Goal: Task Accomplishment & Management: Complete application form

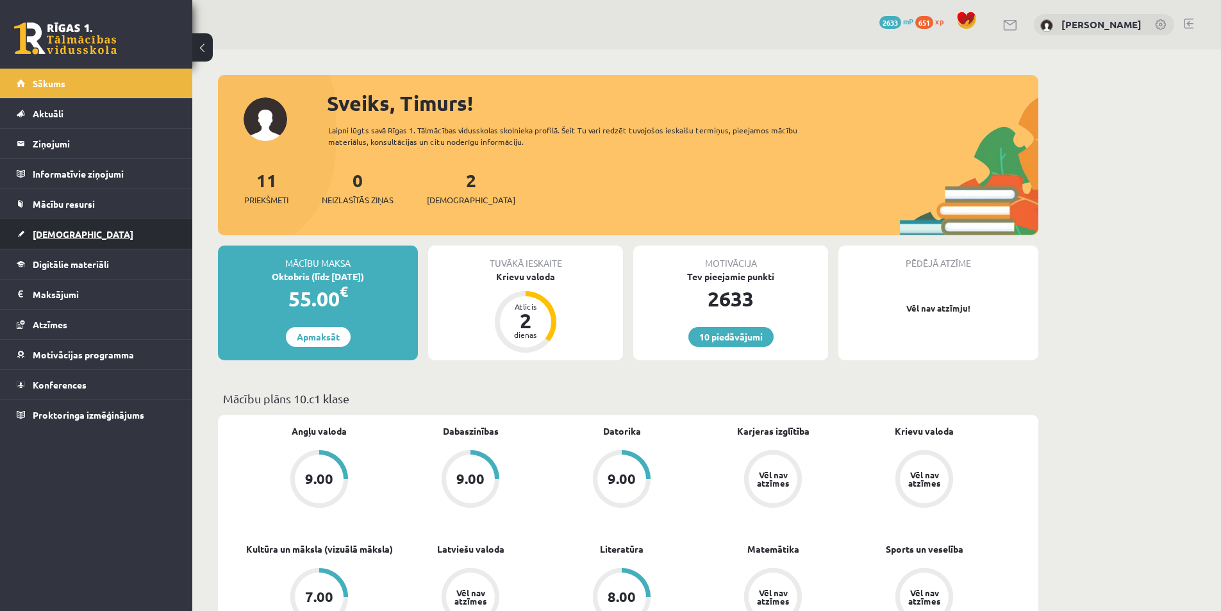
click at [121, 235] on link "[DEMOGRAPHIC_DATA]" at bounding box center [97, 233] width 160 height 29
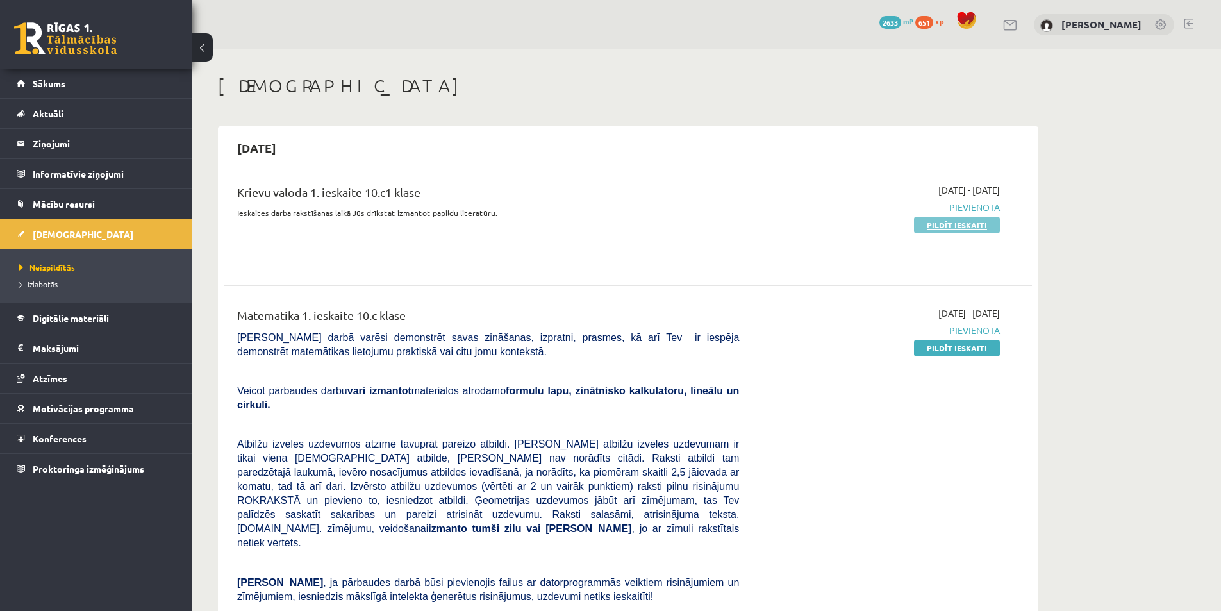
click at [923, 222] on link "Pildīt ieskaiti" at bounding box center [957, 225] width 86 height 17
click at [456, 343] on p "Pārbaudes darbā varēsi demonstrēt savas zināšanas, izpratni, prasmes, kā arī Te…" at bounding box center [488, 344] width 502 height 28
click at [957, 227] on link "Pildīt ieskaiti" at bounding box center [957, 225] width 86 height 17
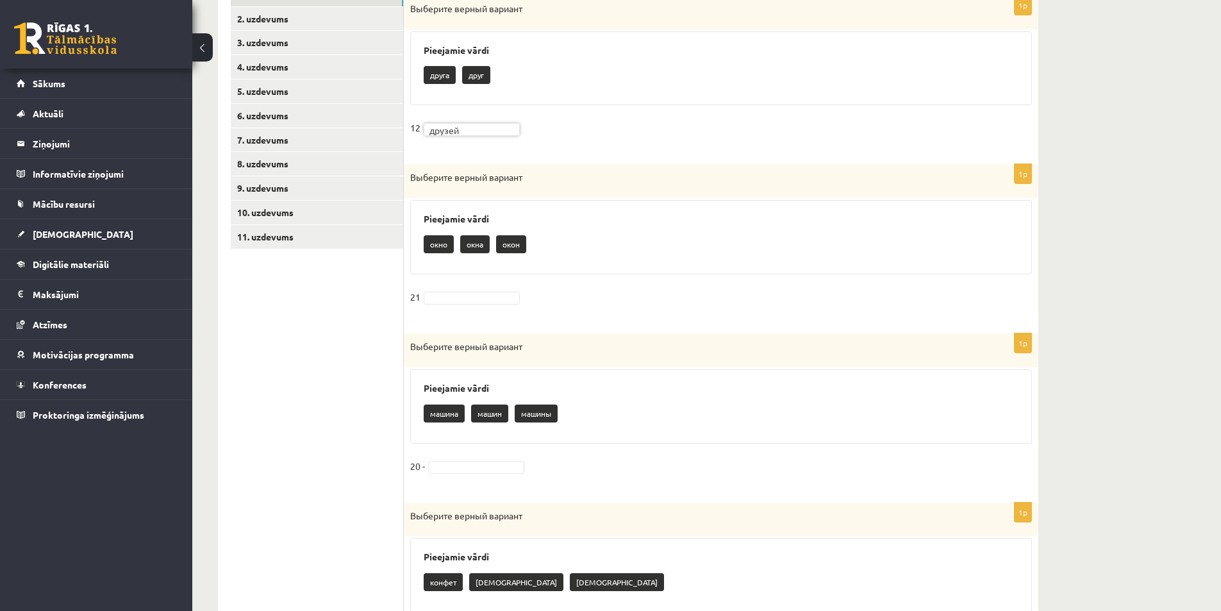
scroll to position [321, 0]
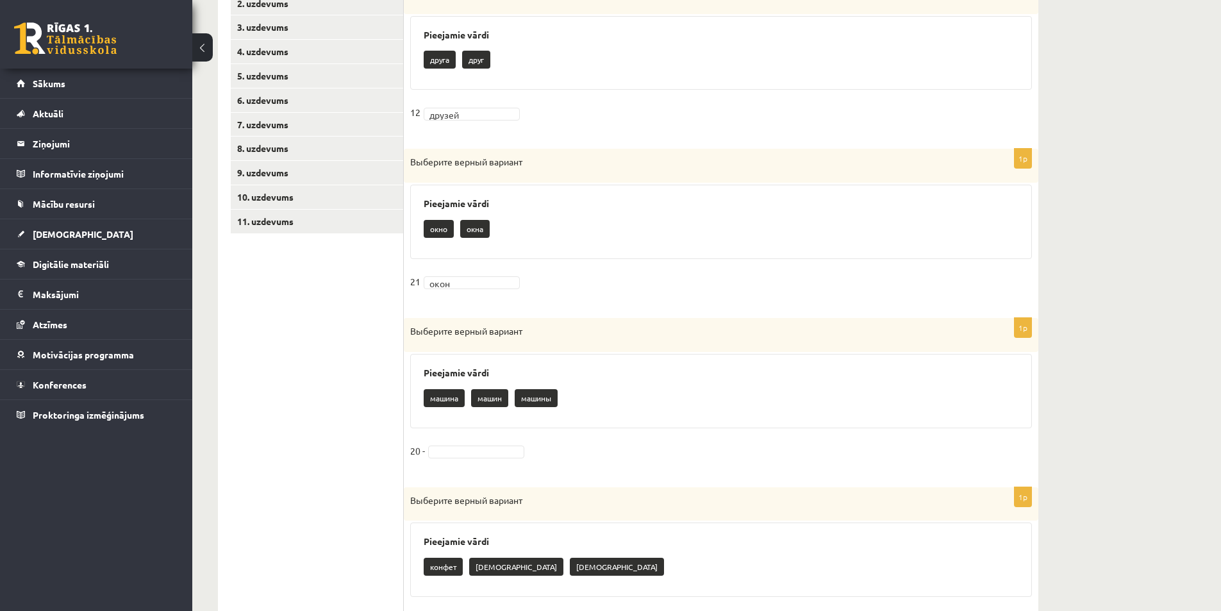
click at [594, 110] on fieldset "12 друзей ******" at bounding box center [721, 116] width 622 height 27
drag, startPoint x: 426, startPoint y: 229, endPoint x: 493, endPoint y: 230, distance: 66.7
click at [493, 230] on div "окно окна" at bounding box center [721, 230] width 595 height 30
click at [505, 233] on div "окно окна" at bounding box center [721, 230] width 595 height 30
drag, startPoint x: 421, startPoint y: 224, endPoint x: 549, endPoint y: 230, distance: 128.4
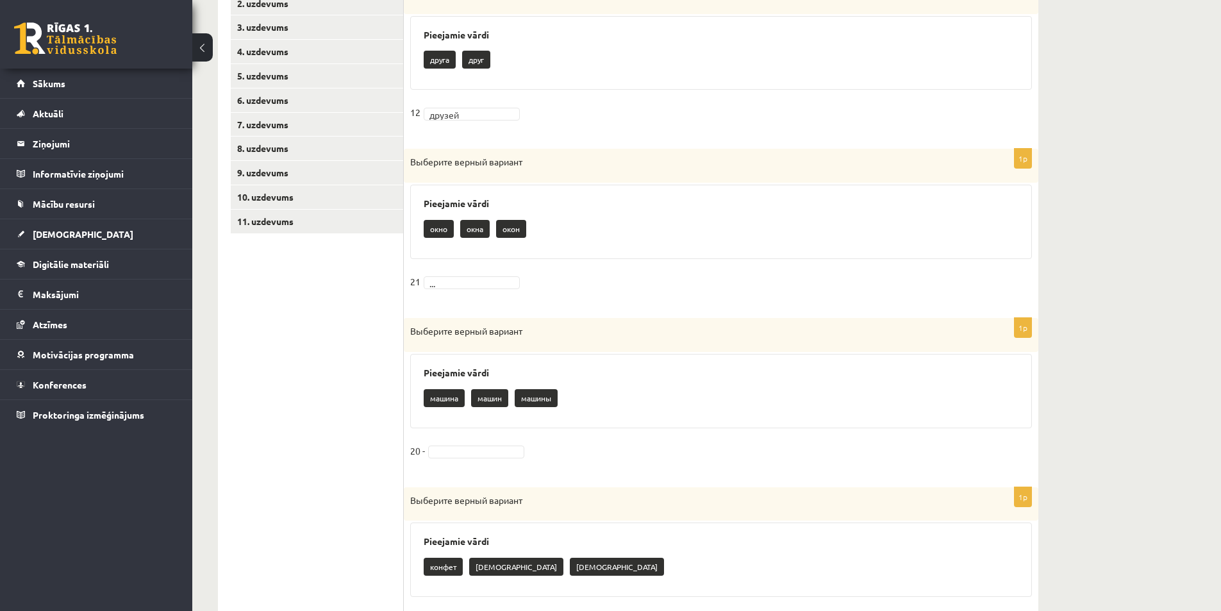
click at [549, 230] on div "Pieejamie vārdi окно окна [GEOGRAPHIC_DATA]" at bounding box center [721, 222] width 622 height 74
copy div "окно окна окон"
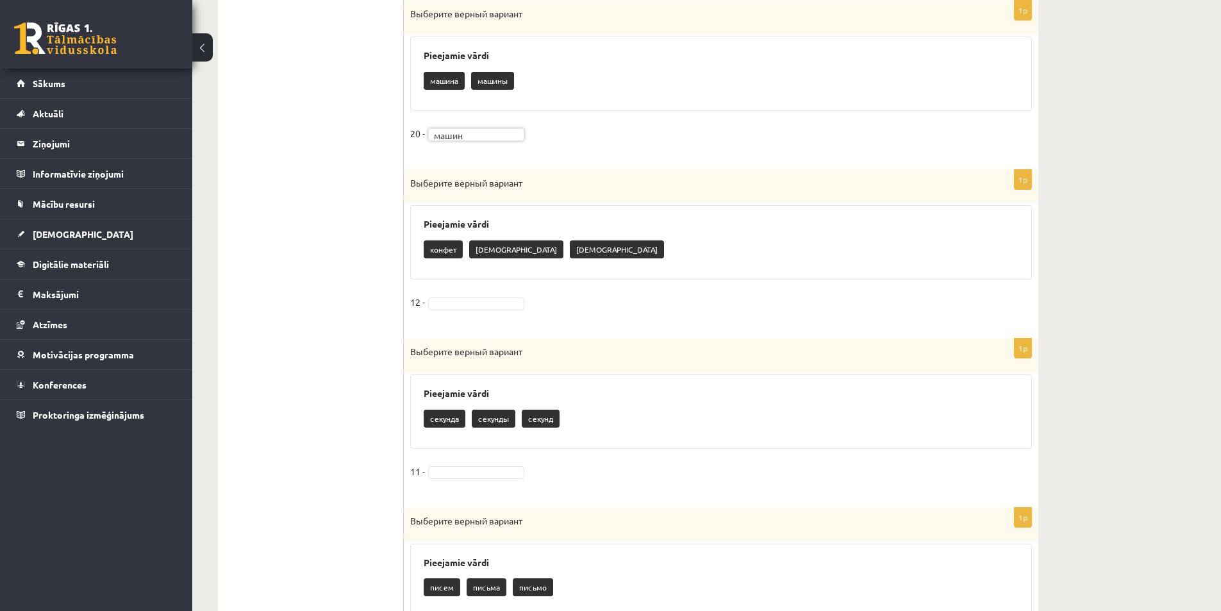
scroll to position [641, 0]
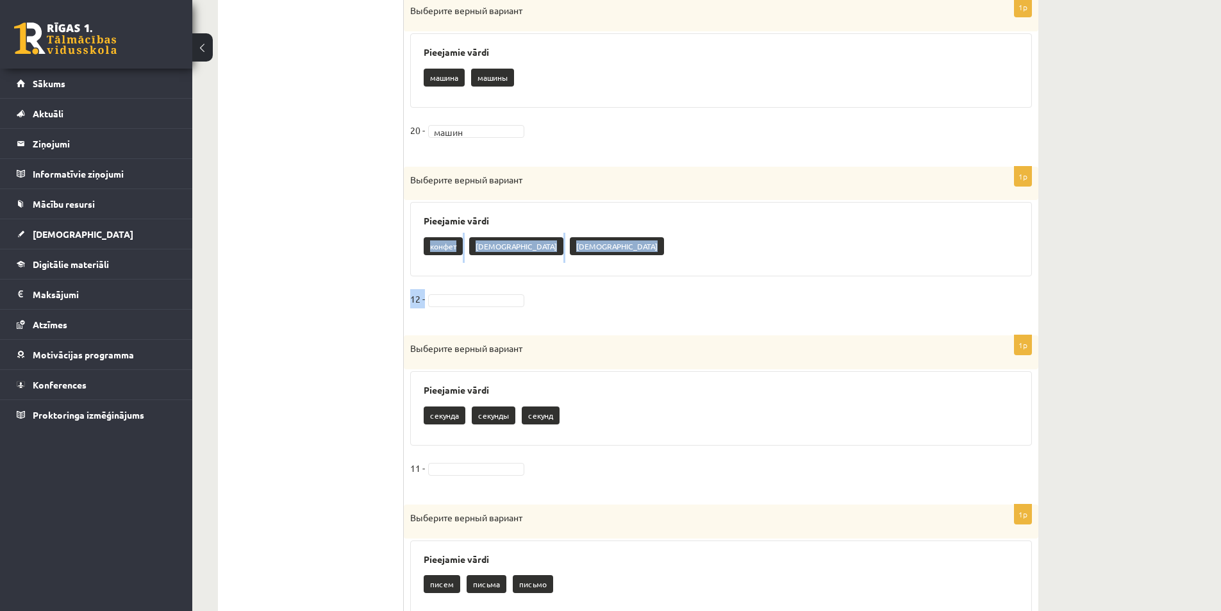
drag, startPoint x: 428, startPoint y: 247, endPoint x: 466, endPoint y: 291, distance: 57.3
click at [466, 291] on div "1p Выберите верный вариант Pieejamie vārdi конфет конфеты [DEMOGRAPHIC_DATA] 12…" at bounding box center [721, 245] width 635 height 156
copy div "[DEMOGRAPHIC_DATA] конфеты конфетов 12 -"
click at [379, 324] on ul "1. uzdevums 2. uzdevums 3. uzdevums 4. uzdevums 5. uzdevums 6. uzdevums 7. uzde…" at bounding box center [317, 407] width 173 height 1520
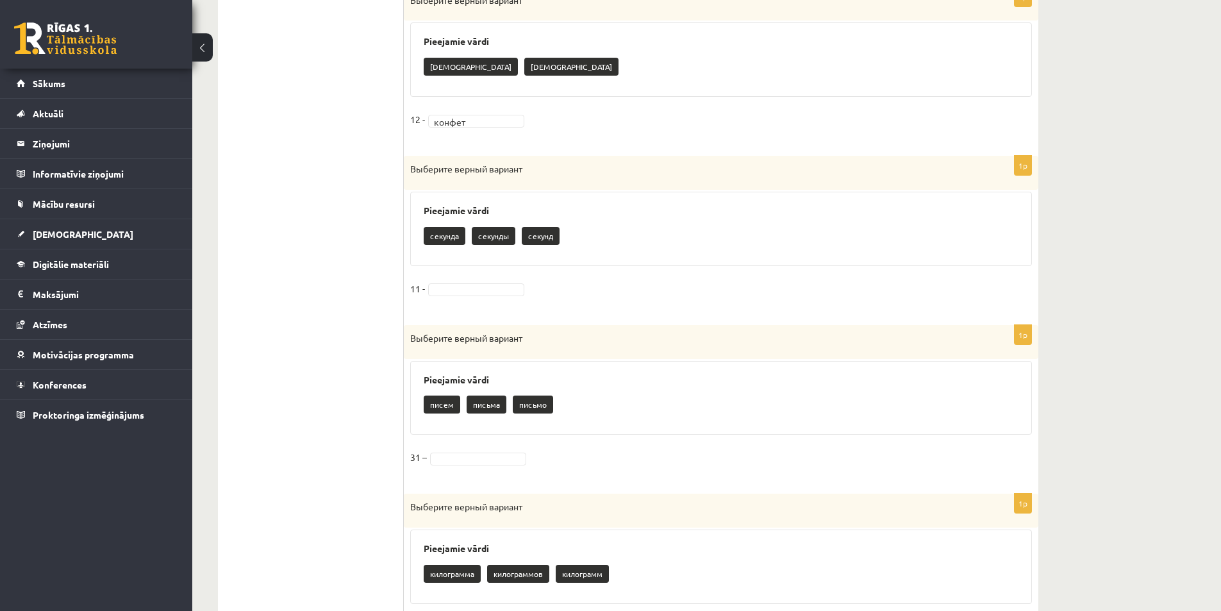
scroll to position [834, 0]
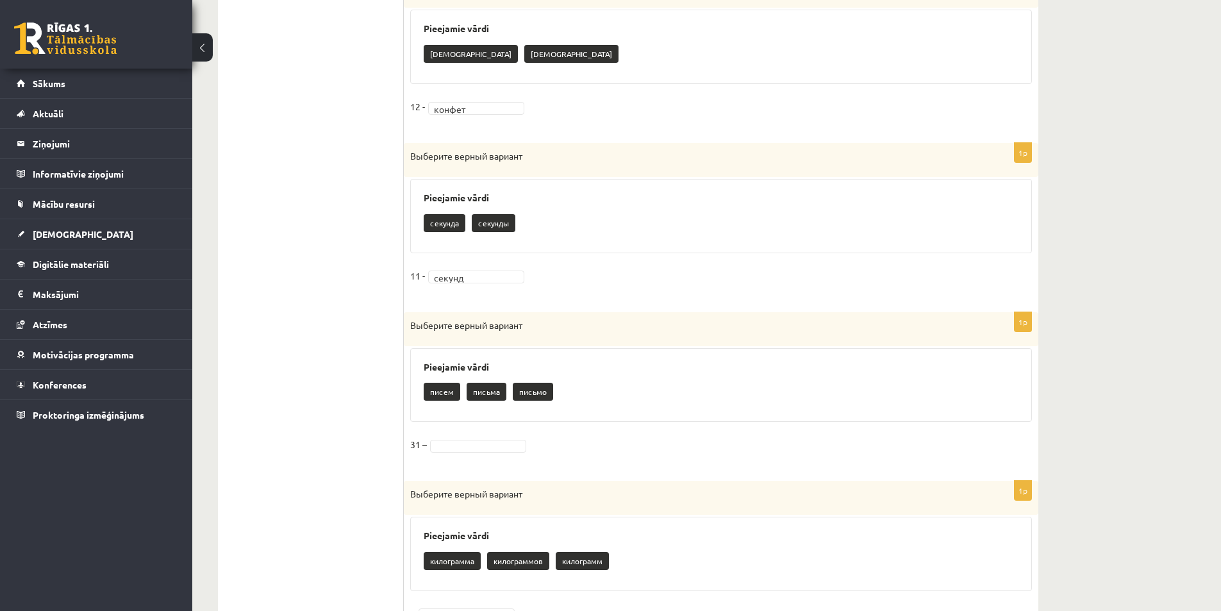
click at [369, 279] on ul "1. uzdevums 2. uzdevums 3. uzdevums 4. uzdevums 5. uzdevums 6. uzdevums 7. uzde…" at bounding box center [317, 214] width 173 height 1520
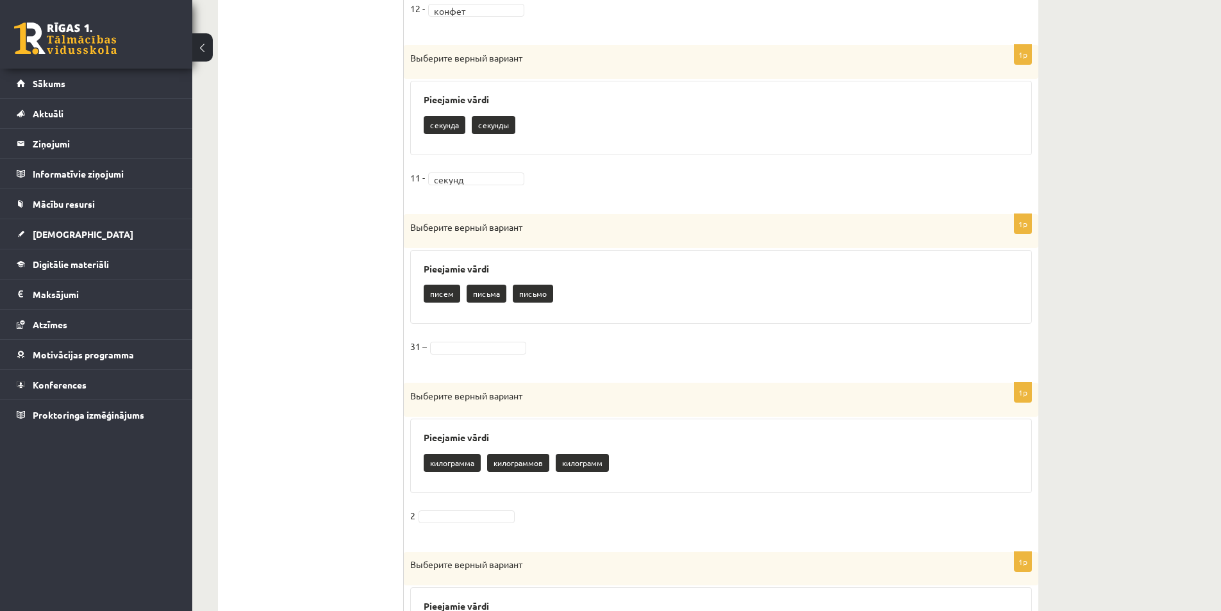
scroll to position [962, 0]
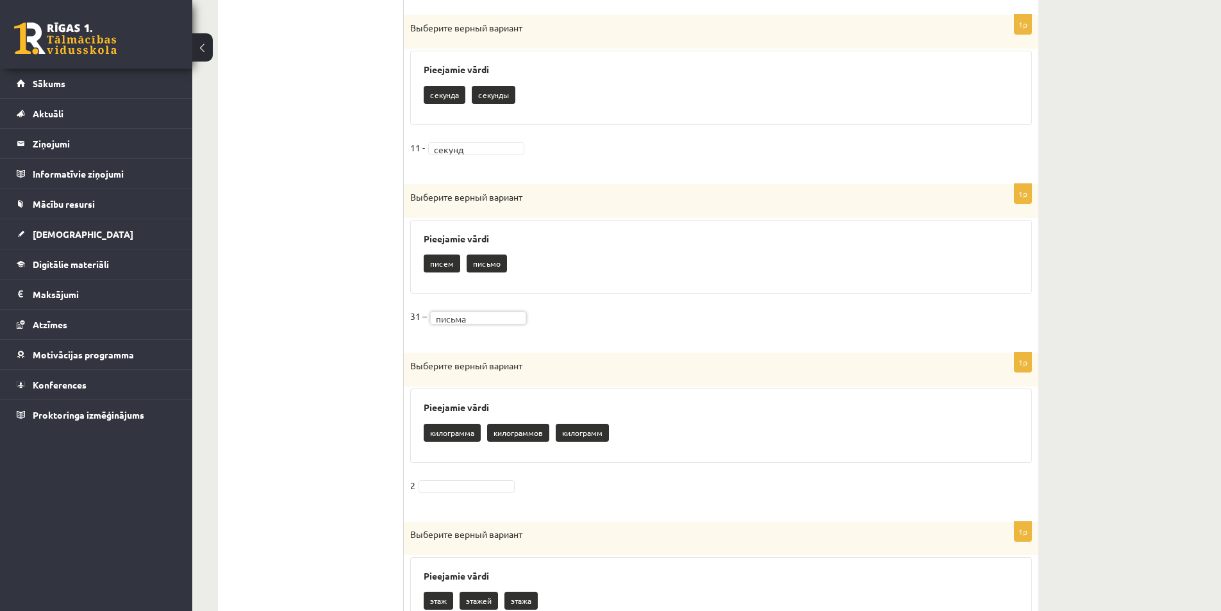
drag, startPoint x: 463, startPoint y: 315, endPoint x: 465, endPoint y: 346, distance: 30.8
drag, startPoint x: 430, startPoint y: 258, endPoint x: 526, endPoint y: 299, distance: 104.6
click at [526, 299] on div "1p Выберите верный вариант Pieejamie vārdi писем письмо письма 31 – ..." at bounding box center [721, 262] width 635 height 156
copy div "писем письмо письма 31 – ..."
click at [383, 423] on ul "1. uzdevums 2. uzdevums 3. uzdevums 4. uzdevums 5. uzdevums 6. uzdevums 7. uzde…" at bounding box center [317, 86] width 173 height 1520
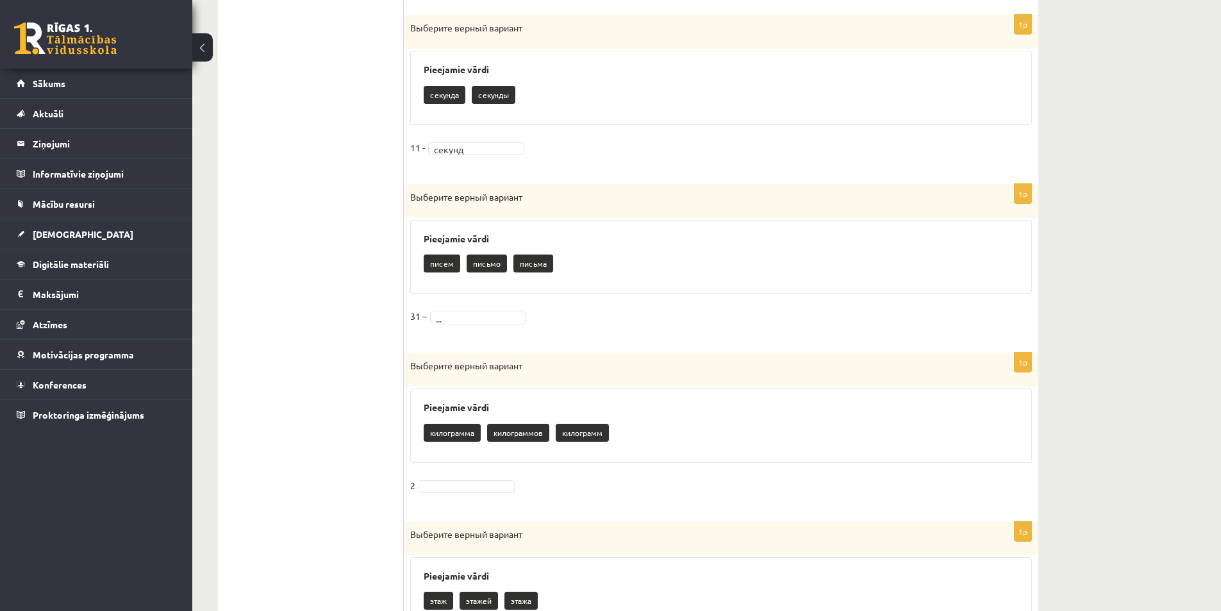
click at [464, 324] on fieldset "31 – ..." at bounding box center [721, 319] width 622 height 27
click at [396, 336] on ul "1. uzdevums 2. uzdevums 3. uzdevums 4. uzdevums 5. uzdevums 6. uzdevums 7. uzde…" at bounding box center [317, 86] width 173 height 1520
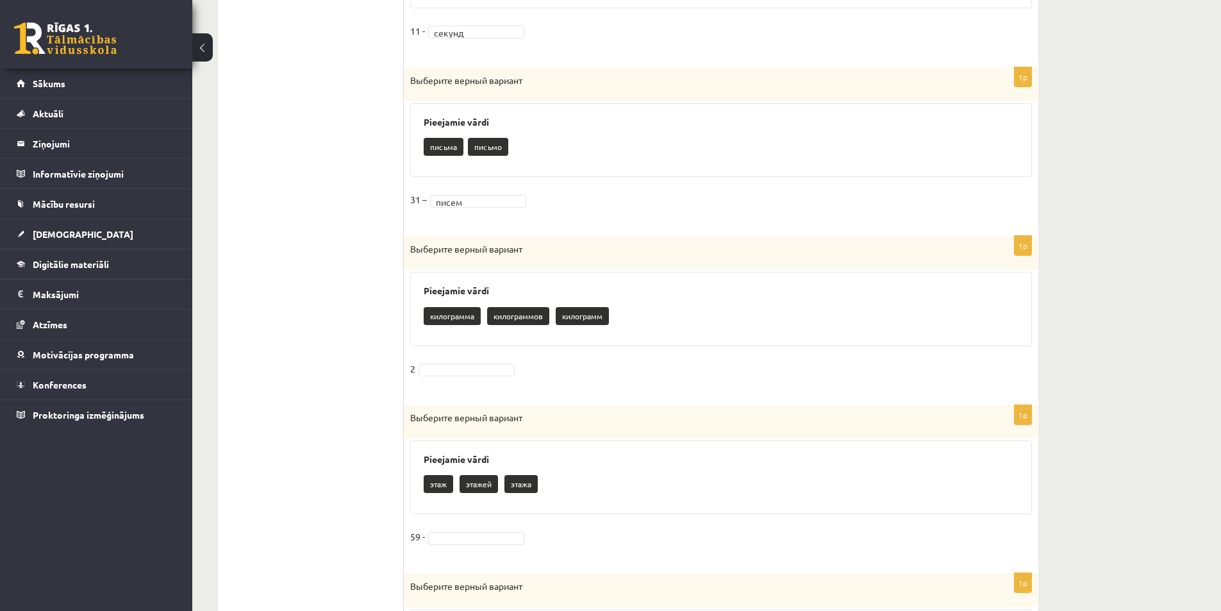
scroll to position [1090, 0]
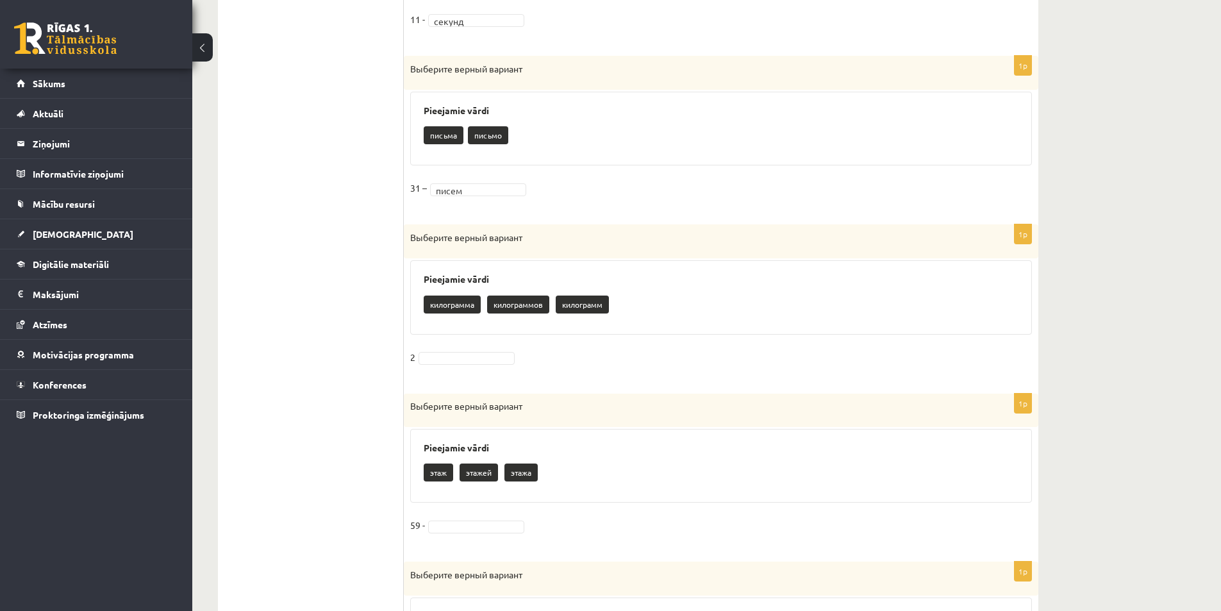
drag, startPoint x: 424, startPoint y: 303, endPoint x: 522, endPoint y: 349, distance: 107.8
click at [522, 349] on div "1p Выберите верный вариант Pieejamie vārdi килограммов килограмм килограмма 2 .…" at bounding box center [721, 302] width 635 height 156
copy div "килограммов килограмм килограмма 2 ..."
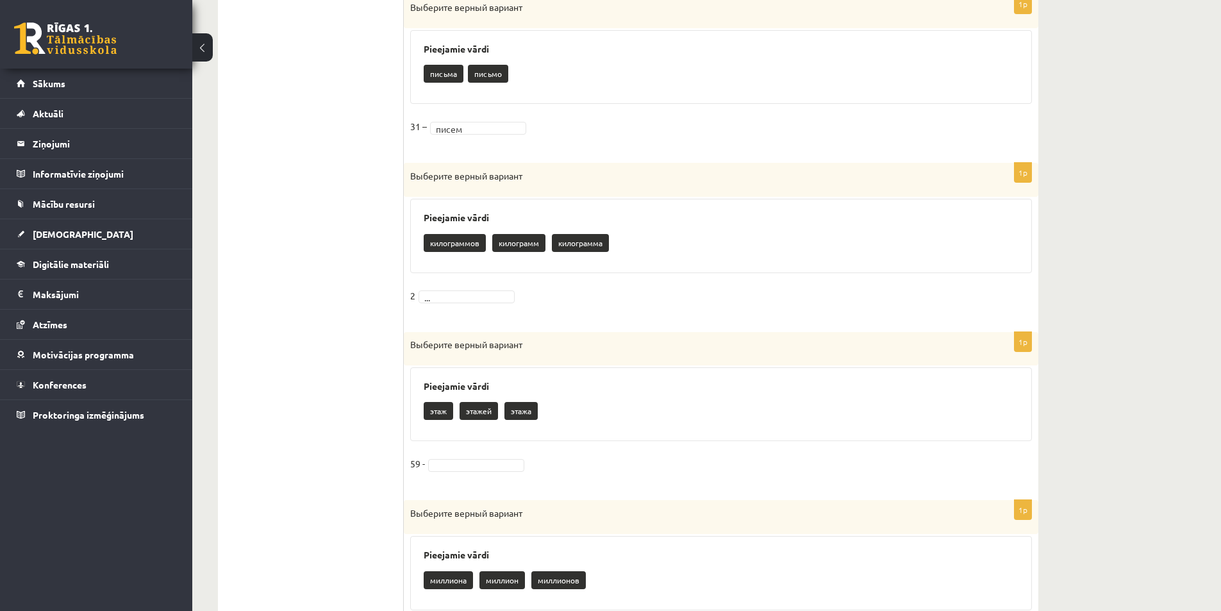
scroll to position [1154, 0]
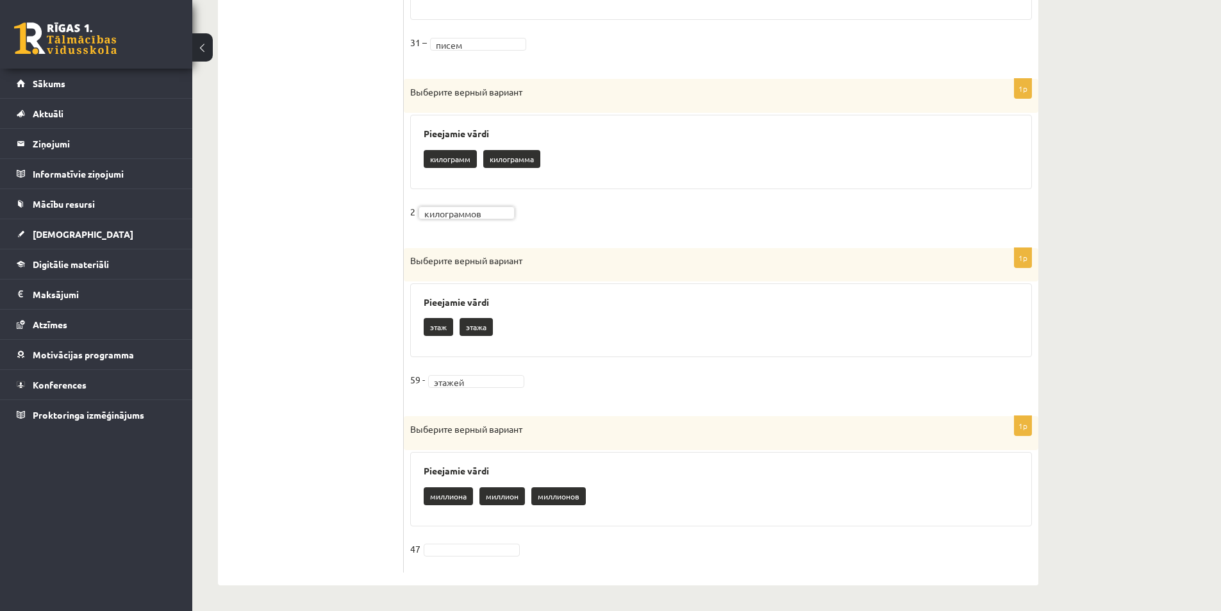
scroll to position [1236, 0]
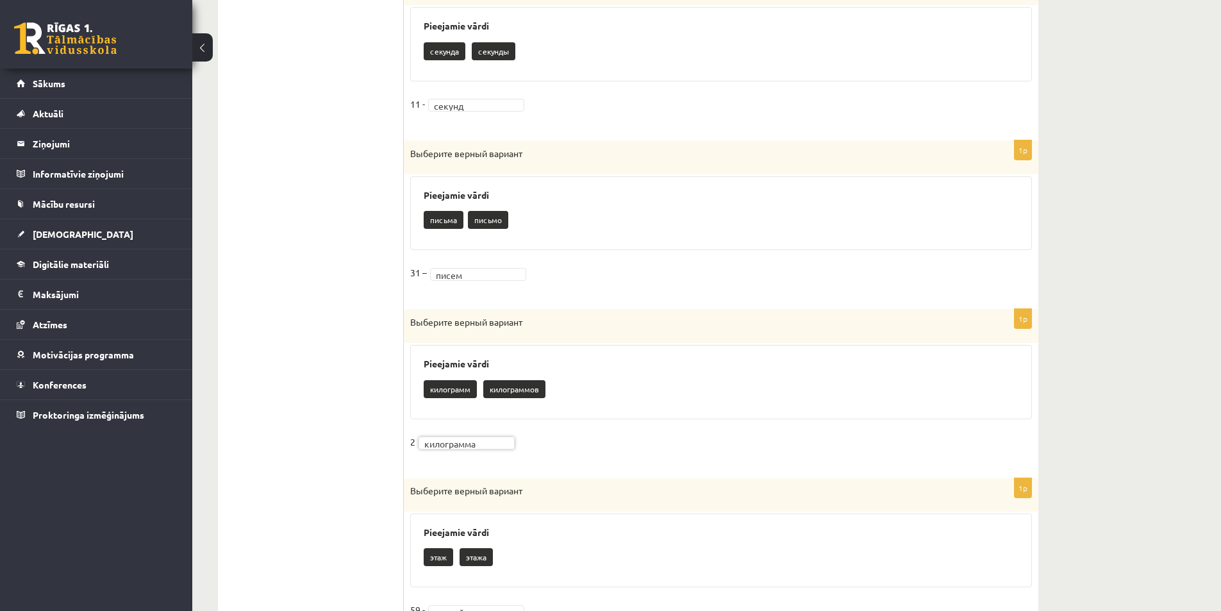
scroll to position [851, 0]
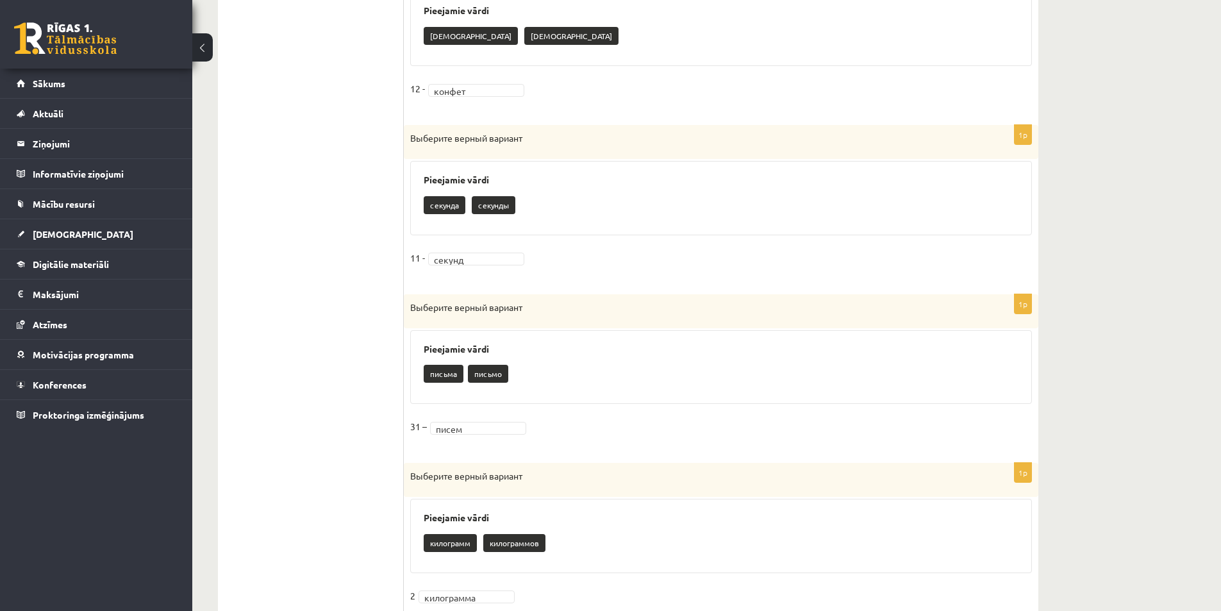
click at [387, 421] on ul "1. uzdevums 2. uzdevums 3. uzdevums 4. uzdevums 5. uzdevums 6. uzdevums 7. uzde…" at bounding box center [317, 196] width 173 height 1520
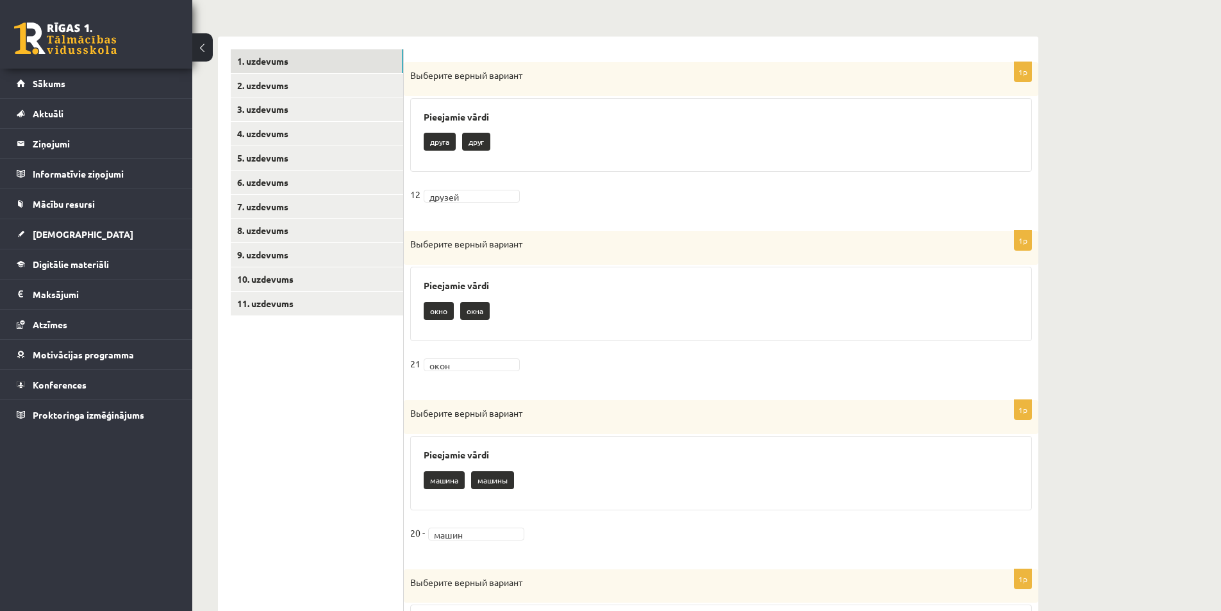
scroll to position [210, 0]
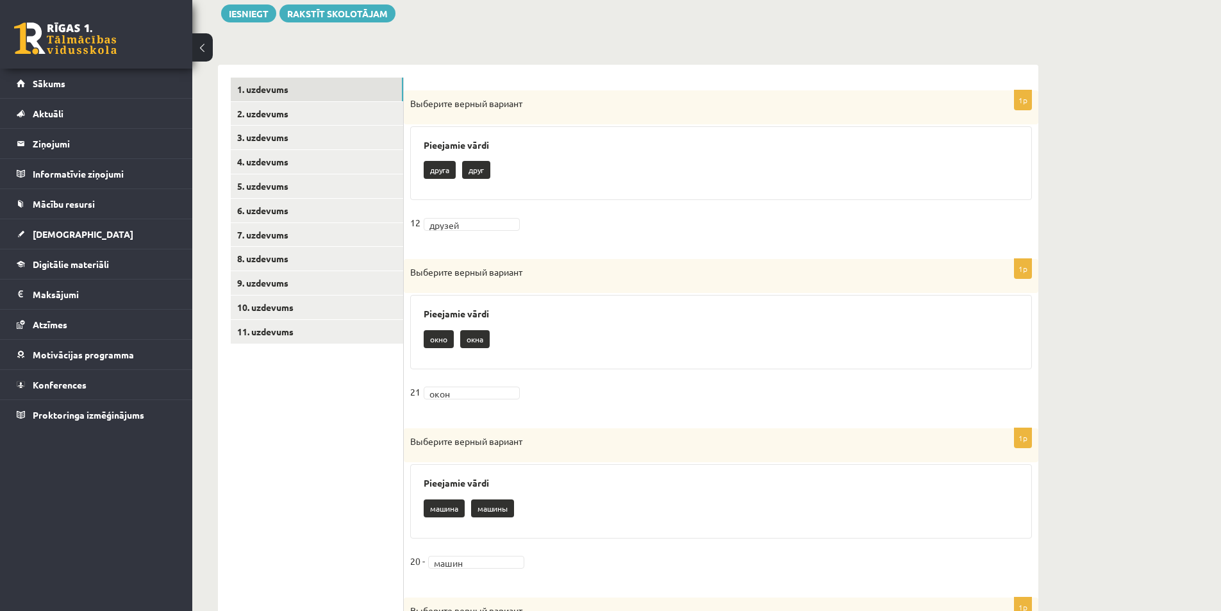
click at [466, 385] on fieldset "21 окон ****" at bounding box center [721, 395] width 622 height 27
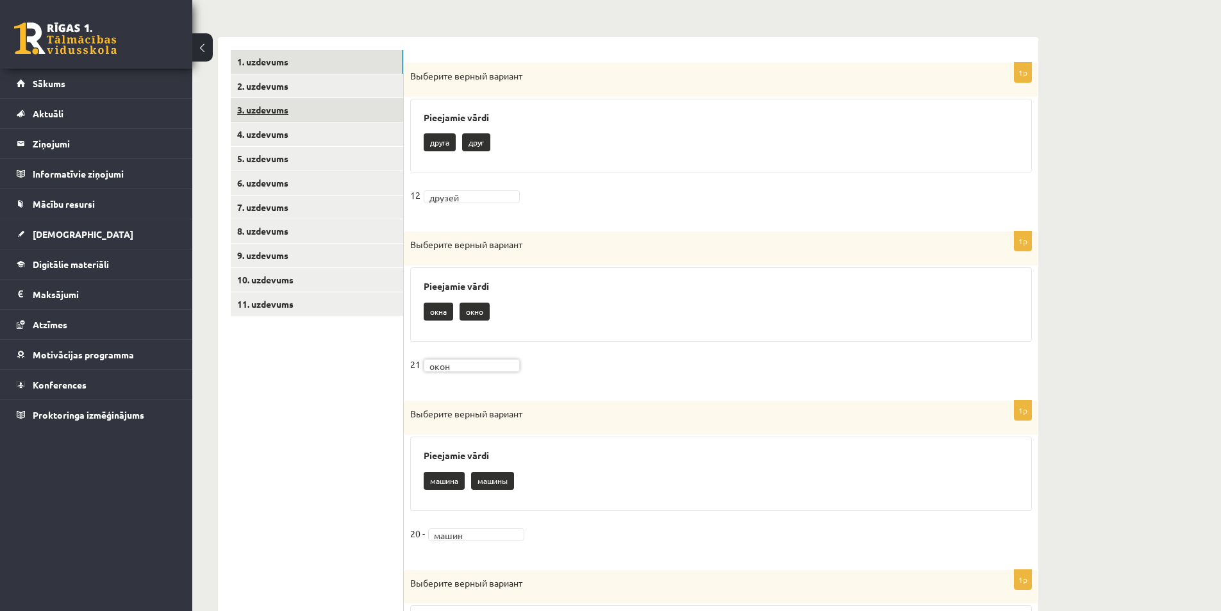
scroll to position [146, 0]
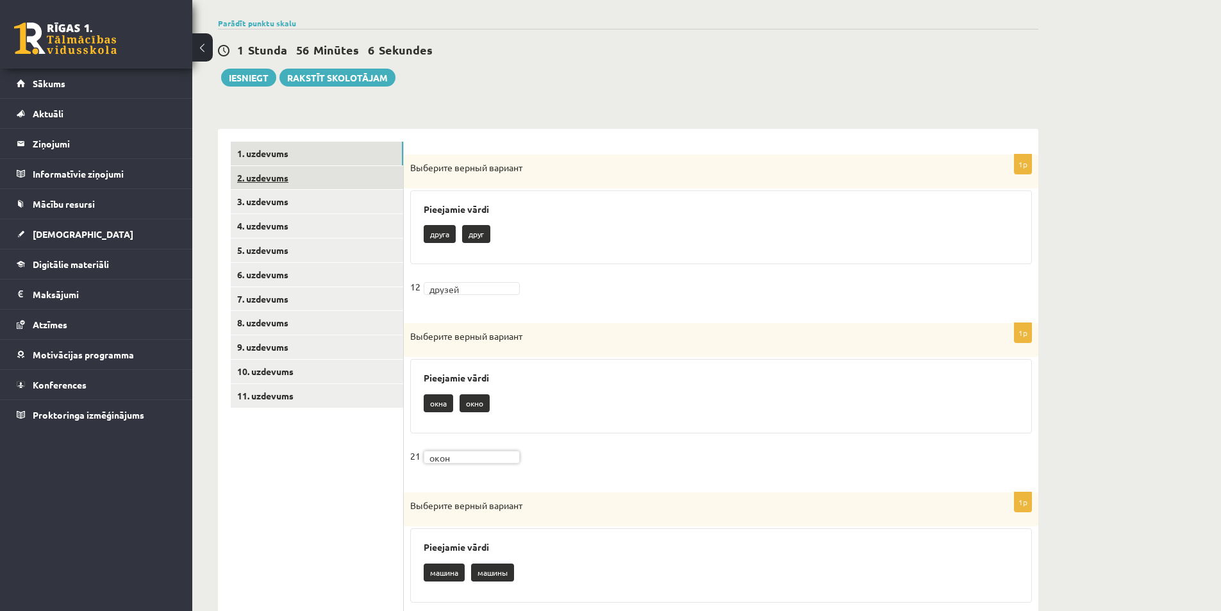
click at [318, 176] on link "2. uzdevums" at bounding box center [317, 178] width 172 height 24
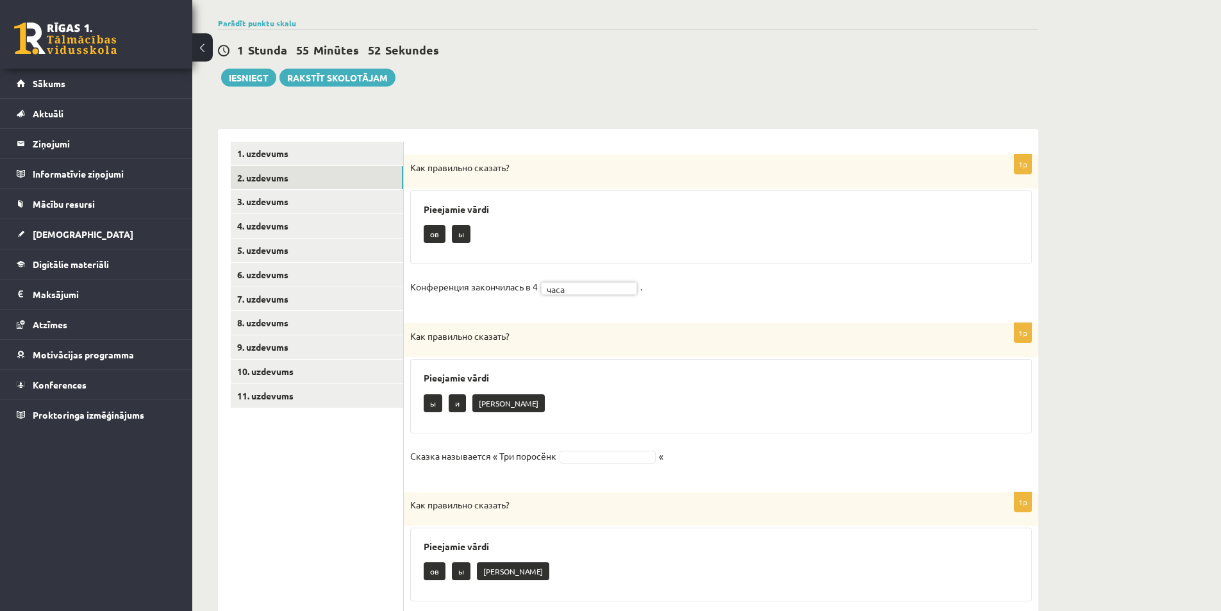
click at [578, 338] on p "Как правильно сказать?" at bounding box center [689, 336] width 558 height 13
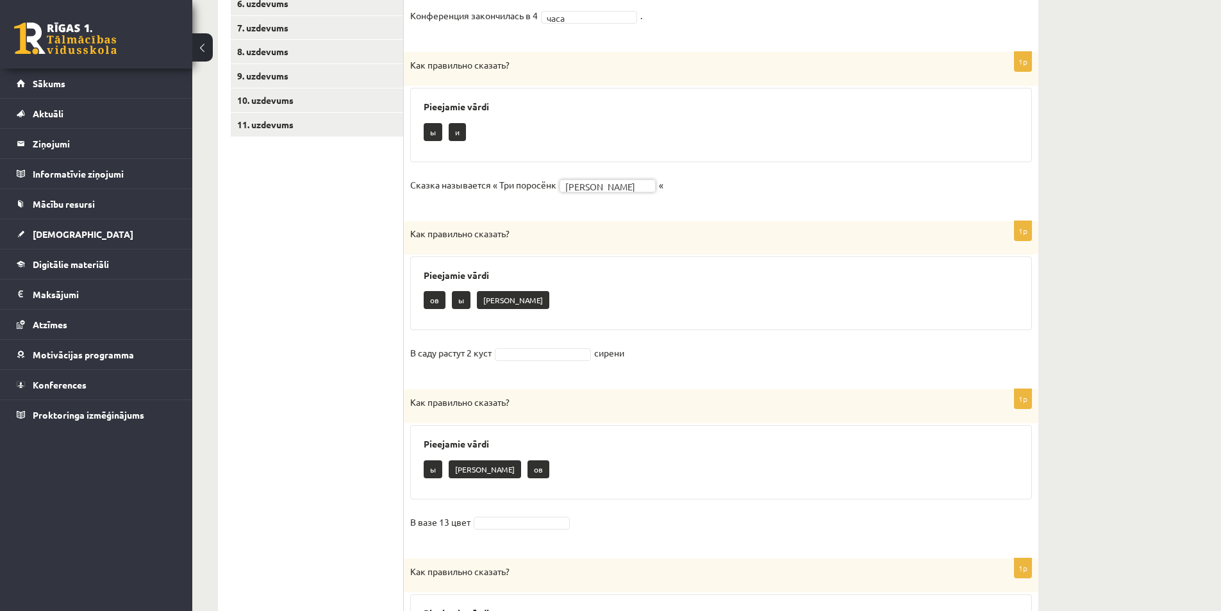
scroll to position [467, 0]
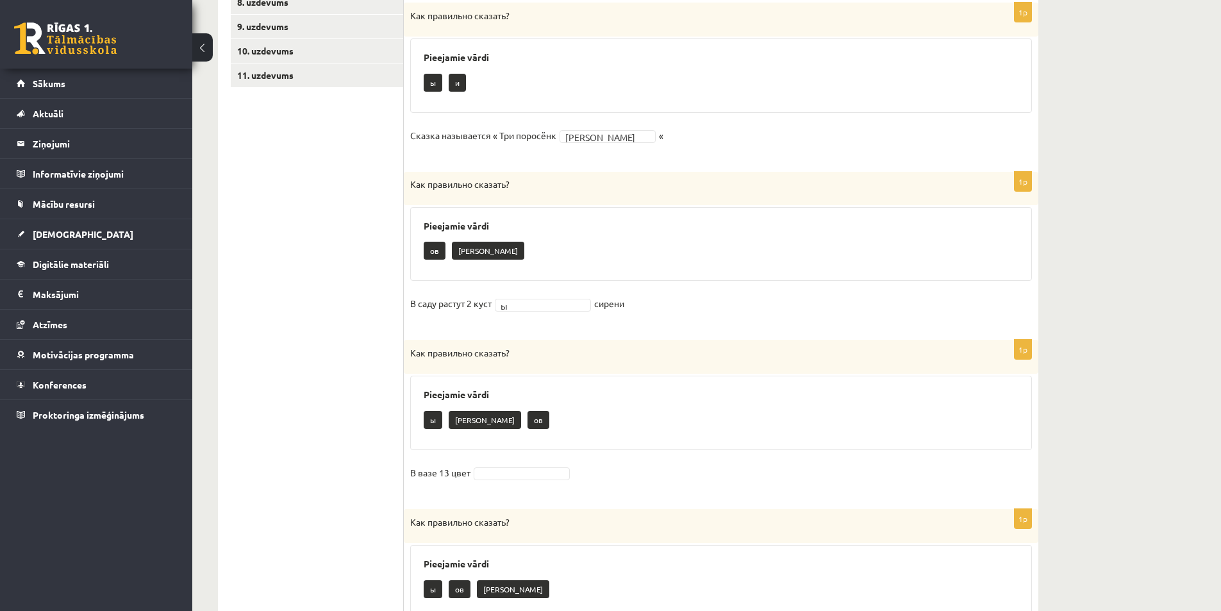
drag, startPoint x: 408, startPoint y: 306, endPoint x: 635, endPoint y: 308, distance: 227.0
click at [635, 308] on div "1p Как правильно сказать? Pieejamie vārdi ов а В саду растут 2 куст ы * сирени" at bounding box center [721, 249] width 635 height 155
copy fieldset "В саду растут 2 куст ы сирени"
click at [374, 318] on ul "1. uzdevums 2. uzdevums 3. uzdevums 4. uzdevums 5. uzdevums 6. uzdevums 7. uzde…" at bounding box center [317, 243] width 173 height 844
click at [524, 317] on fieldset "В саду растут 2 куст ы * сирени" at bounding box center [721, 307] width 622 height 27
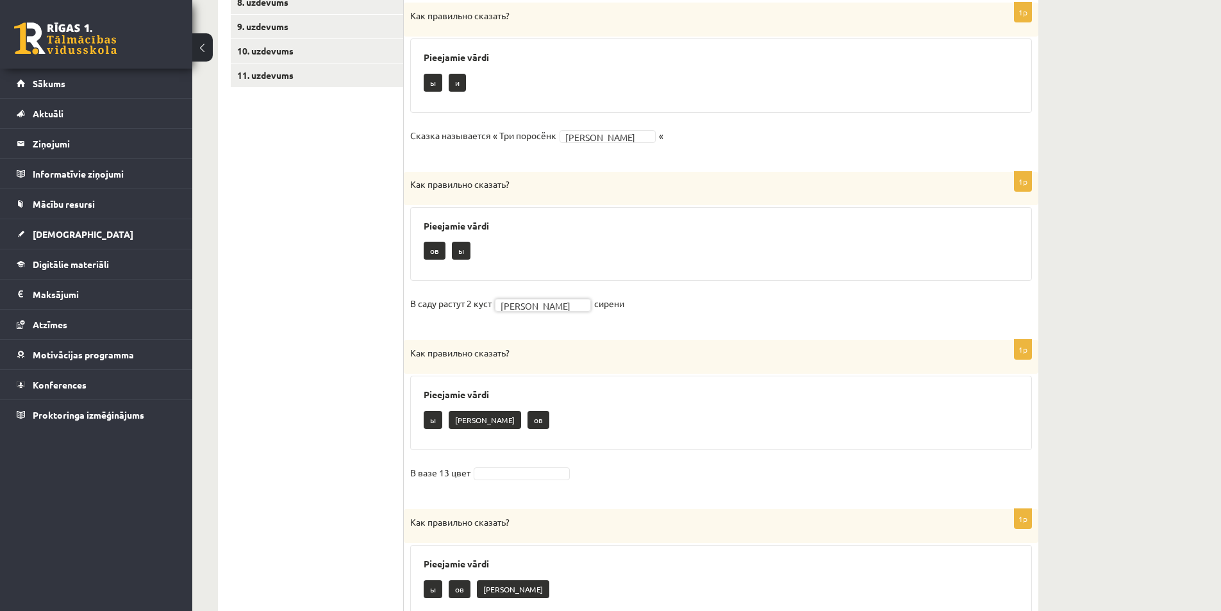
click at [342, 367] on ul "1. uzdevums 2. uzdevums 3. uzdevums 4. uzdevums 5. uzdevums 6. uzdevums 7. uzde…" at bounding box center [317, 243] width 173 height 844
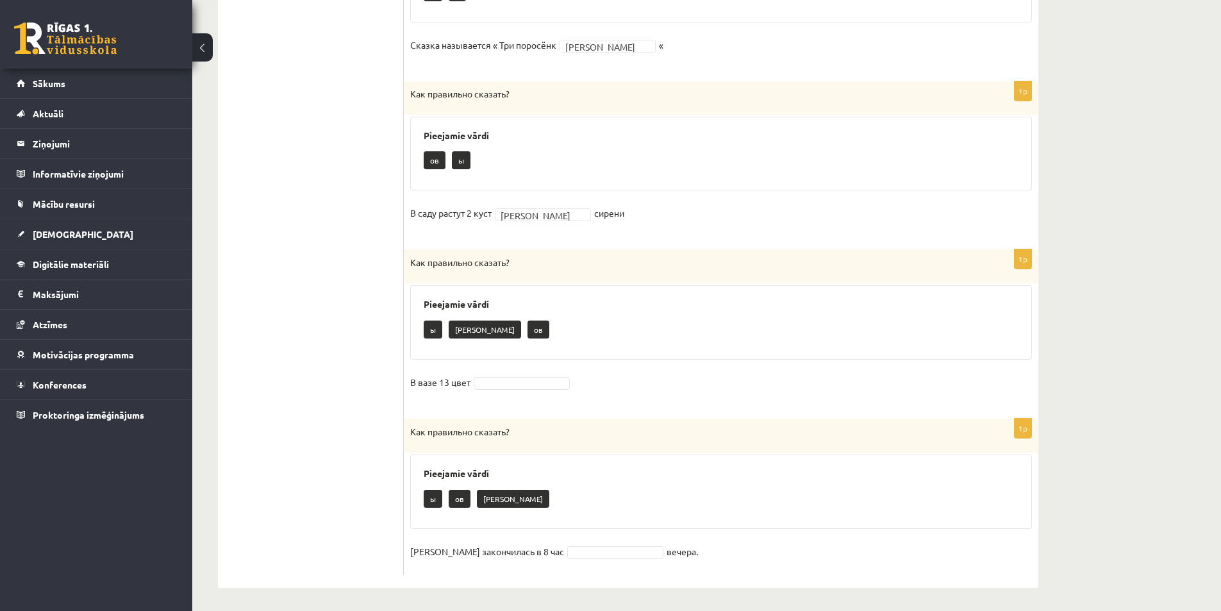
scroll to position [560, 0]
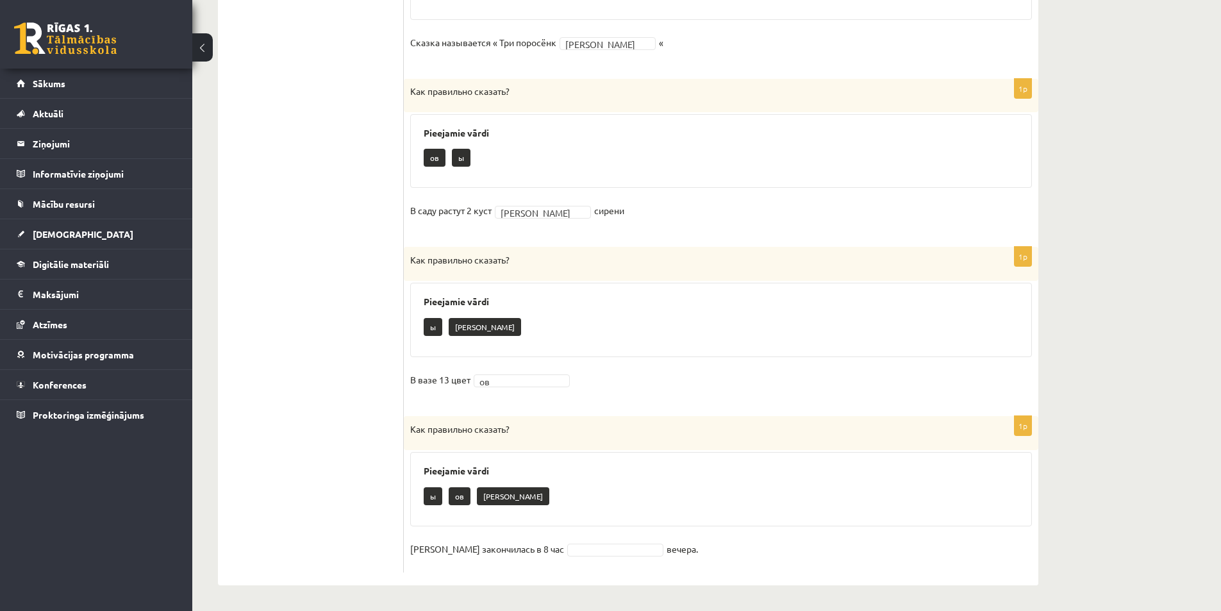
click at [398, 412] on ul "1. uzdevums 2. uzdevums 3. uzdevums 4. uzdevums 5. uzdevums 6. uzdevums 7. uzde…" at bounding box center [317, 150] width 173 height 844
click at [562, 554] on fieldset "[PERSON_NAME] закончилась в 8 час вечера." at bounding box center [721, 552] width 622 height 27
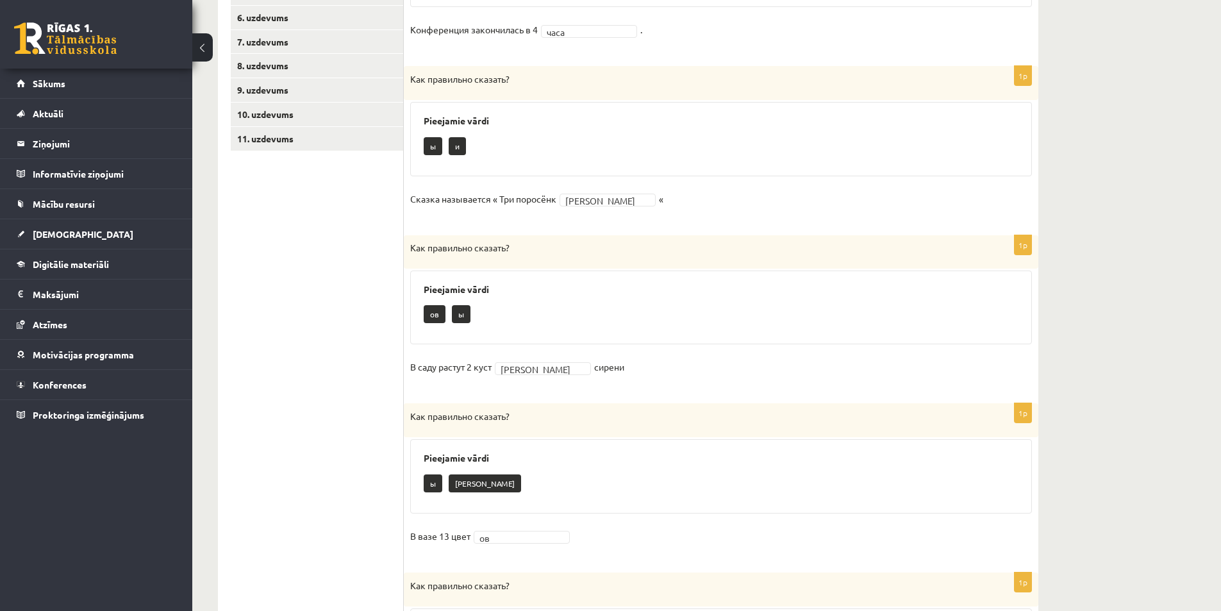
scroll to position [0, 0]
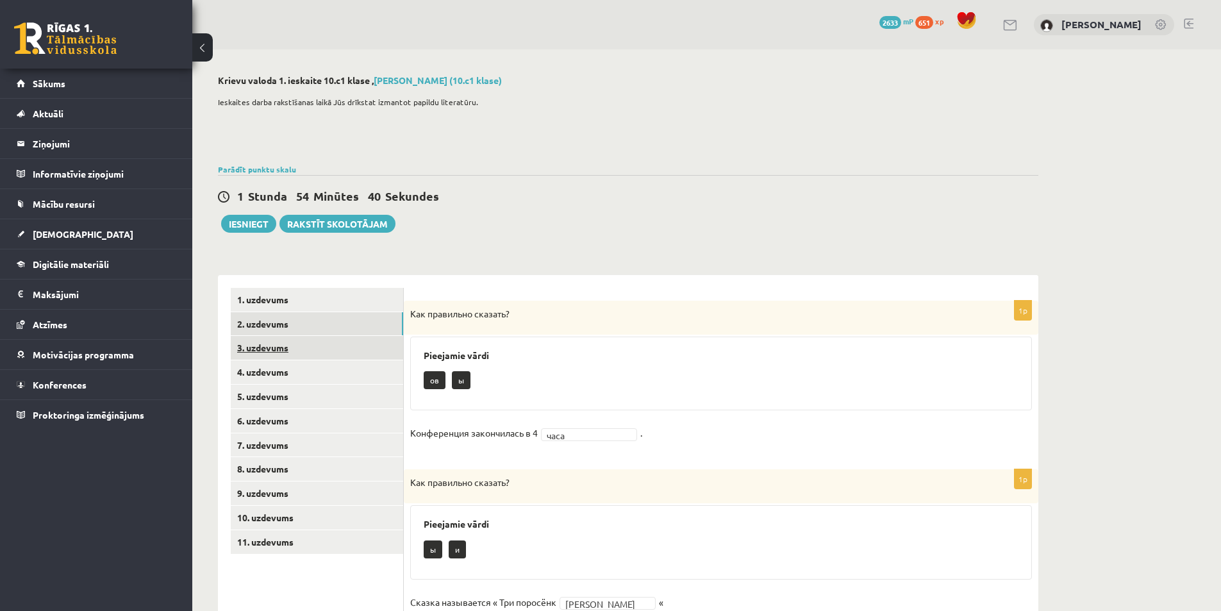
click at [355, 344] on link "3. uzdevums" at bounding box center [317, 348] width 172 height 24
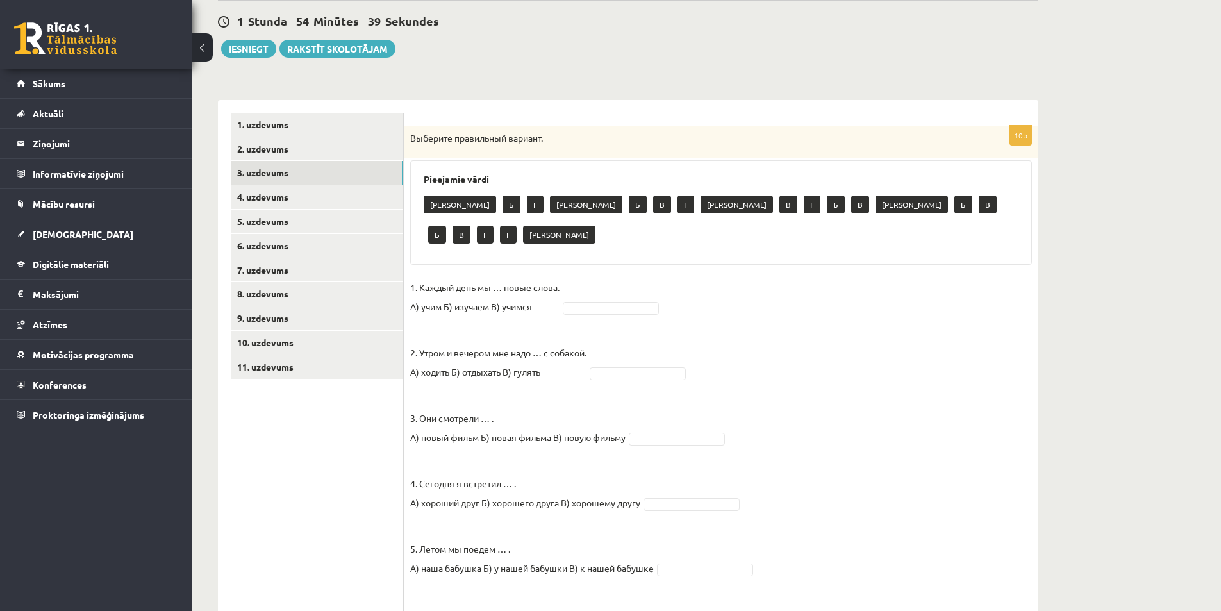
scroll to position [192, 0]
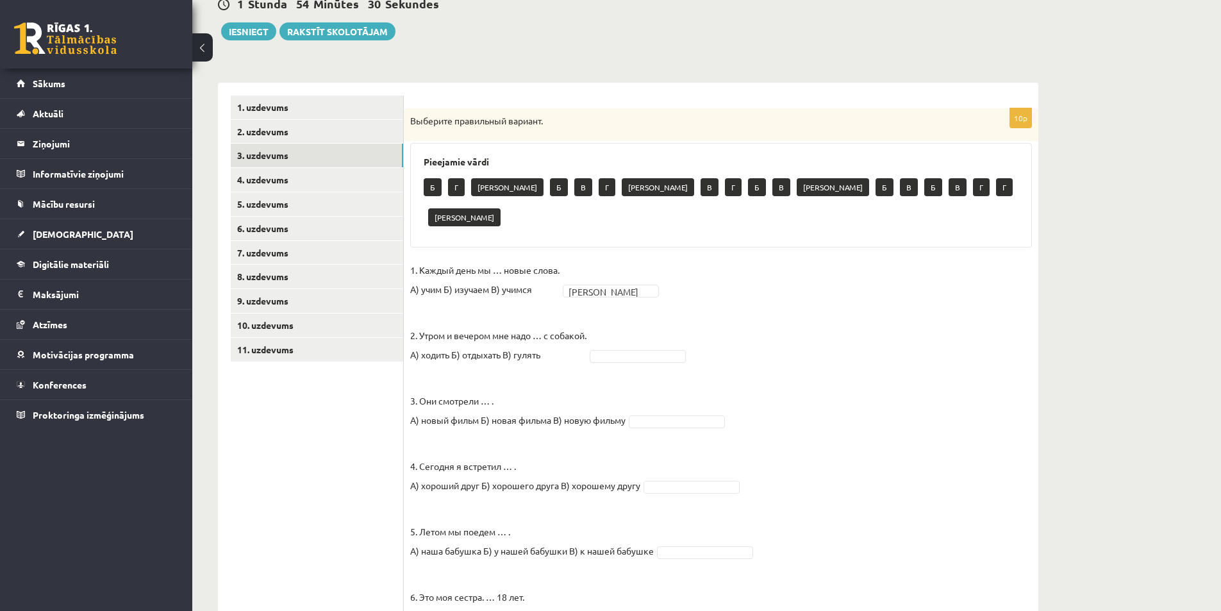
drag, startPoint x: 598, startPoint y: 319, endPoint x: 601, endPoint y: 327, distance: 9.2
click at [598, 319] on fieldset "1. Каждый день мы … новые слова. А) учим Б) изучаем В) учимся А * 2. Утром и ве…" at bounding box center [721, 577] width 622 height 635
click at [580, 372] on p "3. Они смотрели … . А) новый фильм Б) новая фильма В) новую фильму" at bounding box center [517, 401] width 215 height 58
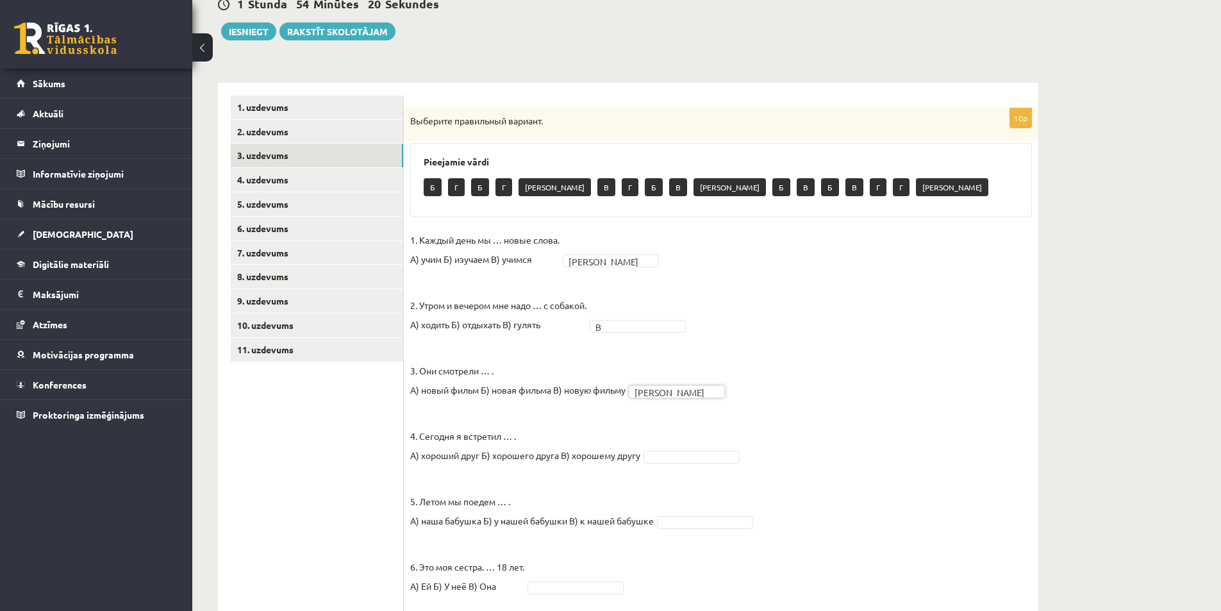
click at [544, 370] on p "3. Они смотрели … . А) новый фильм Б) новая фильма В) новую фильму" at bounding box center [517, 371] width 215 height 58
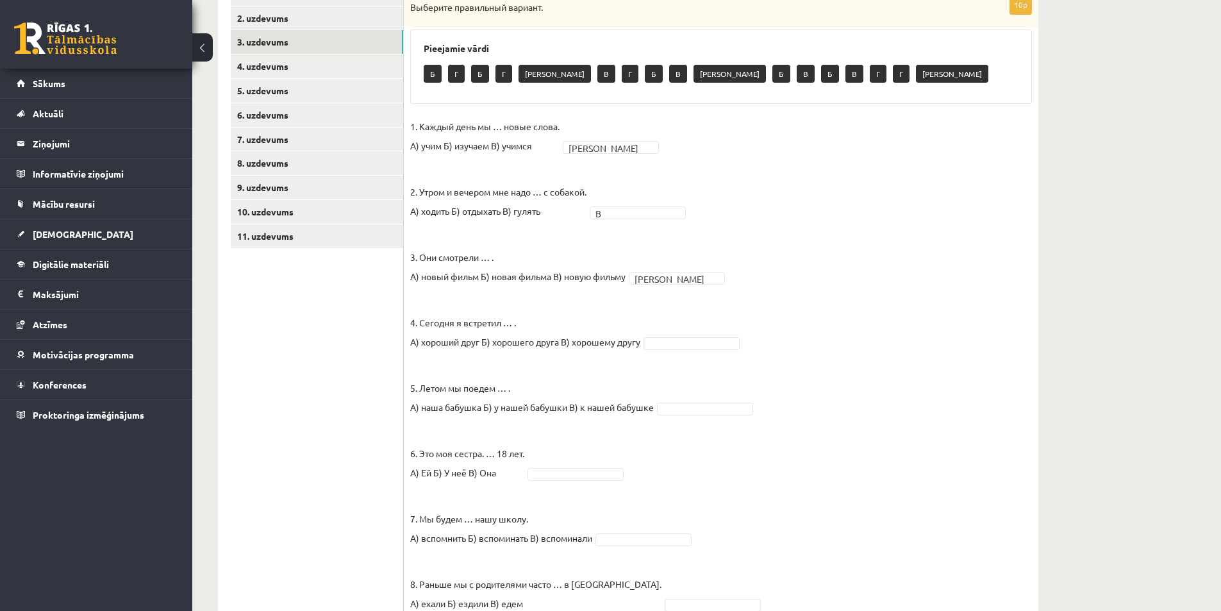
scroll to position [321, 0]
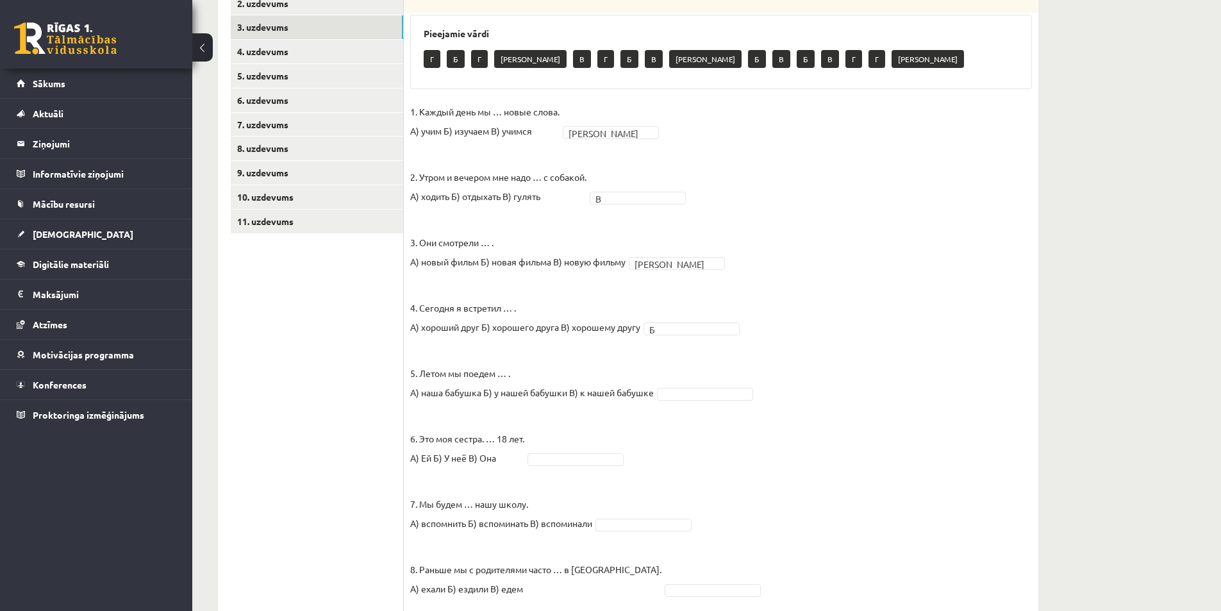
click at [588, 376] on p "5. Летом мы поедем … . А) наша бабушка Б) у нашей бабушки В) к нашей бабушке" at bounding box center [532, 373] width 244 height 58
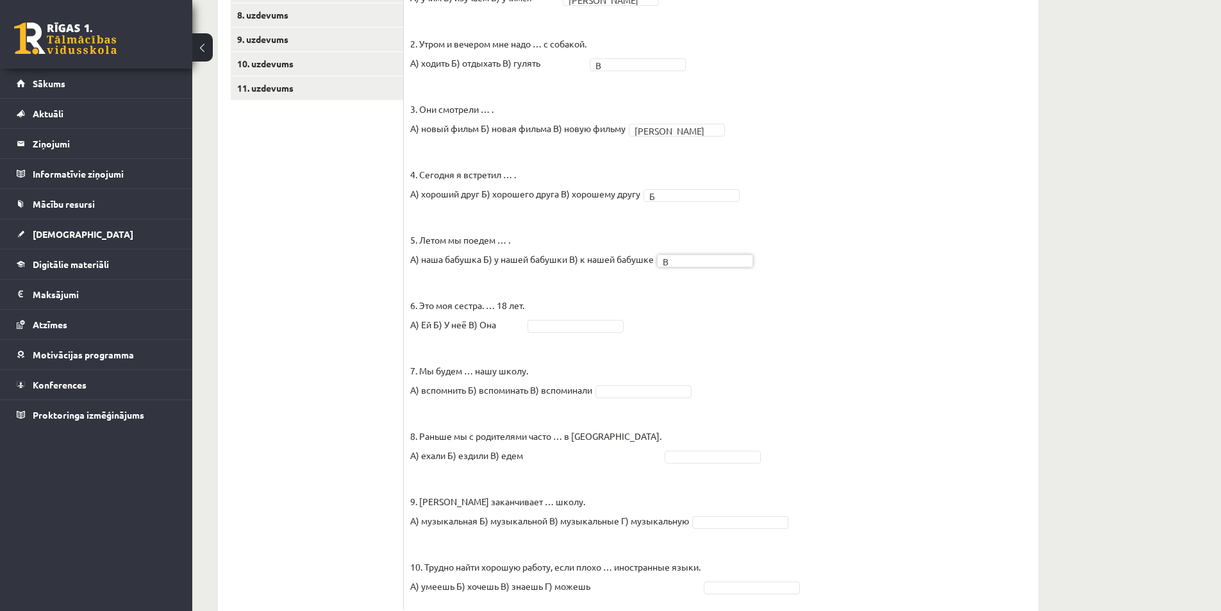
scroll to position [492, 0]
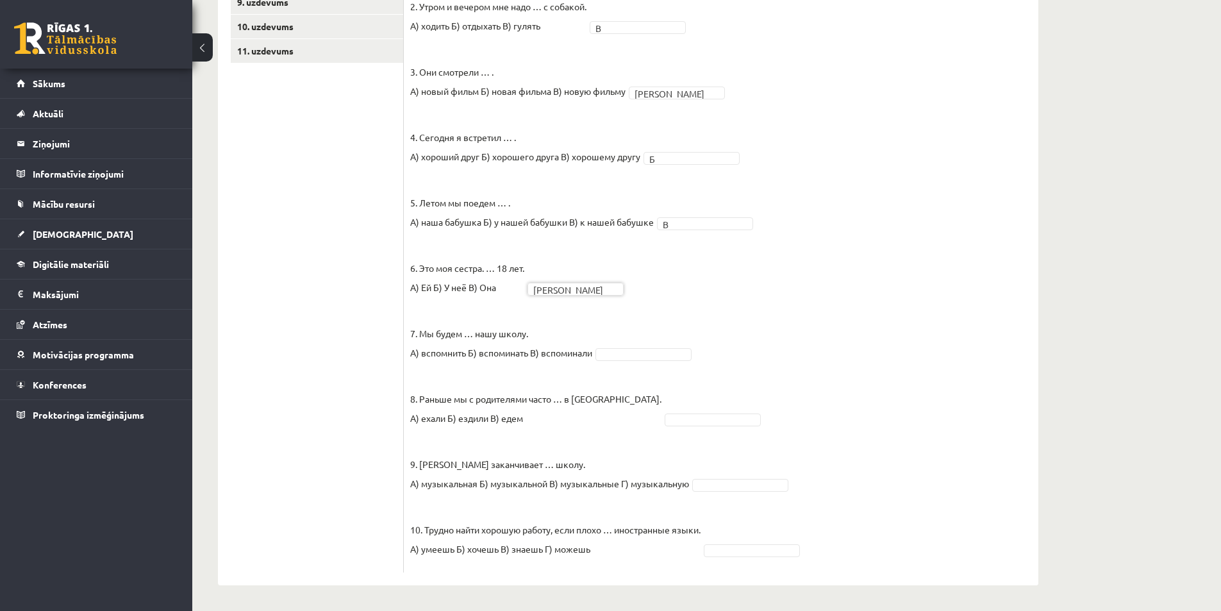
click at [530, 373] on p "8. Раньше мы с родителями часто … в [GEOGRAPHIC_DATA]. А) ехали Б) ездили В) ед…" at bounding box center [535, 399] width 251 height 58
click at [585, 407] on p "8. Раньше мы с родителями часто … в [GEOGRAPHIC_DATA]. А) ехали Б) ездили В) ед…" at bounding box center [535, 399] width 251 height 58
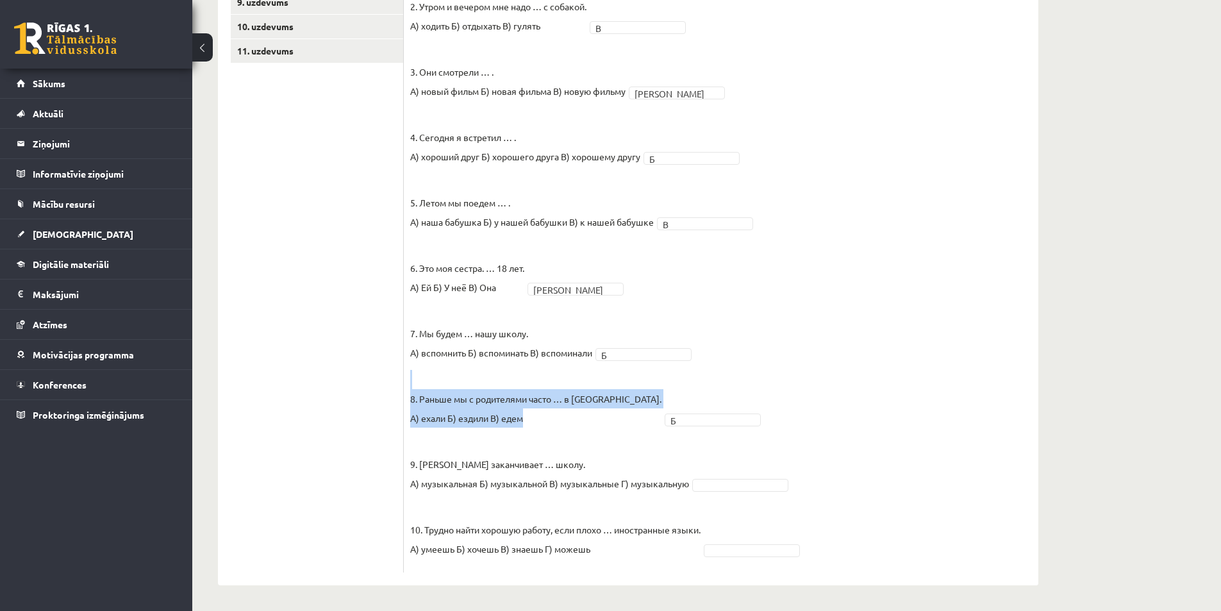
drag, startPoint x: 408, startPoint y: 395, endPoint x: 540, endPoint y: 427, distance: 135.3
click at [540, 427] on div "10p Выберите правильный вариант. Pieejamie vārdi Г Г Г В А Б В Б В Г Г А 1. Каж…" at bounding box center [721, 191] width 635 height 763
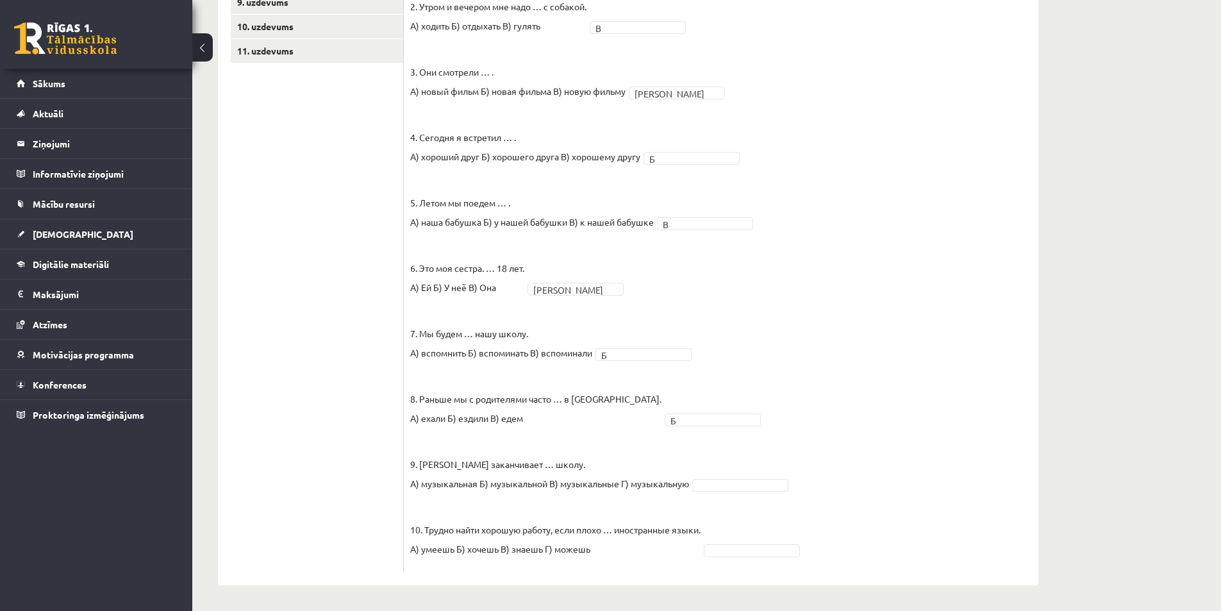
click at [426, 435] on fieldset "1. Каждый день мы … новые слова. А) учим Б) изучаем В) учимся А * 2. Утром и ве…" at bounding box center [721, 248] width 622 height 635
click at [387, 453] on ul "1. uzdevums 2. uzdevums 3. uzdevums 4. uzdevums 5. uzdevums 6. uzdevums 7. uzde…" at bounding box center [317, 185] width 173 height 776
click at [658, 528] on p "10. Трудно найти хорошую работу, если плохо … иностранные языки. А) умеешь Б) х…" at bounding box center [555, 530] width 290 height 58
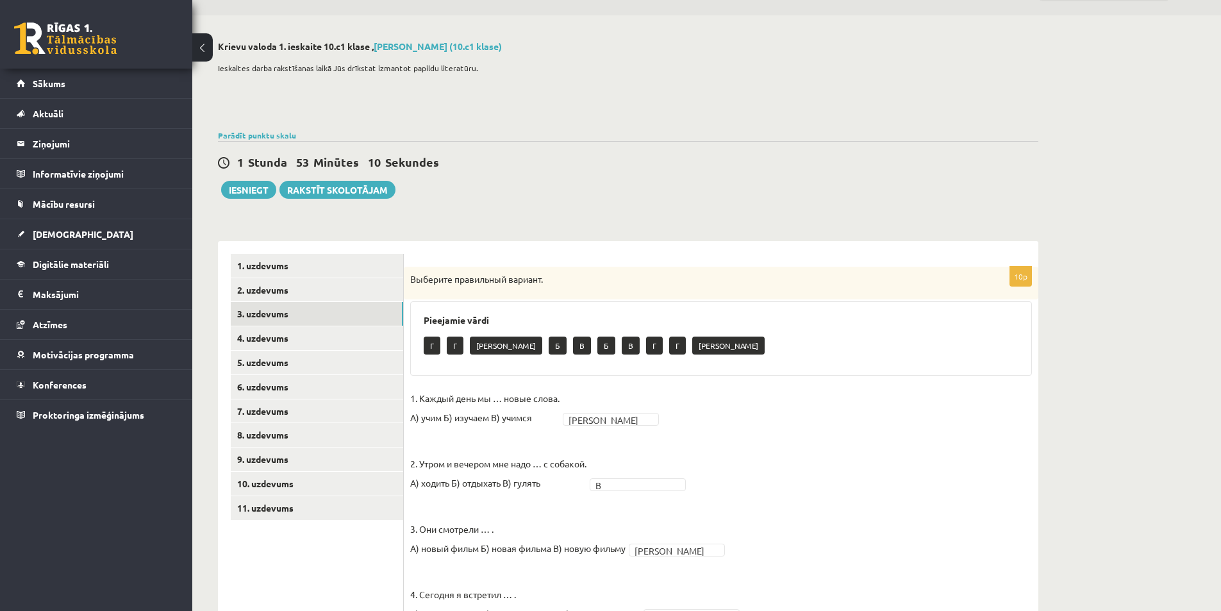
scroll to position [0, 0]
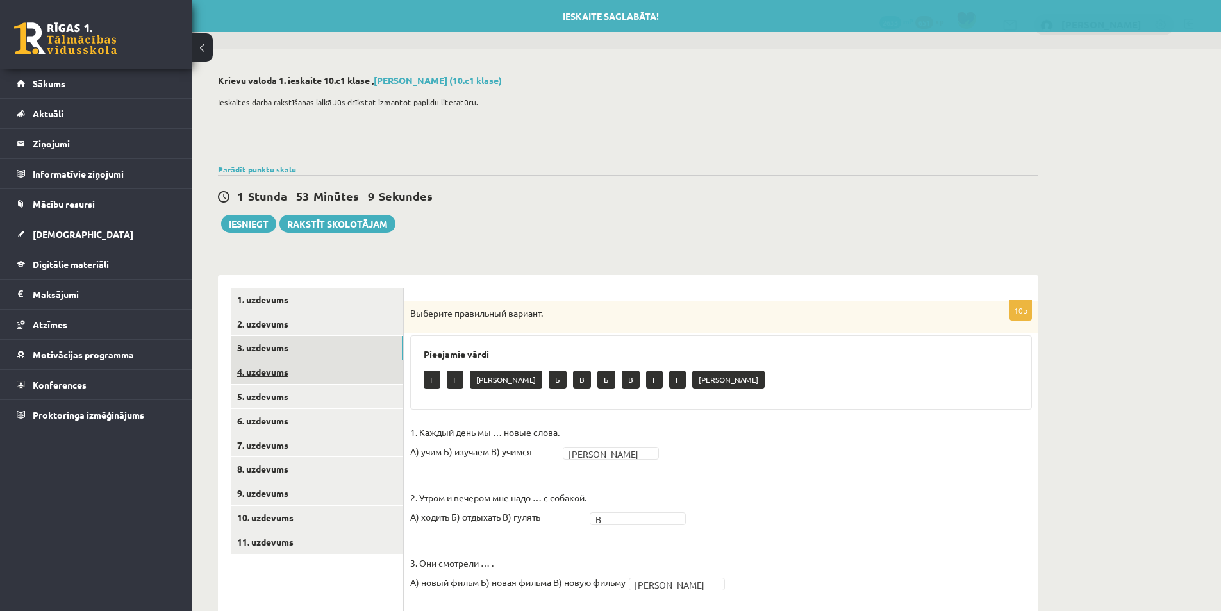
click at [305, 371] on link "4. uzdevums" at bounding box center [317, 372] width 172 height 24
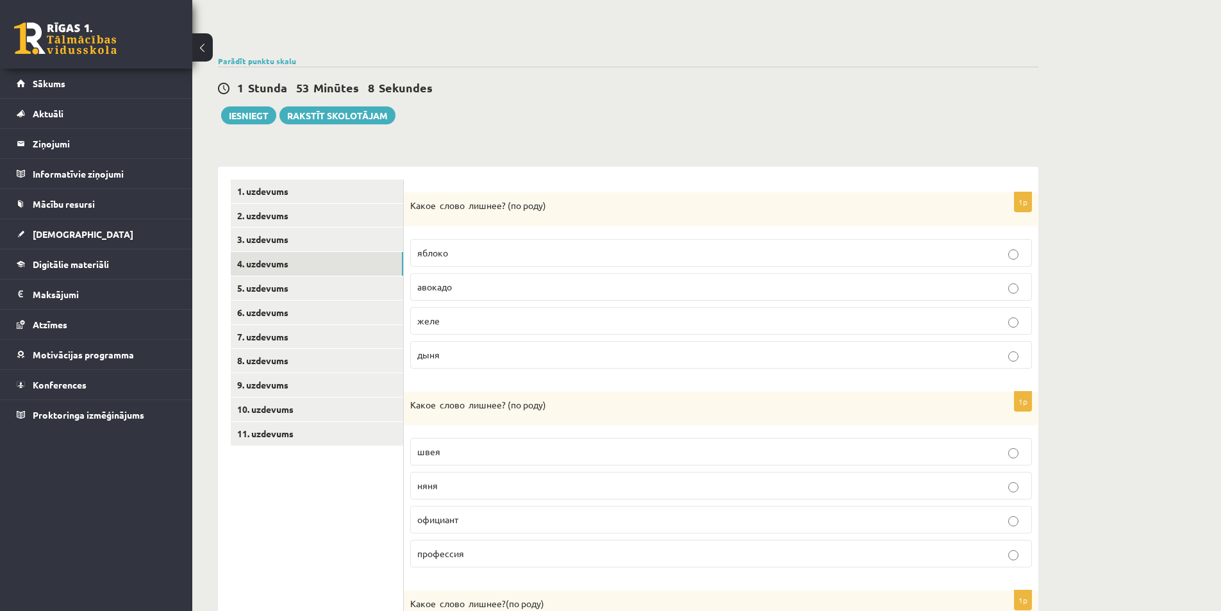
scroll to position [128, 0]
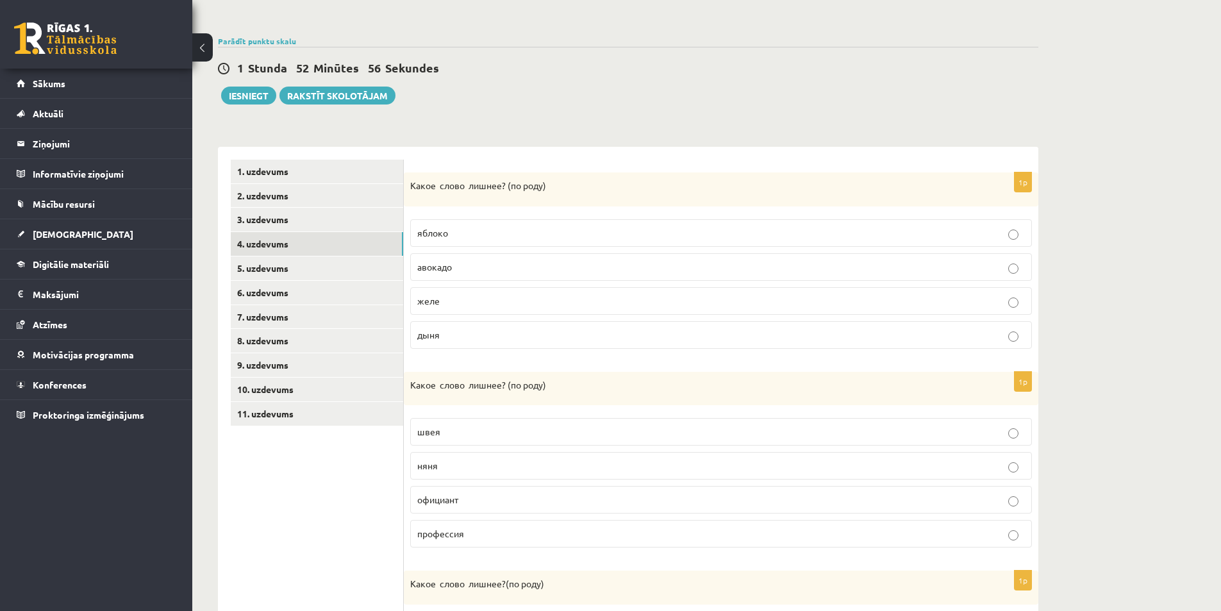
click at [467, 332] on p "дыня" at bounding box center [721, 334] width 608 height 13
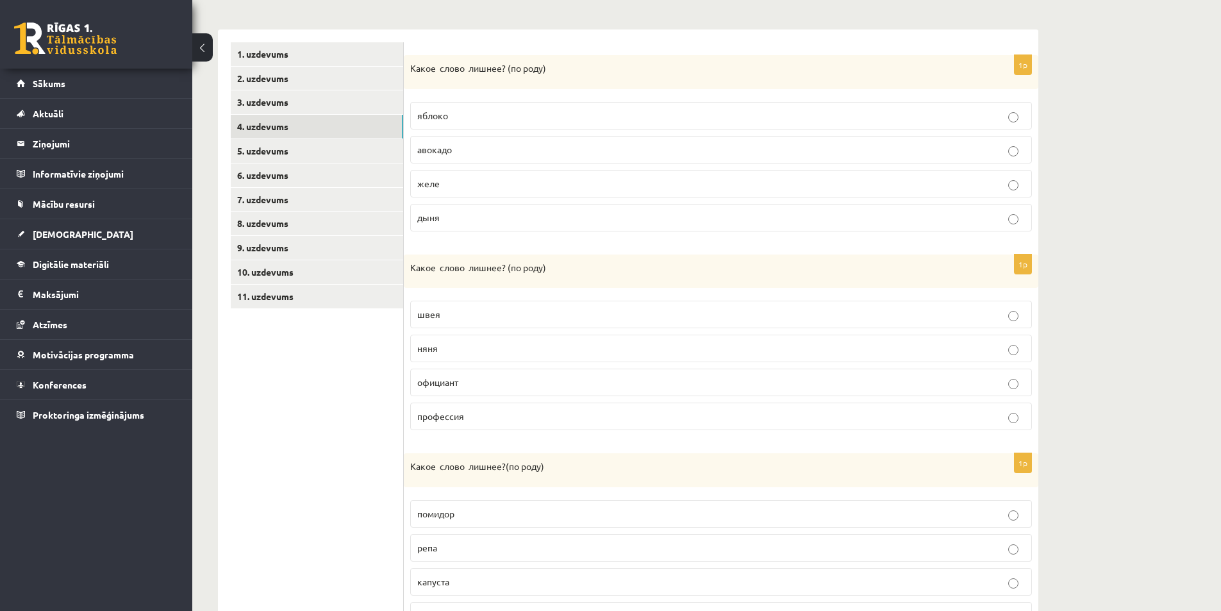
scroll to position [256, 0]
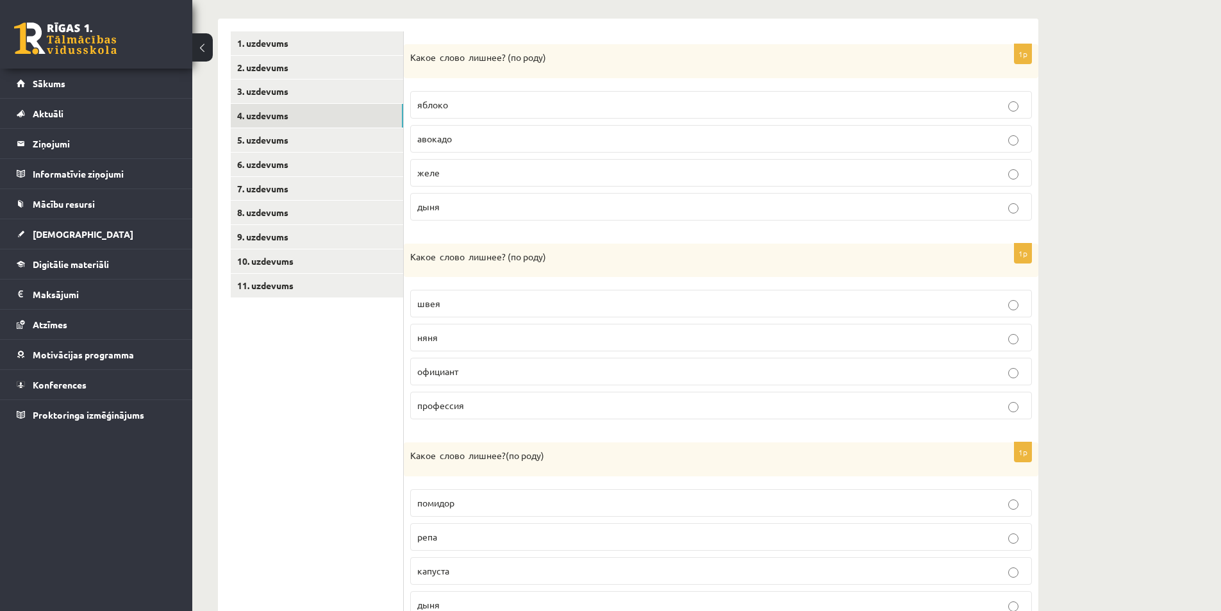
click at [455, 369] on span "официант" at bounding box center [437, 371] width 41 height 12
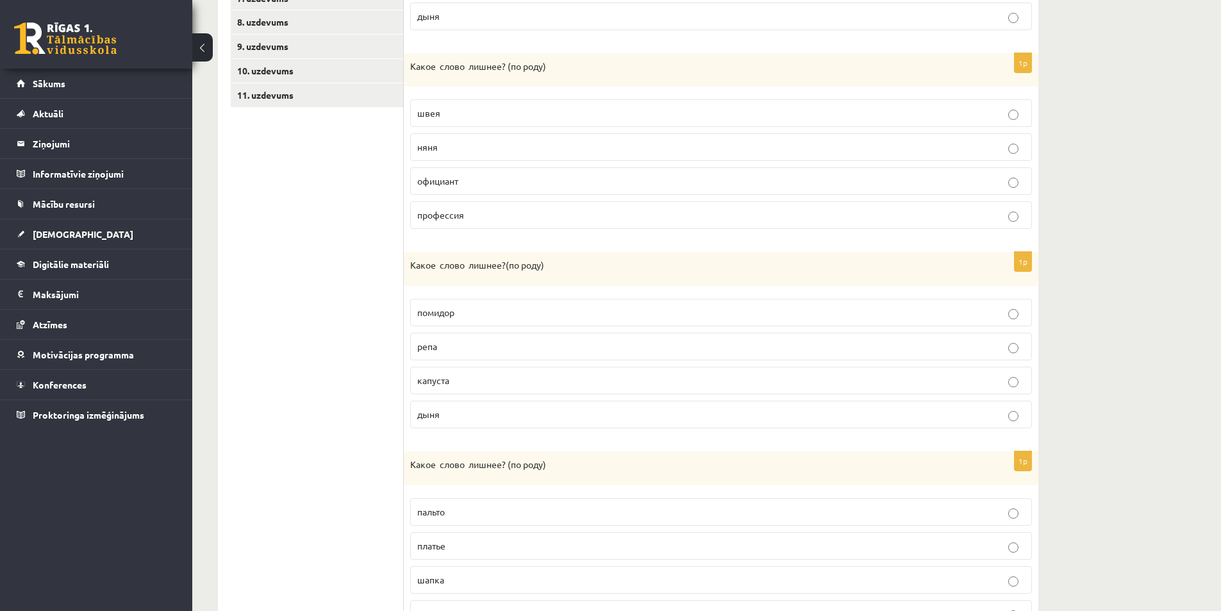
scroll to position [449, 0]
click at [436, 314] on span "помидор" at bounding box center [435, 311] width 37 height 12
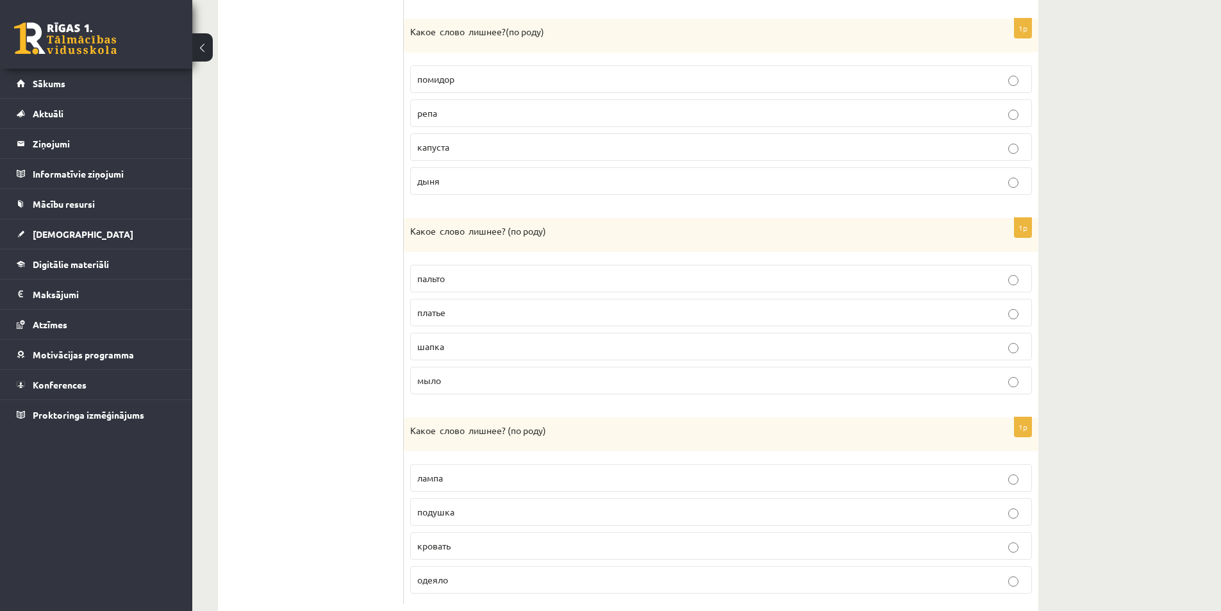
scroll to position [705, 0]
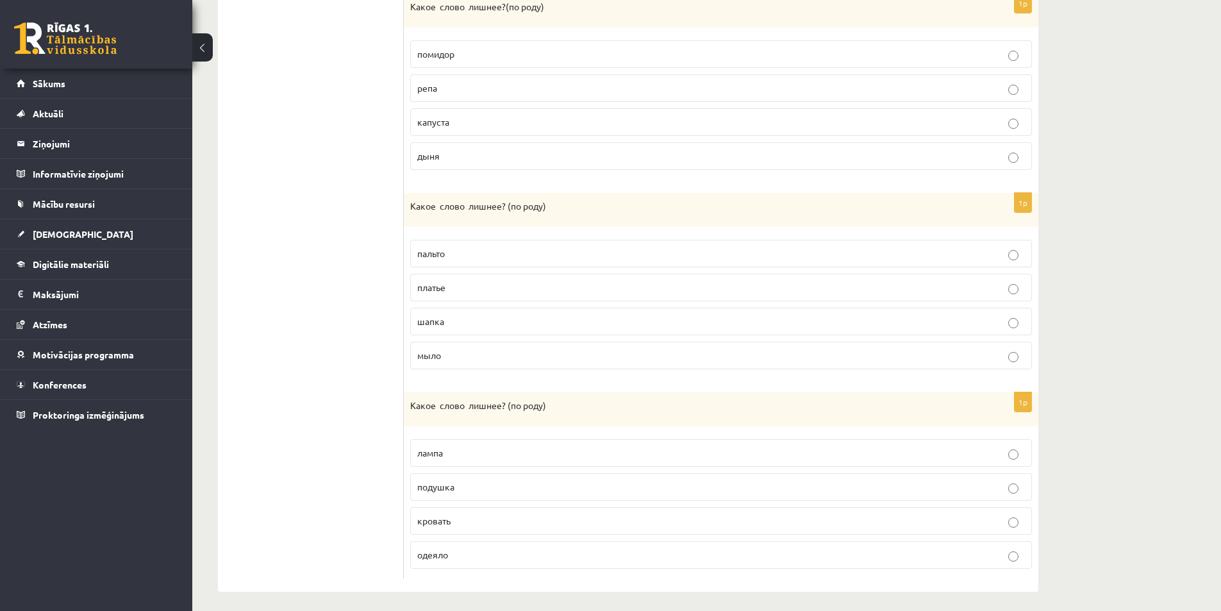
click at [448, 323] on p "шапка" at bounding box center [721, 321] width 608 height 13
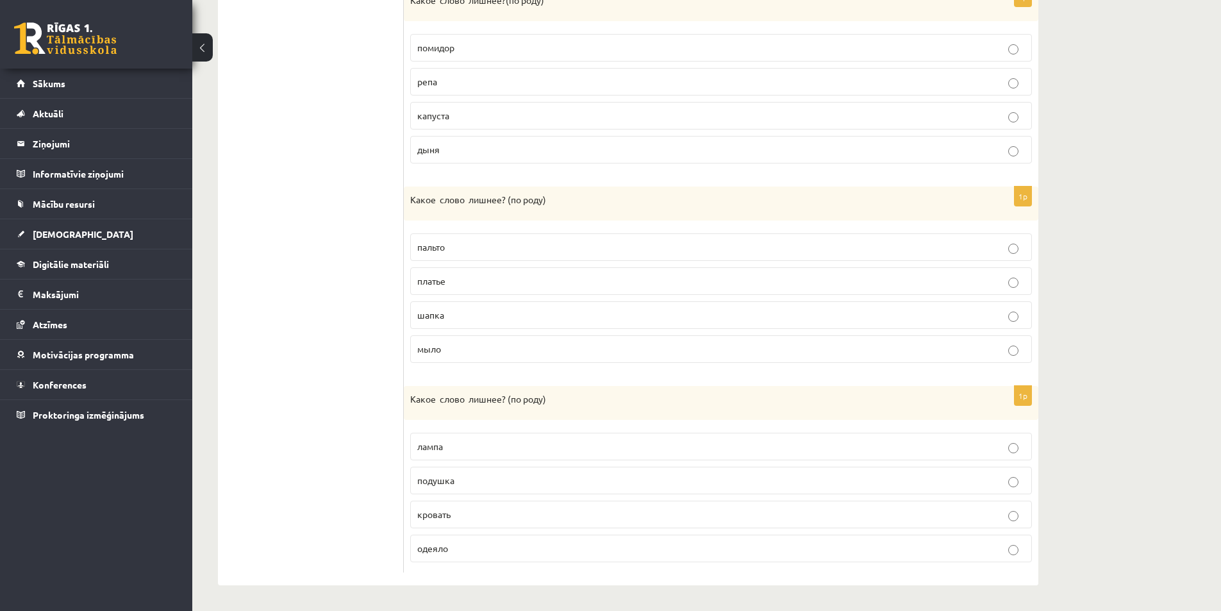
click at [430, 544] on span "одеяло" at bounding box center [432, 548] width 31 height 12
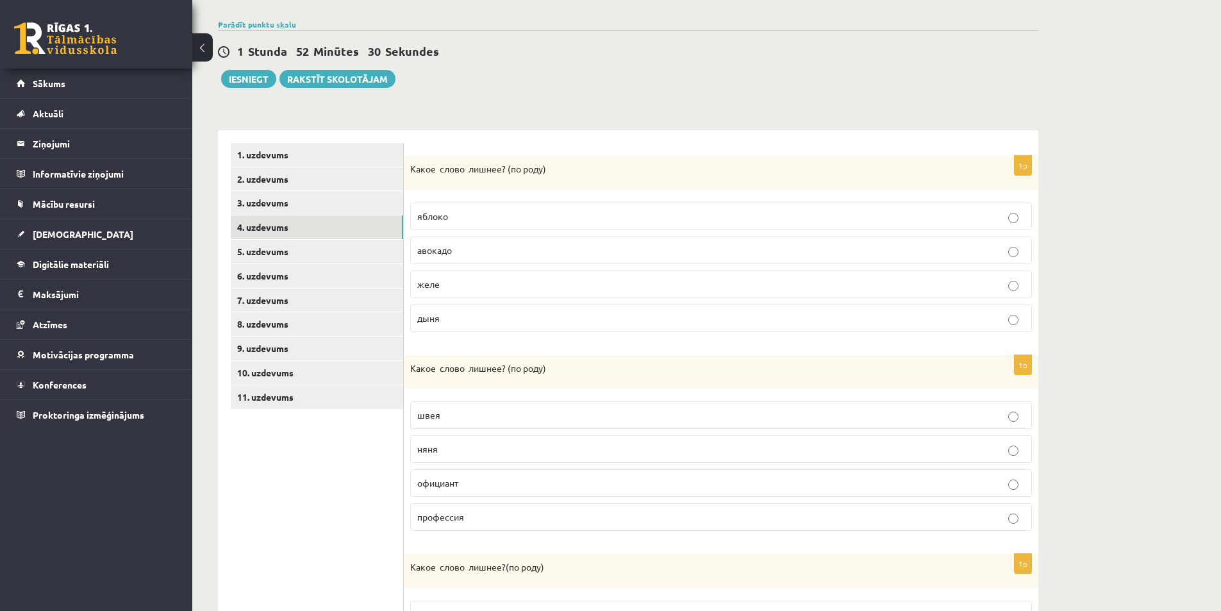
scroll to position [135, 0]
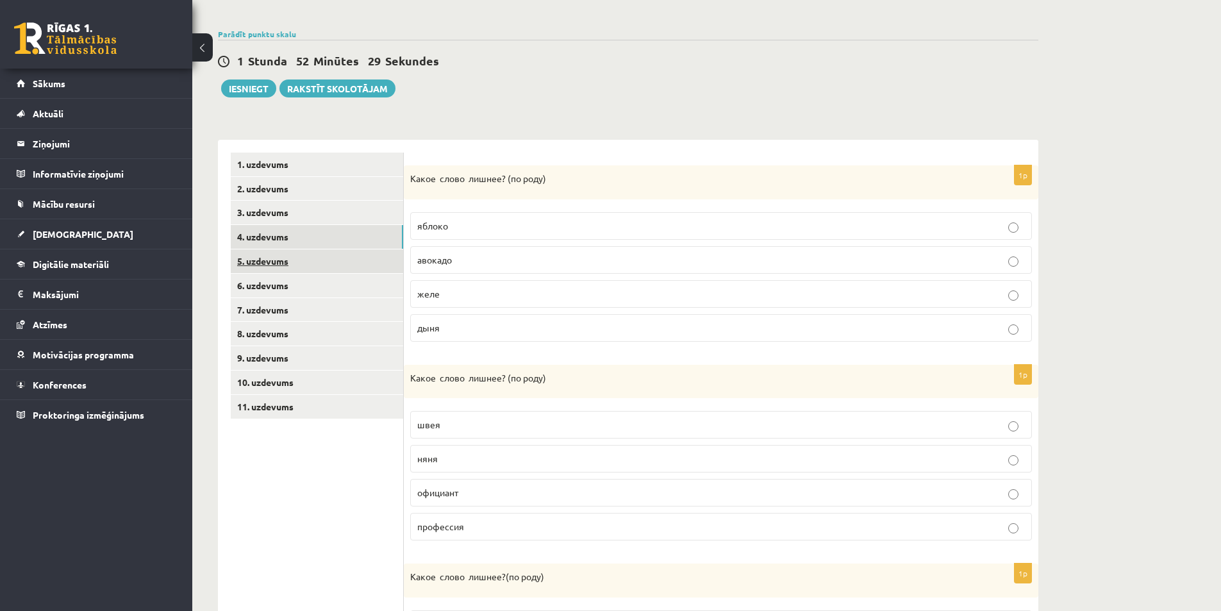
click at [298, 269] on link "5. uzdevums" at bounding box center [317, 261] width 172 height 24
click at [481, 218] on label "небо" at bounding box center [721, 225] width 622 height 28
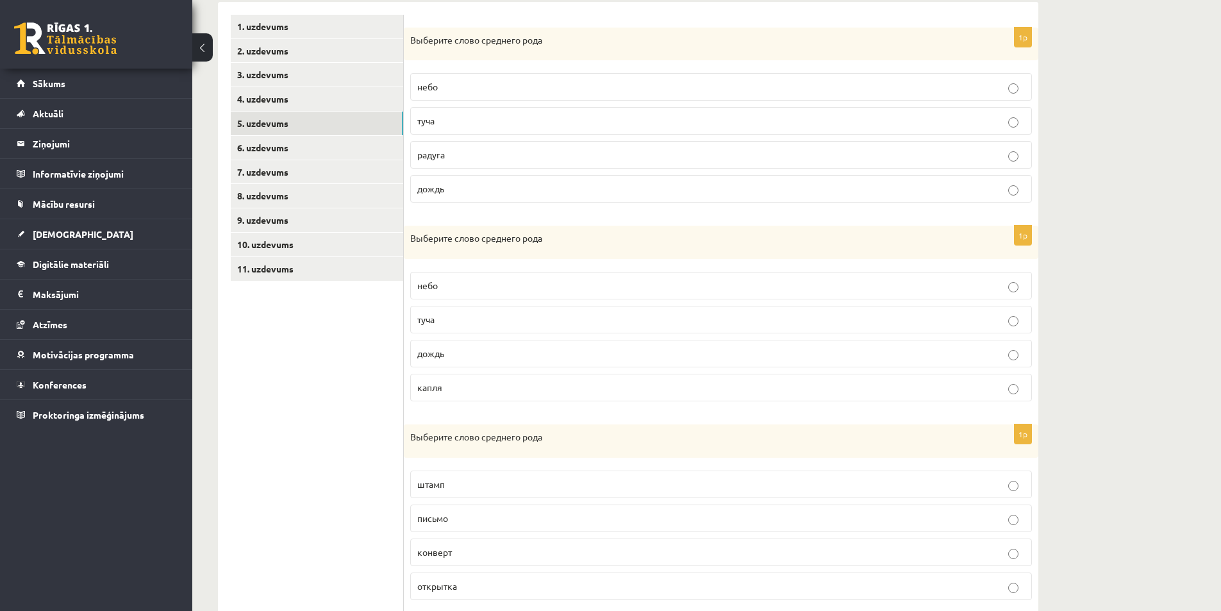
scroll to position [328, 0]
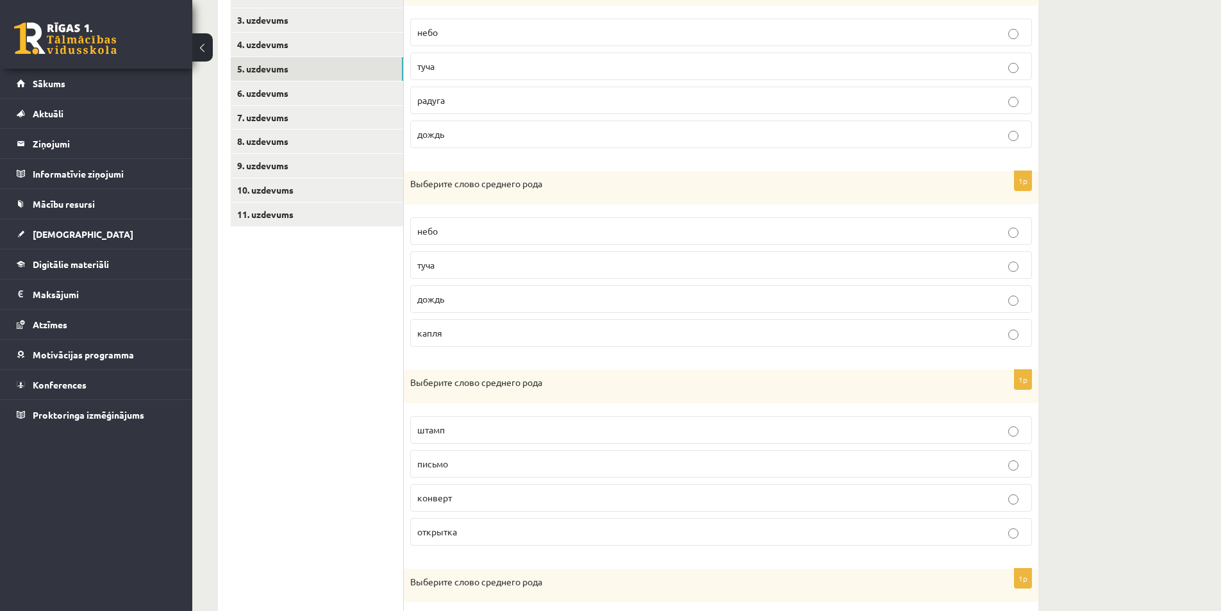
click at [486, 234] on p "небо" at bounding box center [721, 230] width 608 height 13
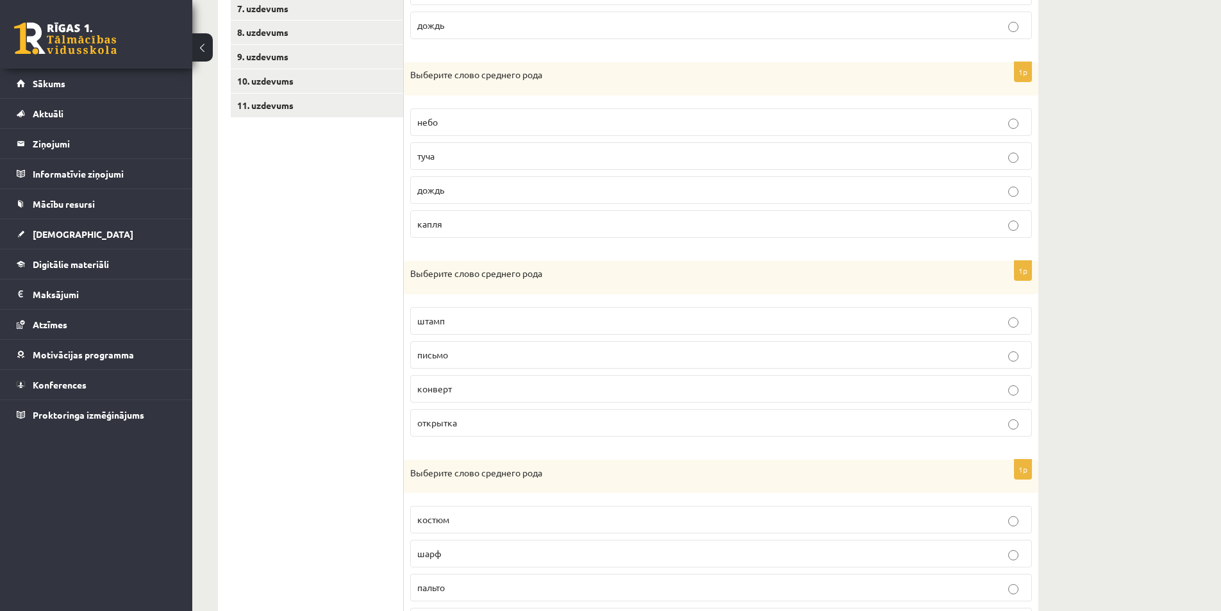
scroll to position [456, 0]
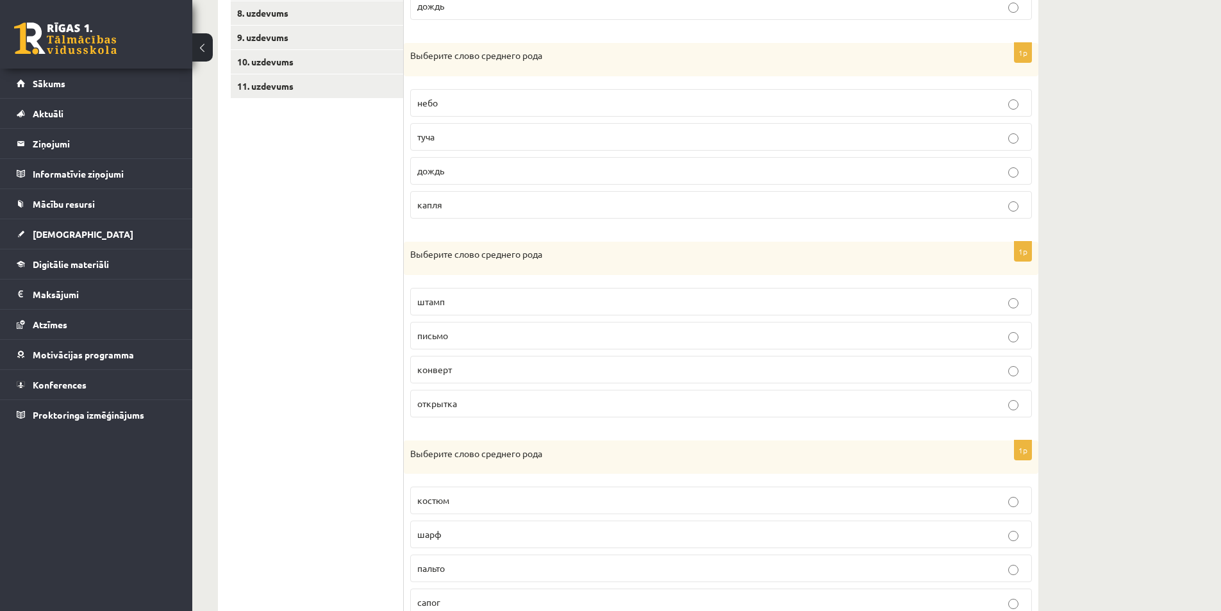
click at [437, 324] on label "письмо" at bounding box center [721, 336] width 622 height 28
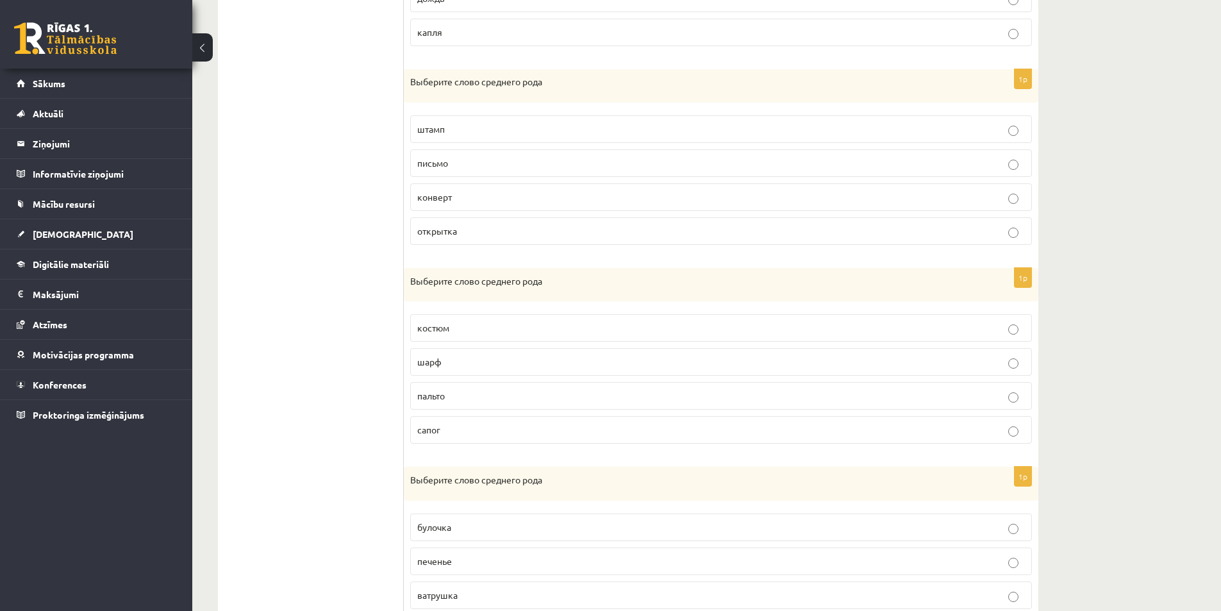
scroll to position [648, 0]
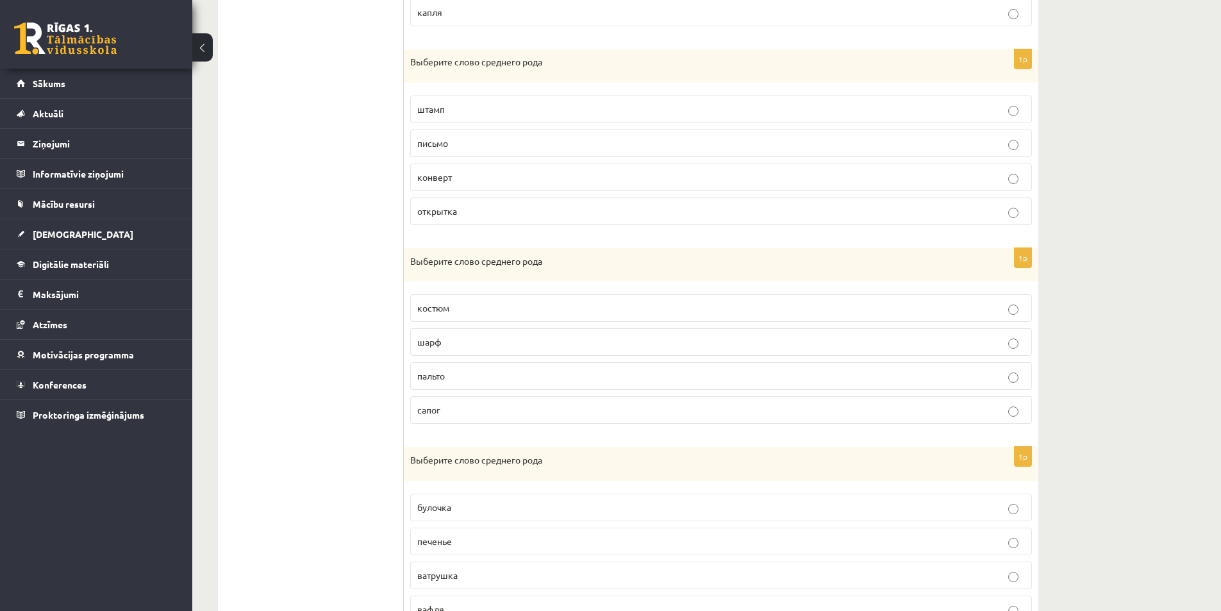
click at [440, 388] on label "пальто" at bounding box center [721, 376] width 622 height 28
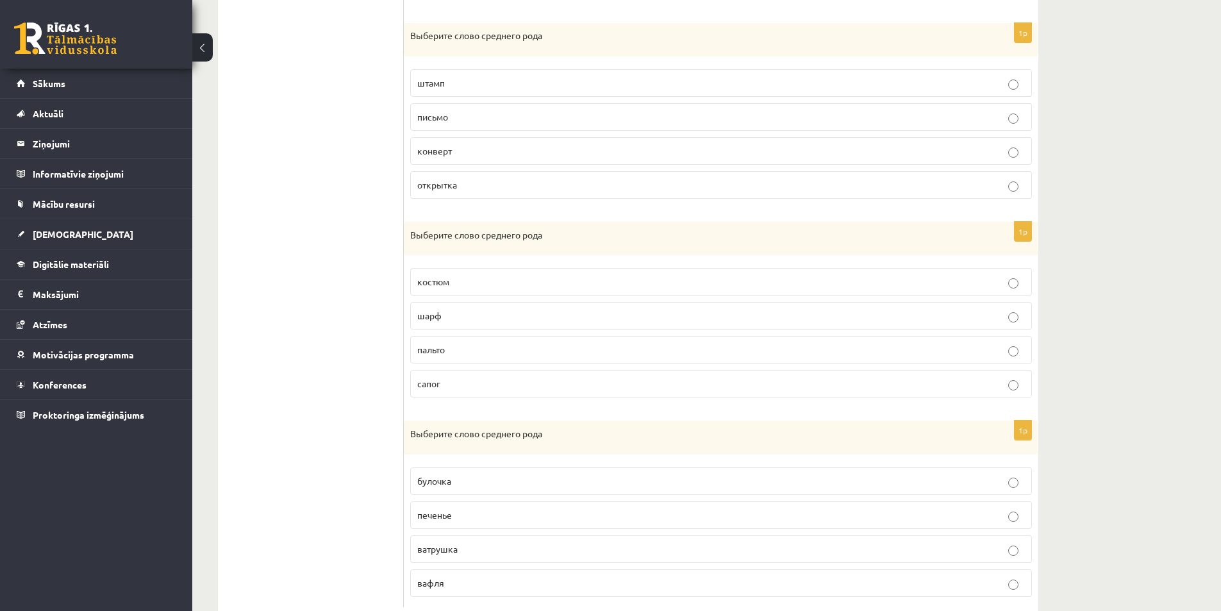
scroll to position [710, 0]
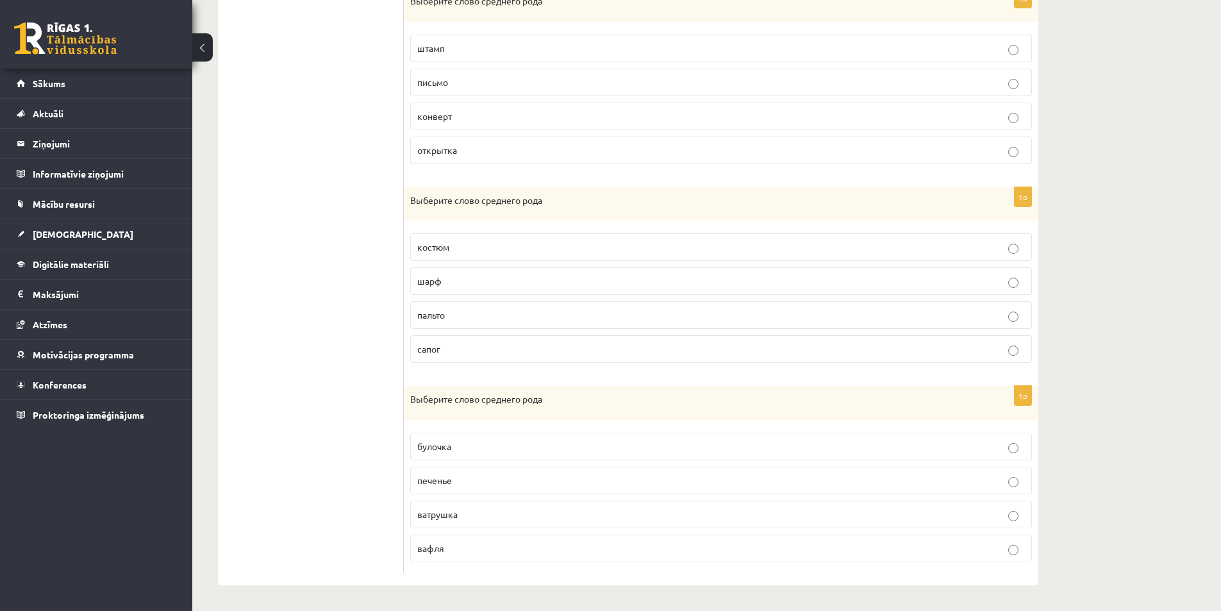
click at [445, 478] on span "печенье" at bounding box center [434, 480] width 35 height 12
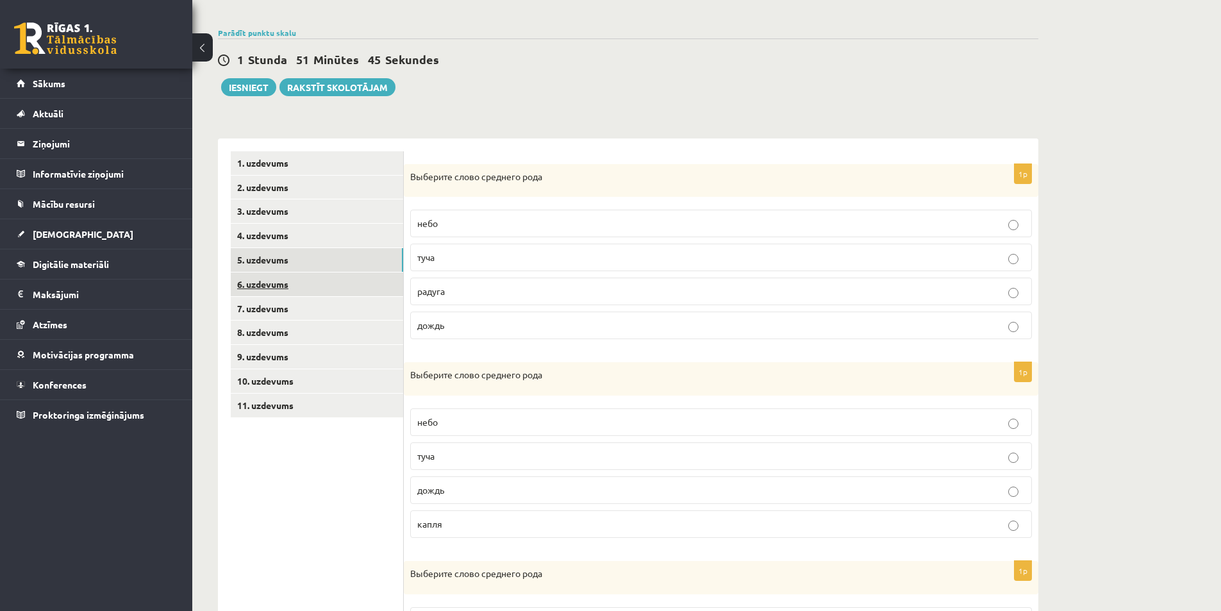
scroll to position [133, 0]
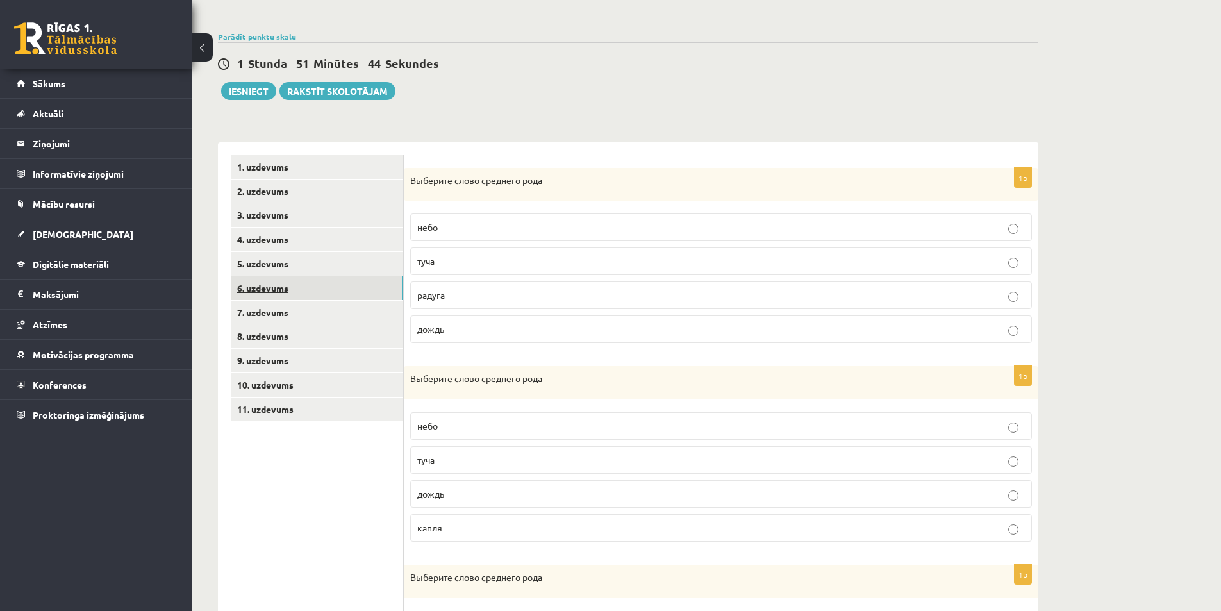
click at [256, 288] on link "6. uzdevums" at bounding box center [317, 288] width 172 height 24
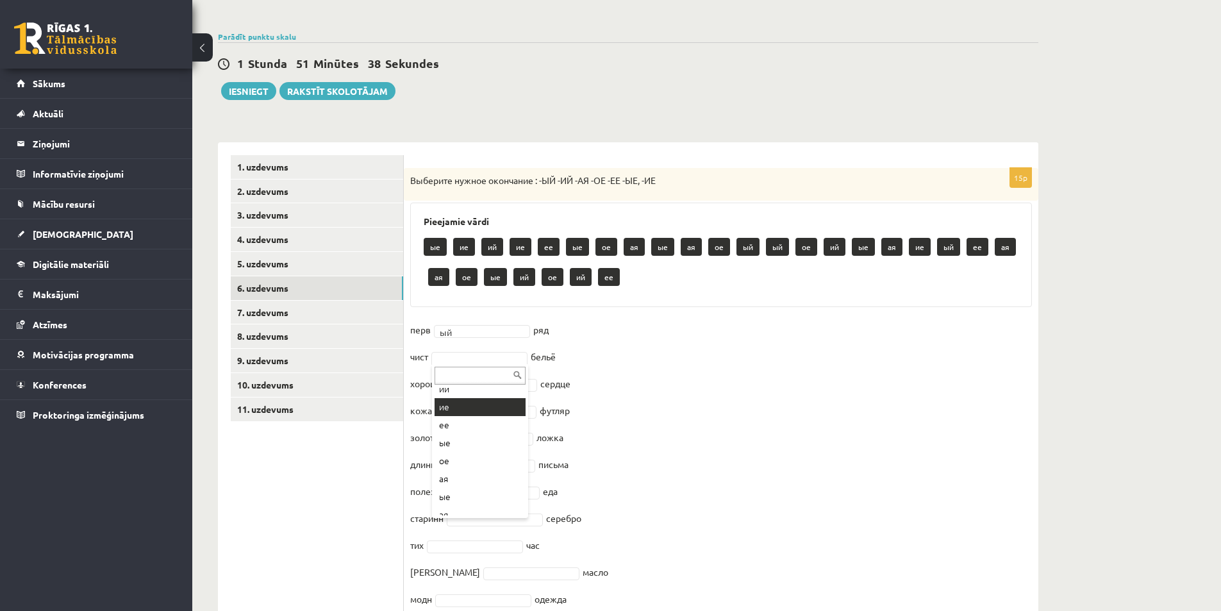
scroll to position [64, 0]
click at [614, 373] on fieldset "перв ый ** ряд чист ое ** бельё хорош сердце кожан футляр золот ложка длинн пис…" at bounding box center [721, 522] width 622 height 404
click at [626, 379] on fieldset "перв ый ** ряд чист ое ** бельё хорош ые ** сердце кожан футляр золот ложка дли…" at bounding box center [721, 522] width 622 height 404
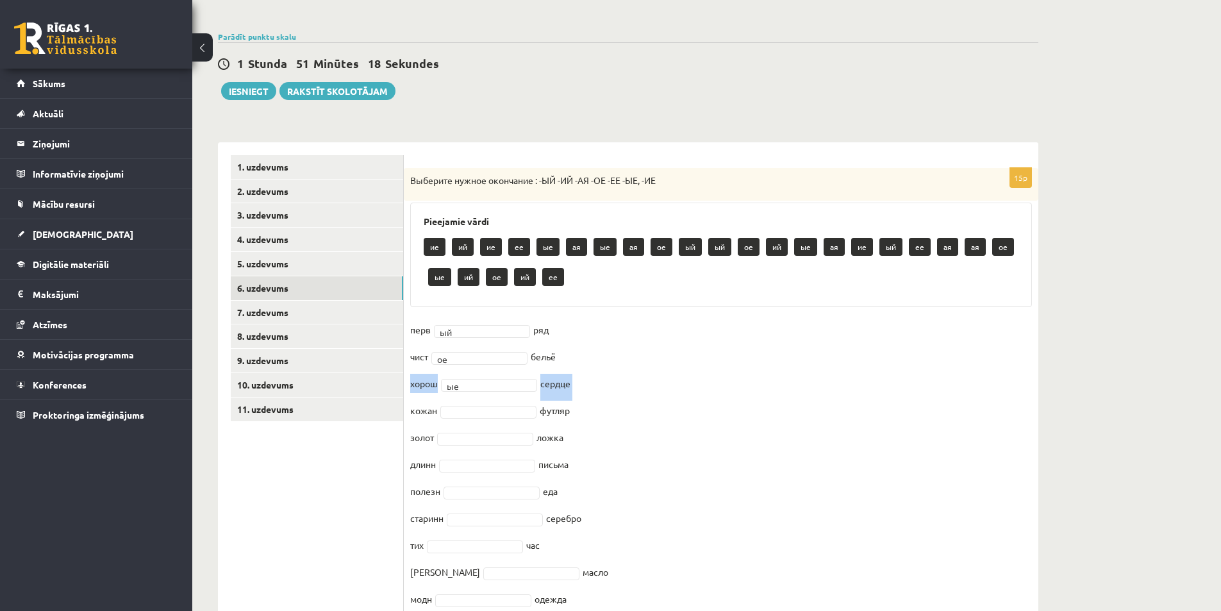
drag, startPoint x: 582, startPoint y: 387, endPoint x: 421, endPoint y: 370, distance: 161.2
click at [426, 383] on fieldset "перв ый ** ряд чист ое ** бельё хорош ые ** сердце кожан футляр золот ложка дли…" at bounding box center [721, 522] width 622 height 404
click at [642, 385] on fieldset "перв ый ** ряд чист ое ** бельё хорош ое ** сердце кожан футляр золот ложка дли…" at bounding box center [721, 522] width 622 height 404
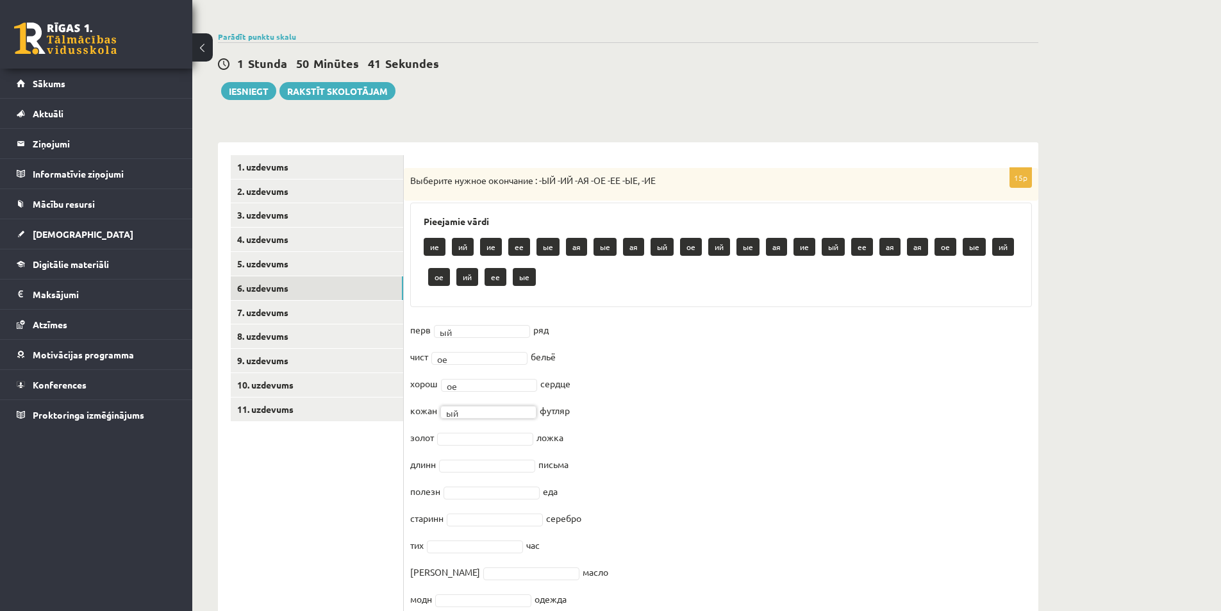
click at [385, 485] on ul "1. uzdevums 2. uzdevums 3. uzdevums 4. uzdevums 5. uzdevums 6. uzdevums 7. uzde…" at bounding box center [317, 442] width 173 height 575
click at [401, 502] on ul "1. uzdevums 2. uzdevums 3. uzdevums 4. uzdevums 5. uzdevums 6. uzdevums 7. uzde…" at bounding box center [317, 442] width 173 height 575
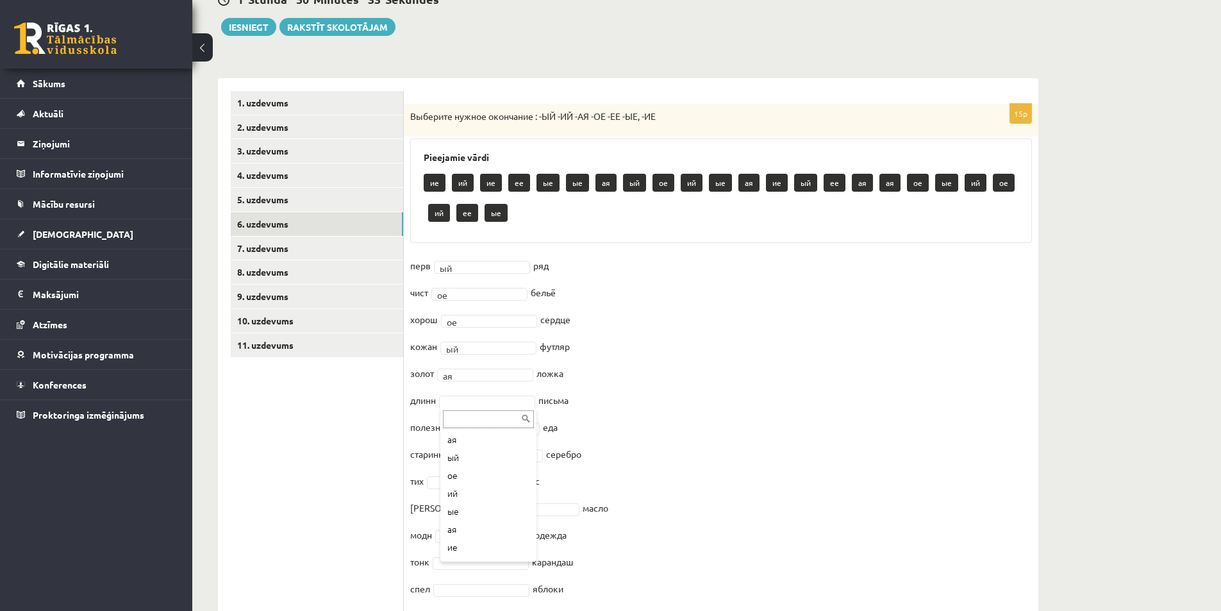
scroll to position [128, 0]
click at [380, 476] on ul "1. uzdevums 2. uzdevums 3. uzdevums 4. uzdevums 5. uzdevums 6. uzdevums 7. uzde…" at bounding box center [317, 378] width 173 height 575
click at [399, 490] on ul "1. uzdevums 2. uzdevums 3. uzdevums 4. uzdevums 5. uzdevums 6. uzdevums 7. uzde…" at bounding box center [317, 378] width 173 height 575
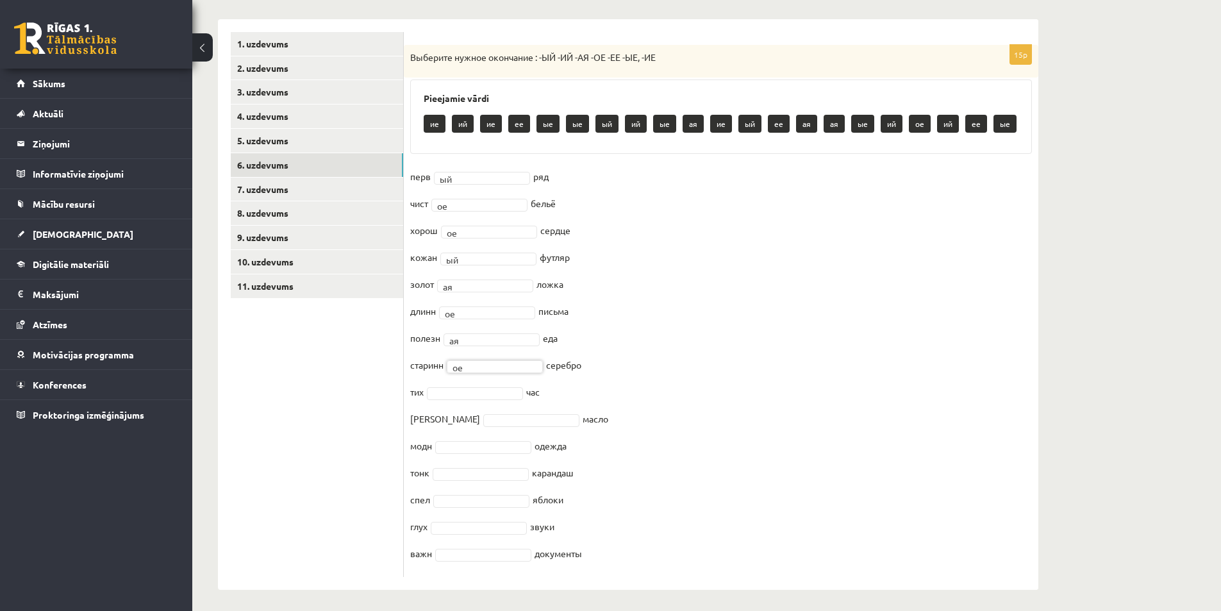
scroll to position [261, 0]
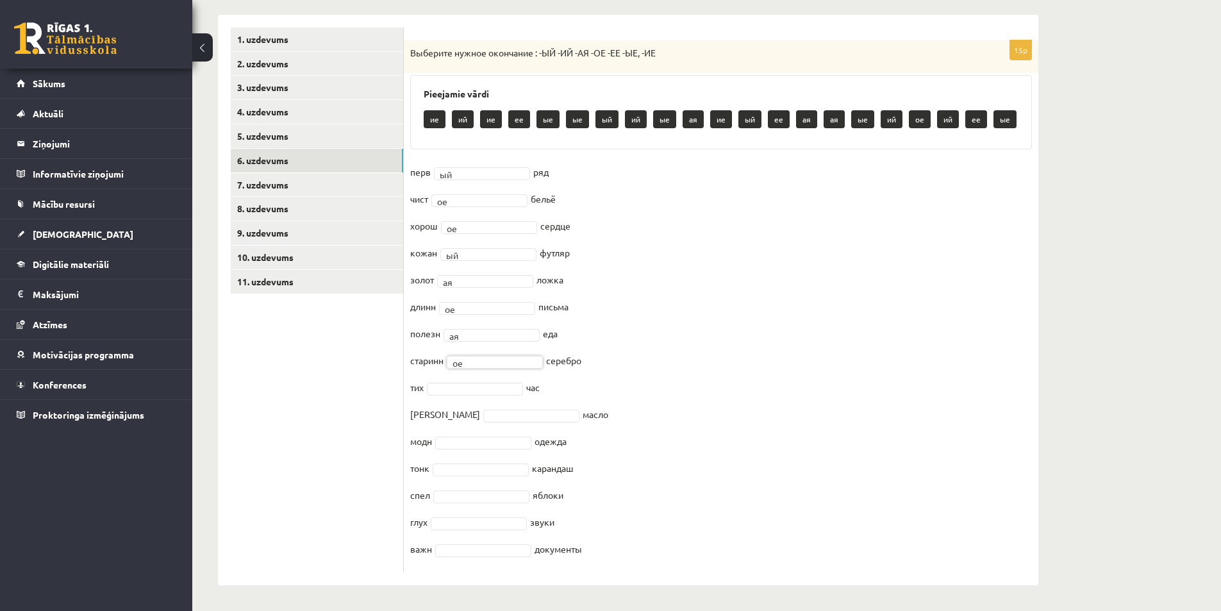
click at [390, 412] on ul "1. uzdevums 2. uzdevums 3. uzdevums 4. uzdevums 5. uzdevums 6. uzdevums 7. uzde…" at bounding box center [317, 300] width 173 height 545
click at [389, 446] on ul "1. uzdevums 2. uzdevums 3. uzdevums 4. uzdevums 5. uzdevums 6. uzdevums 7. uzde…" at bounding box center [317, 300] width 173 height 545
click at [373, 478] on ul "1. uzdevums 2. uzdevums 3. uzdevums 4. uzdevums 5. uzdevums 6. uzdevums 7. uzde…" at bounding box center [317, 300] width 173 height 545
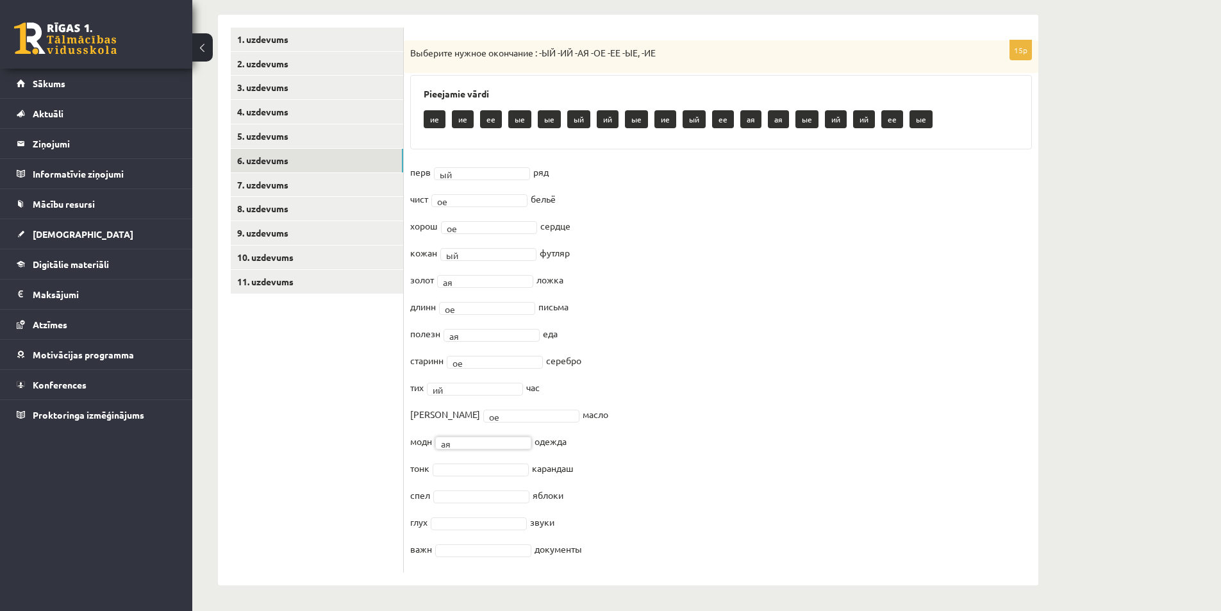
click at [381, 478] on ul "1. uzdevums 2. uzdevums 3. uzdevums 4. uzdevums 5. uzdevums 6. uzdevums 7. uzde…" at bounding box center [317, 300] width 173 height 545
click at [383, 494] on ul "1. uzdevums 2. uzdevums 3. uzdevums 4. uzdevums 5. uzdevums 6. uzdevums 7. uzde…" at bounding box center [317, 300] width 173 height 545
click at [351, 490] on ul "1. uzdevums 2. uzdevums 3. uzdevums 4. uzdevums 5. uzdevums 6. uzdevums 7. uzde…" at bounding box center [317, 300] width 173 height 545
drag, startPoint x: 403, startPoint y: 494, endPoint x: 578, endPoint y: 497, distance: 175.7
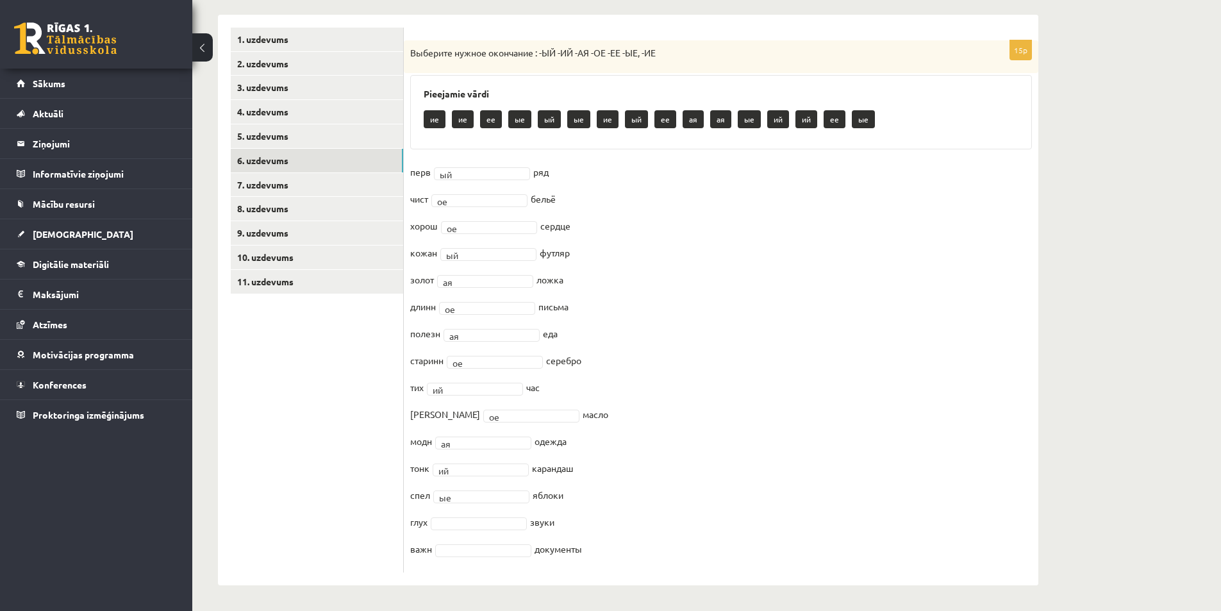
click at [575, 497] on div "**********" at bounding box center [628, 300] width 821 height 571
drag, startPoint x: 584, startPoint y: 501, endPoint x: 571, endPoint y: 499, distance: 13.5
click at [583, 501] on fieldset "перв ый ** ряд чист ое ** бельё хорош ое ** сердце кожан ый ** футляр золот ая …" at bounding box center [721, 364] width 622 height 404
click at [567, 499] on fieldset "перв ый ** ряд чист ое ** бельё хорош ое ** сердце кожан ый ** футляр золот ая …" at bounding box center [721, 364] width 622 height 404
drag, startPoint x: 576, startPoint y: 496, endPoint x: 405, endPoint y: 502, distance: 170.7
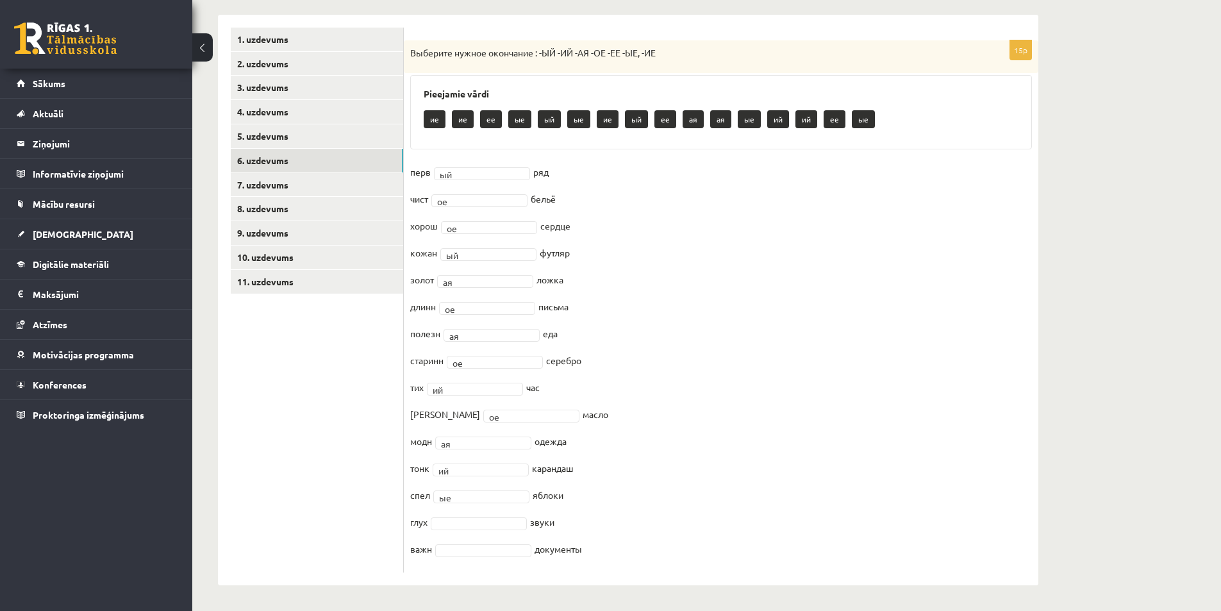
click at [405, 502] on div "15p Выберите нужное окончание : -ЫЙ -ИЙ -АЯ -ОЕ -ЕЕ -ЫЕ, -ИЕ Pieejamie vārdi ие…" at bounding box center [721, 306] width 635 height 532
copy fieldset "спел ые яблоки"
click at [367, 448] on ul "1. uzdevums 2. uzdevums 3. uzdevums 4. uzdevums 5. uzdevums 6. uzdevums 7. uzde…" at bounding box center [317, 300] width 173 height 545
click at [473, 558] on fieldset "перв ый ** ряд чист ое ** бельё хорош ое ** сердце кожан ый ** футляр золот ая …" at bounding box center [721, 364] width 622 height 404
click at [343, 512] on ul "1. uzdevums 2. uzdevums 3. uzdevums 4. uzdevums 5. uzdevums 6. uzdevums 7. uzde…" at bounding box center [317, 300] width 173 height 545
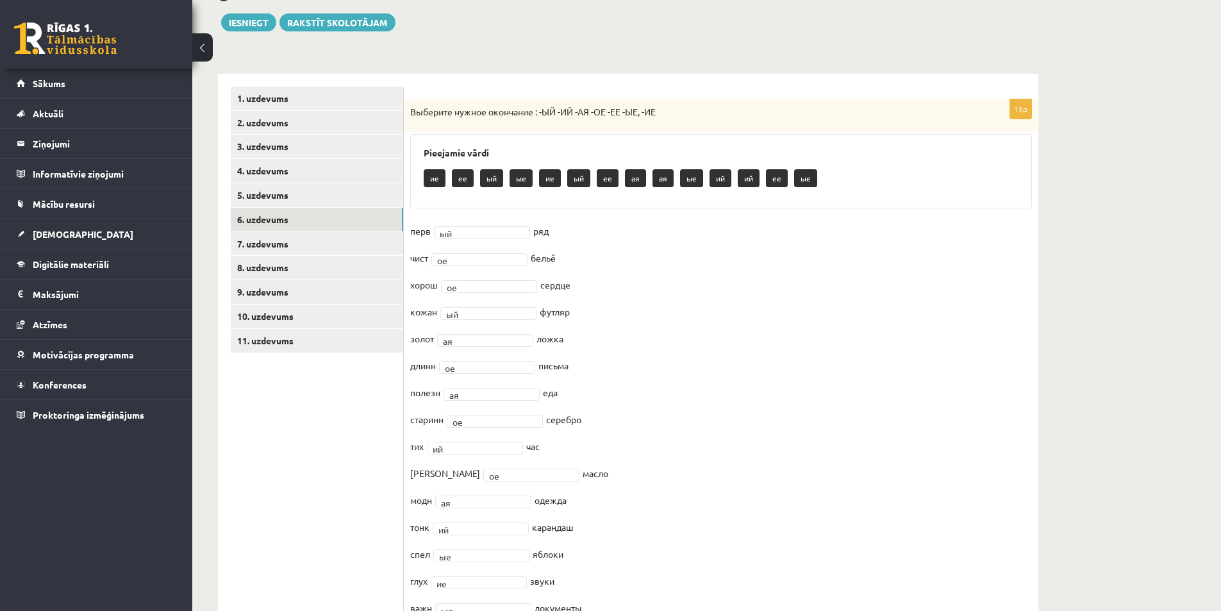
scroll to position [197, 0]
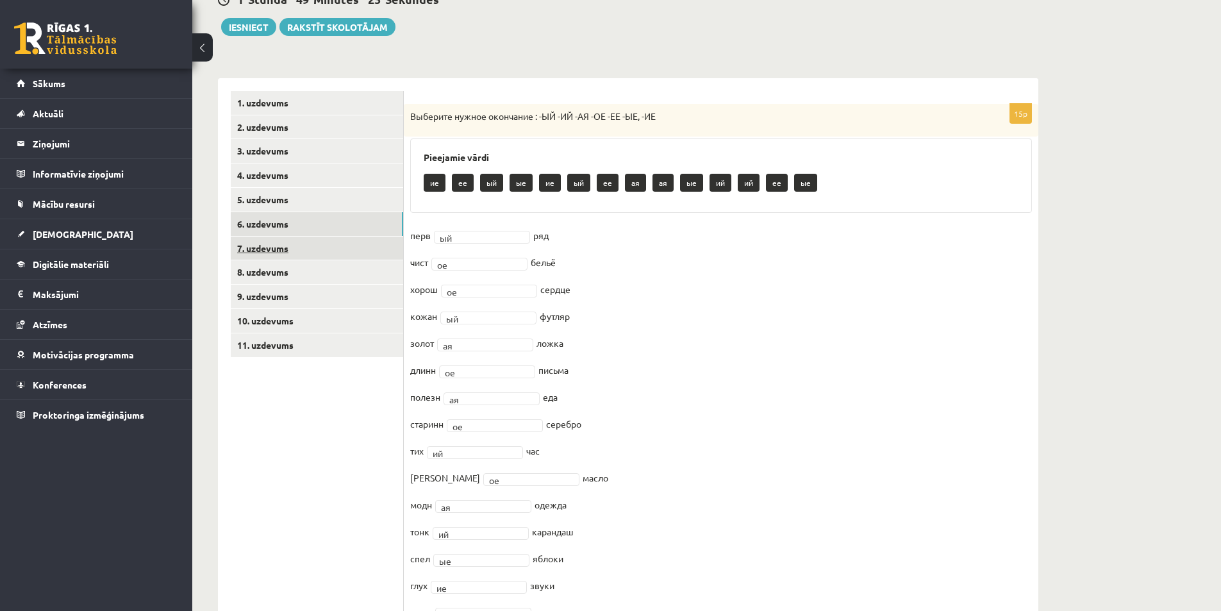
click at [251, 251] on link "7. uzdevums" at bounding box center [317, 249] width 172 height 24
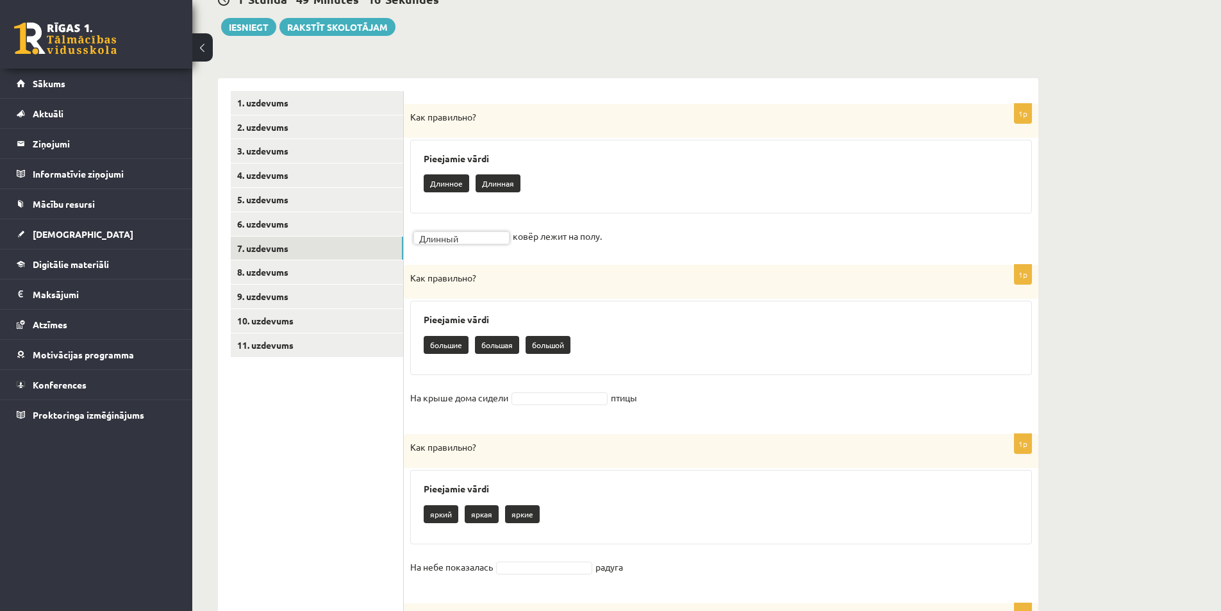
click at [540, 303] on div "Pieejamie vārdi [GEOGRAPHIC_DATA]" at bounding box center [721, 338] width 622 height 74
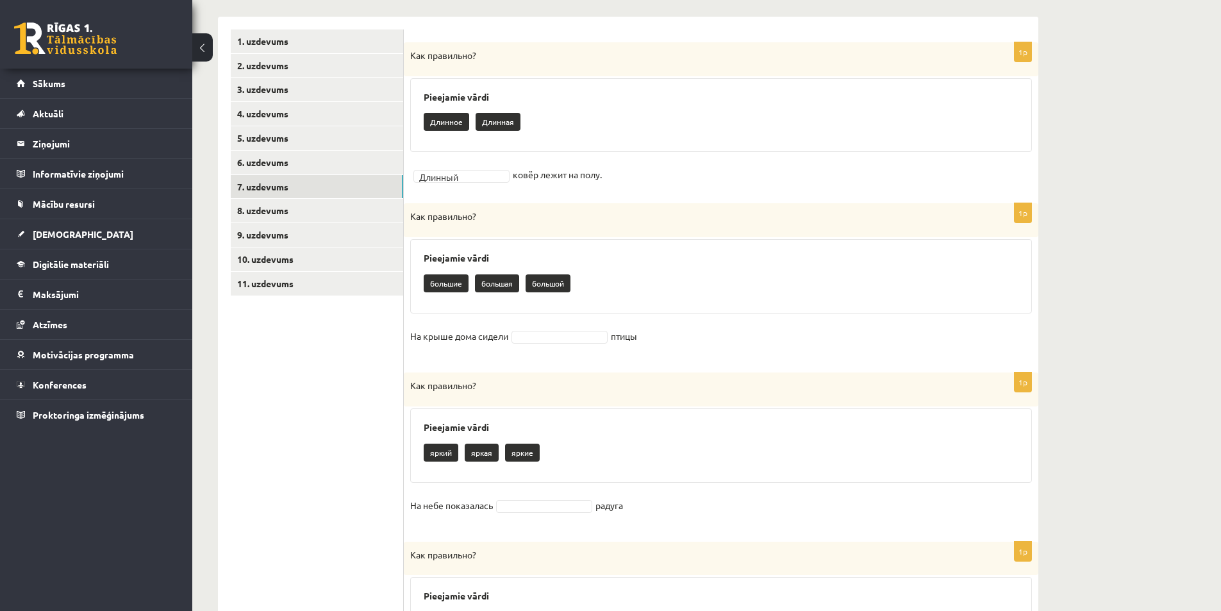
scroll to position [261, 0]
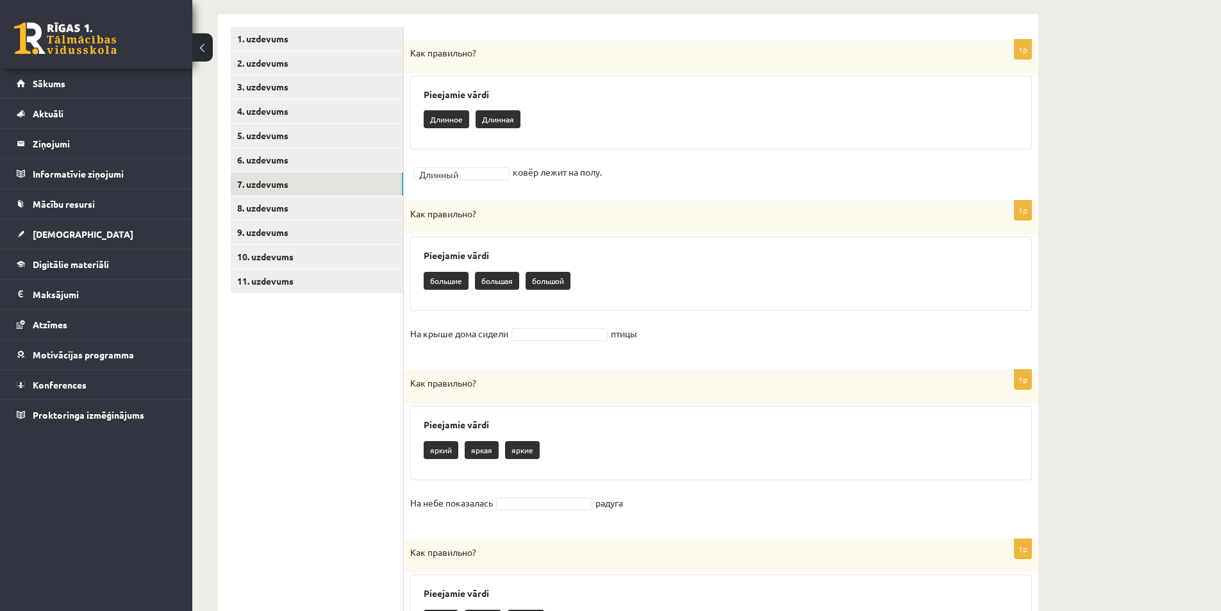
click at [539, 351] on div "1p Как правильно? Pieejamie vārdi [GEOGRAPHIC_DATA] На крыше дома сидели птицы" at bounding box center [721, 279] width 635 height 156
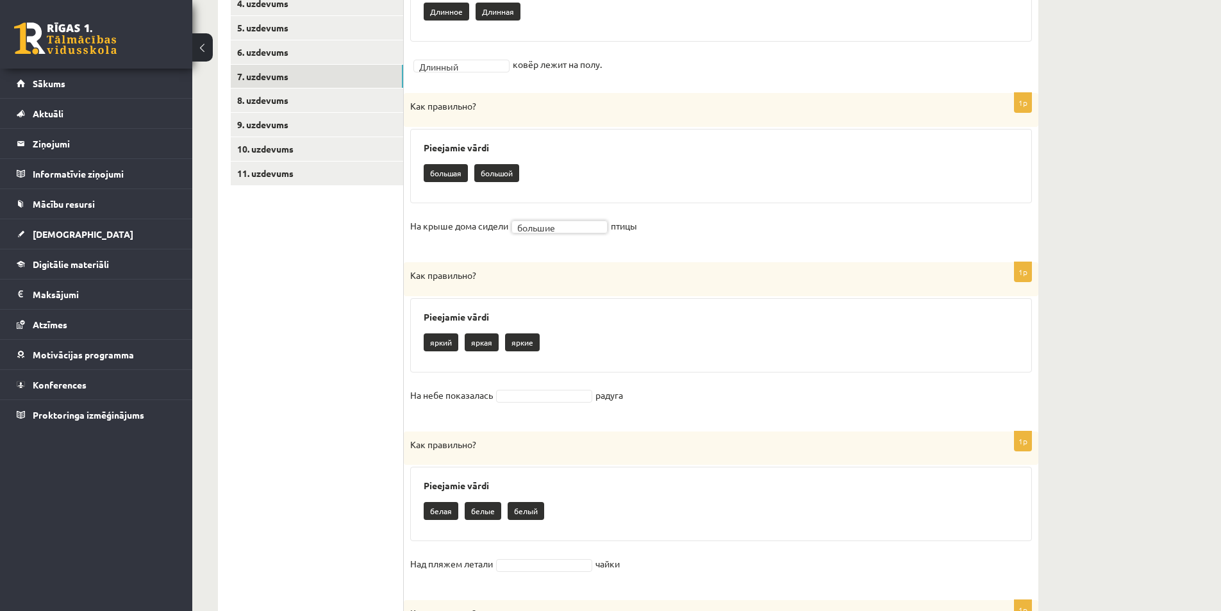
scroll to position [389, 0]
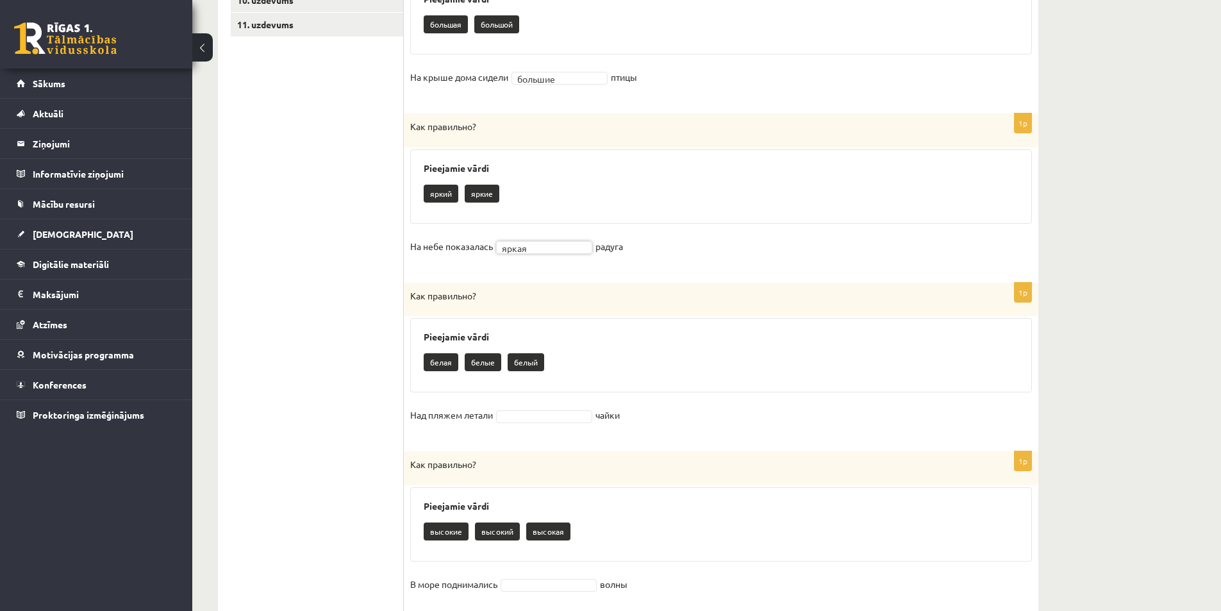
click at [400, 403] on ul "1. uzdevums 2. uzdevums 3. uzdevums 4. uzdevums 5. uzdevums 6. uzdevums 7. uzde…" at bounding box center [317, 610] width 173 height 1681
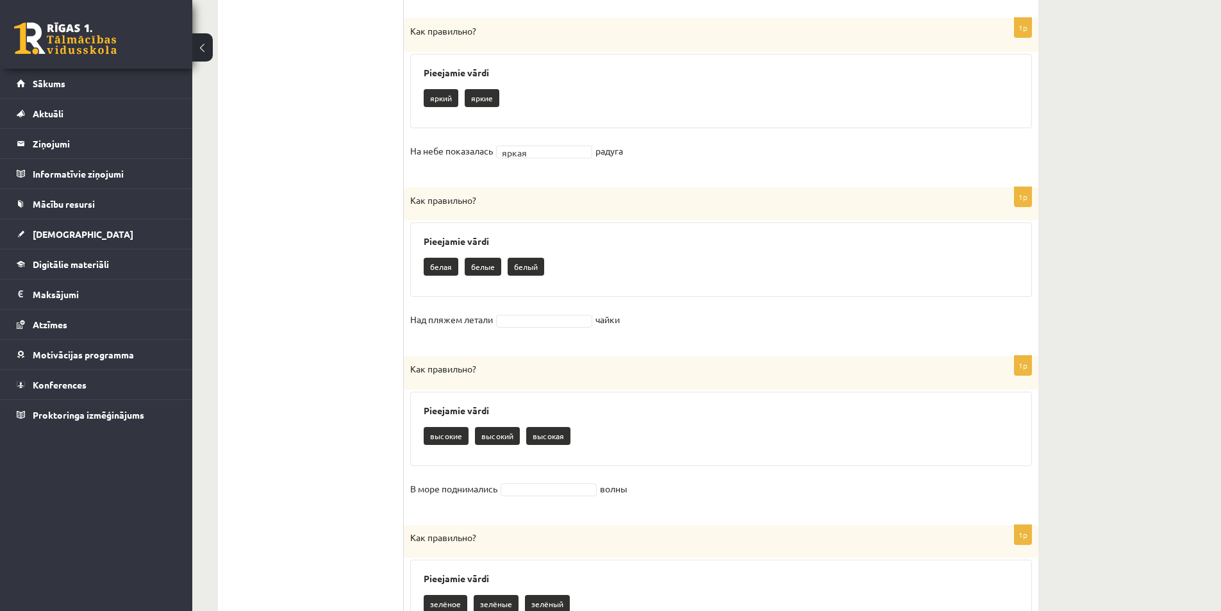
scroll to position [646, 0]
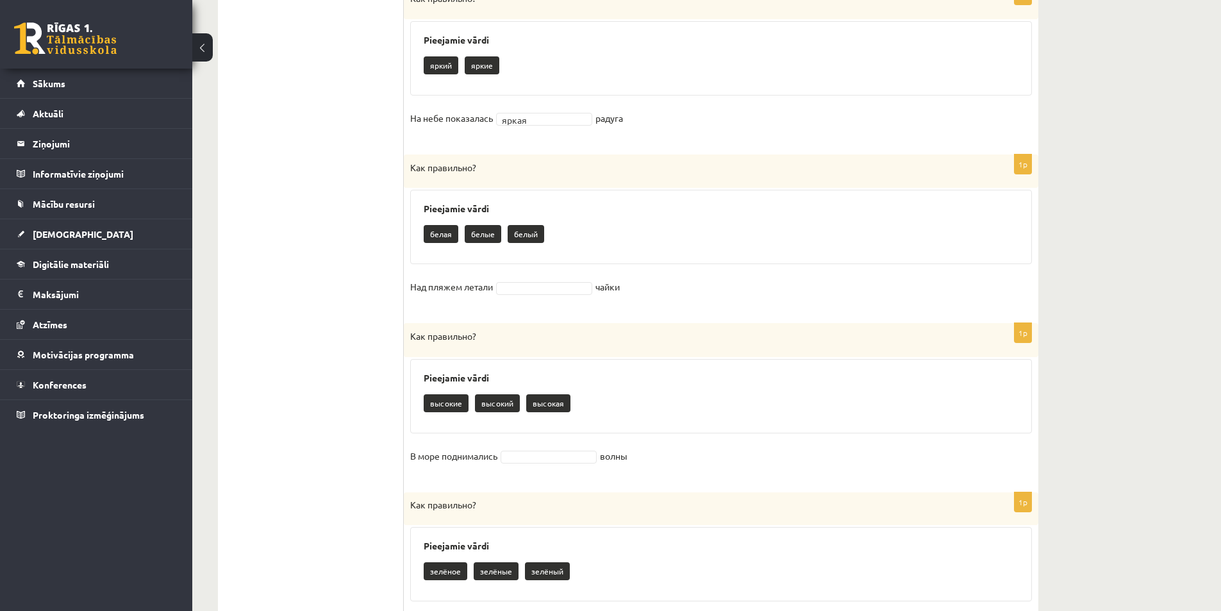
click at [516, 281] on fieldset "Над пляжем летали чайки" at bounding box center [721, 290] width 622 height 27
click at [344, 325] on ul "1. uzdevums 2. uzdevums 3. uzdevums 4. uzdevums 5. uzdevums 6. uzdevums 7. uzde…" at bounding box center [317, 482] width 173 height 1681
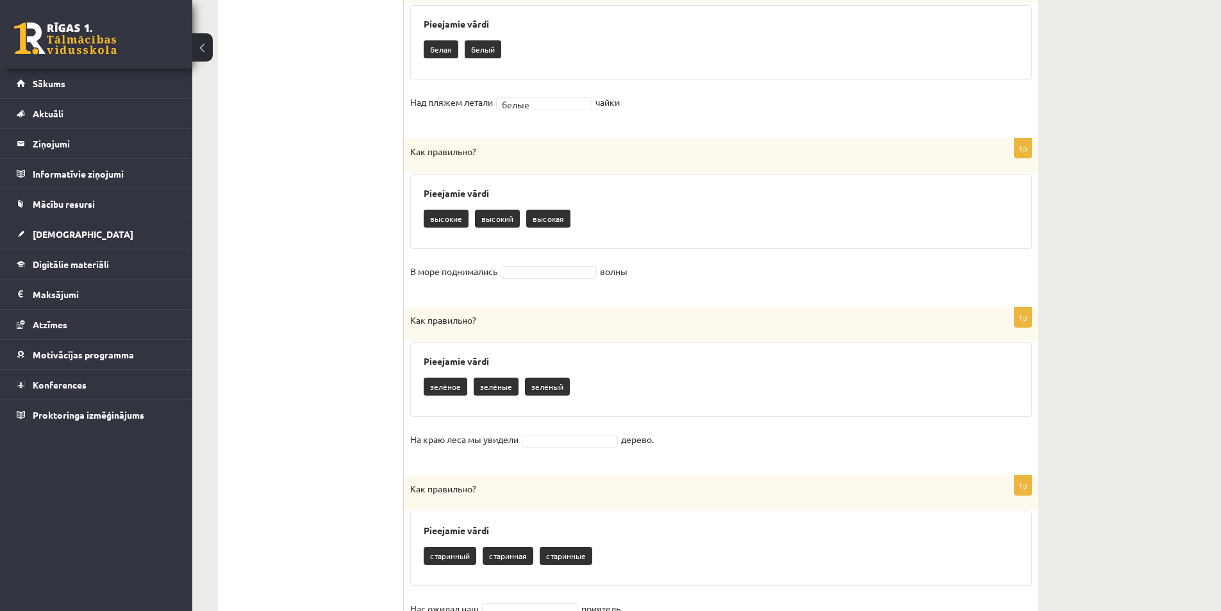
scroll to position [838, 0]
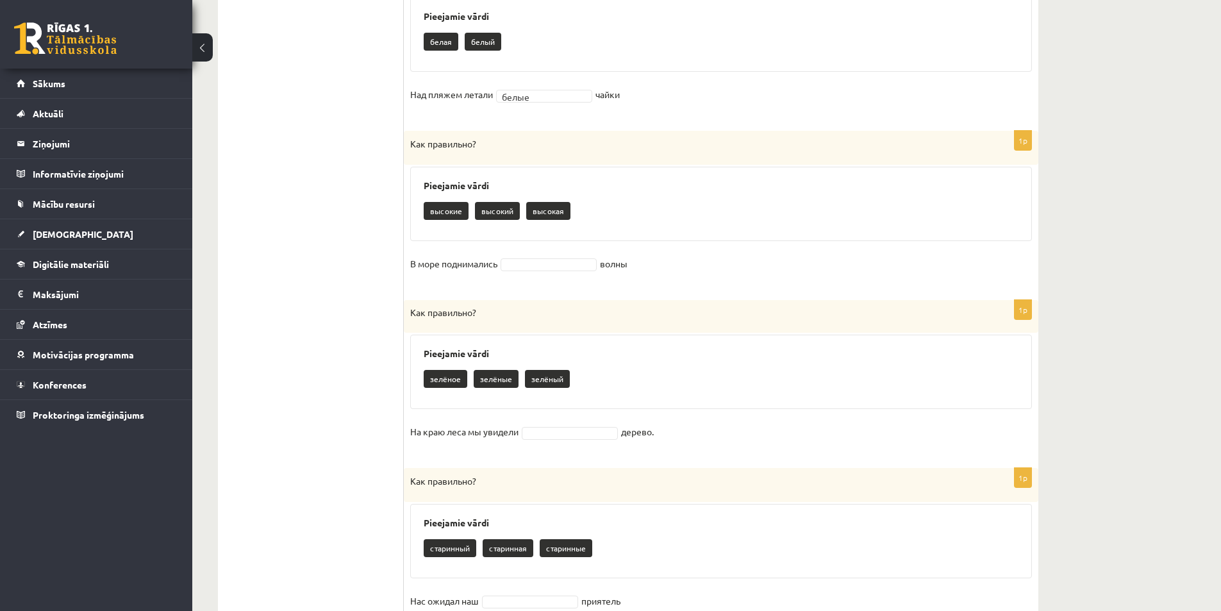
click at [537, 258] on fieldset "В море поднимались волны" at bounding box center [721, 267] width 622 height 27
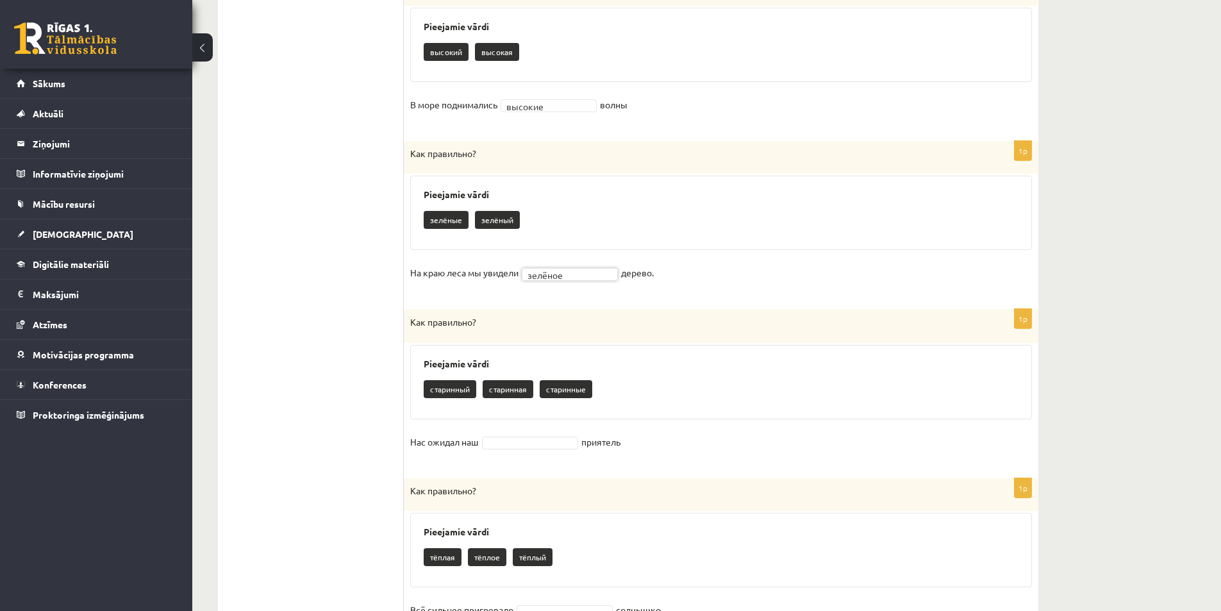
scroll to position [1159, 0]
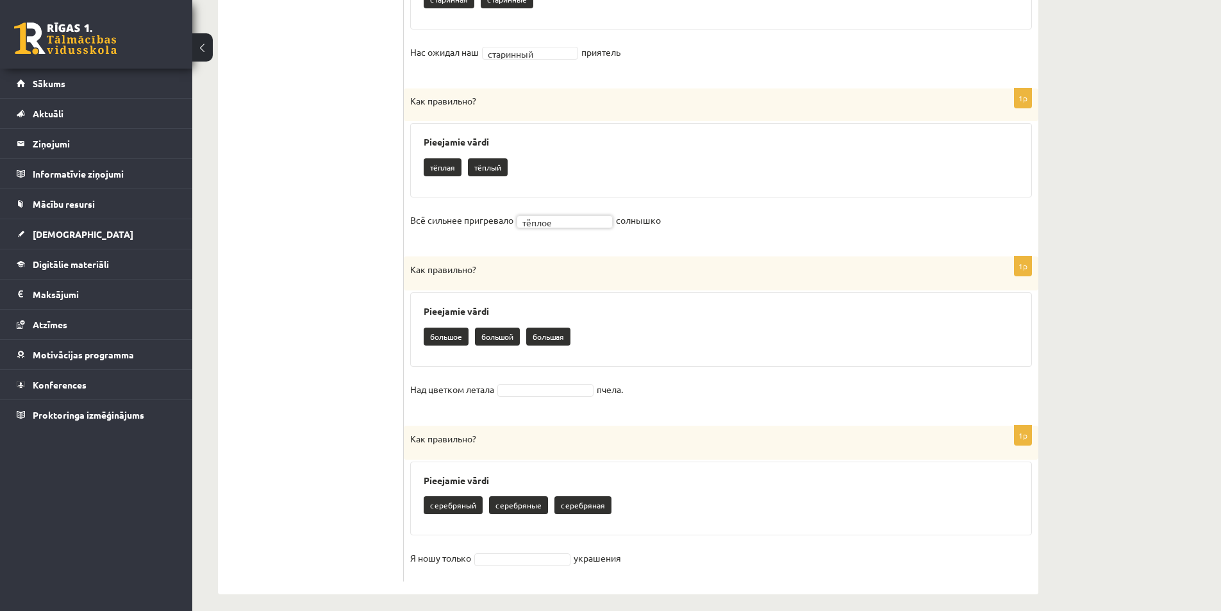
scroll to position [1397, 0]
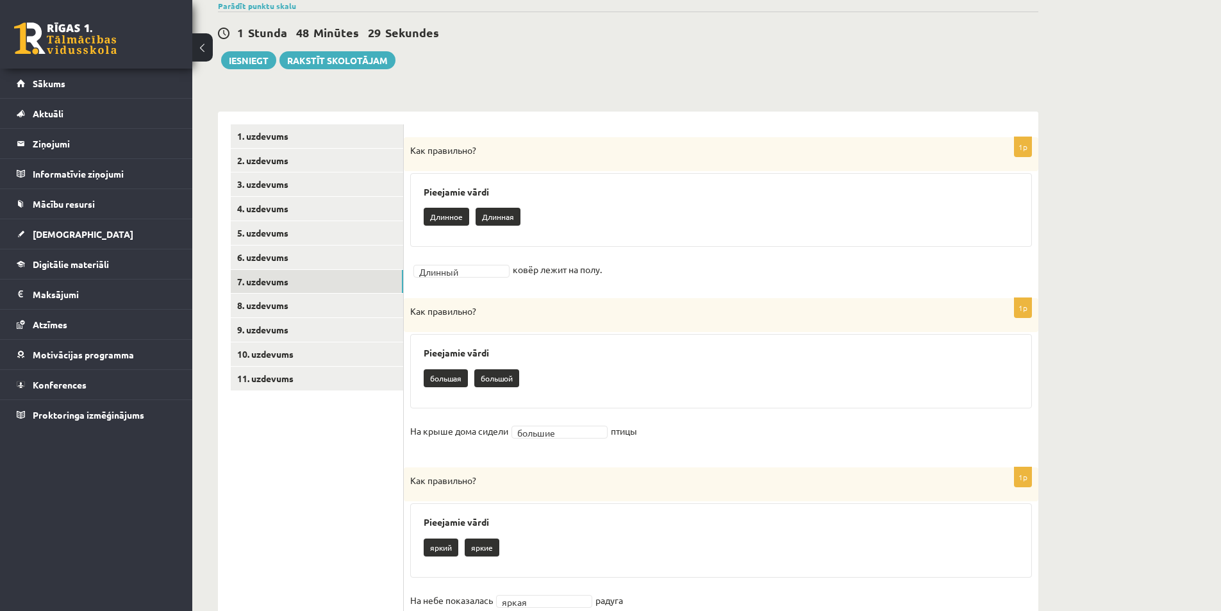
scroll to position [192, 0]
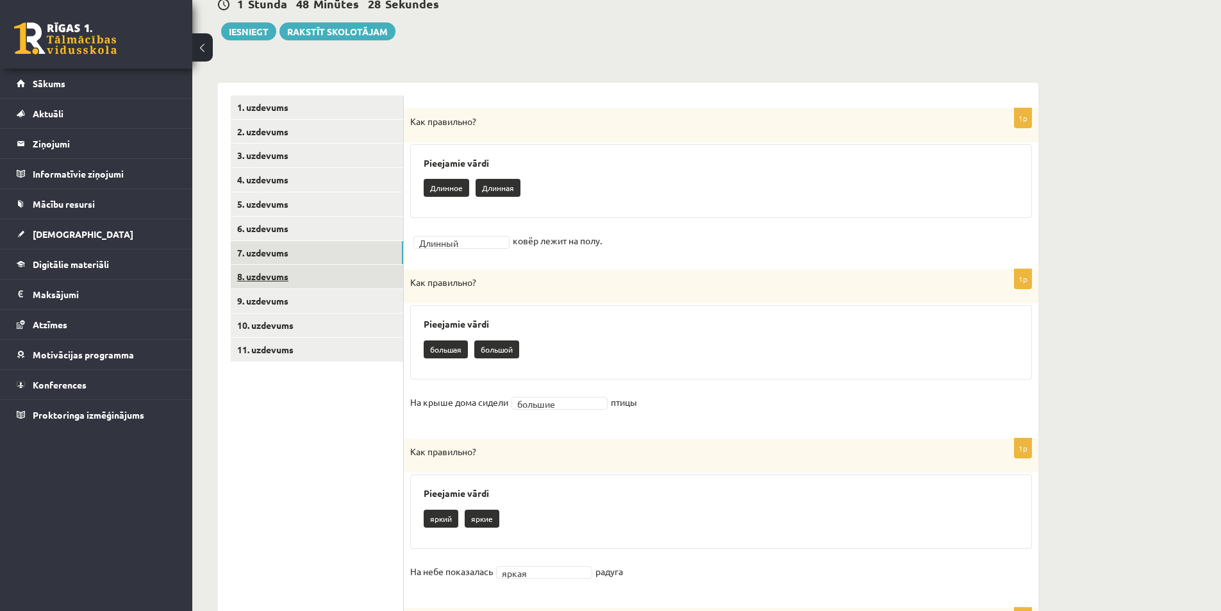
click at [254, 281] on link "8. uzdevums" at bounding box center [317, 277] width 172 height 24
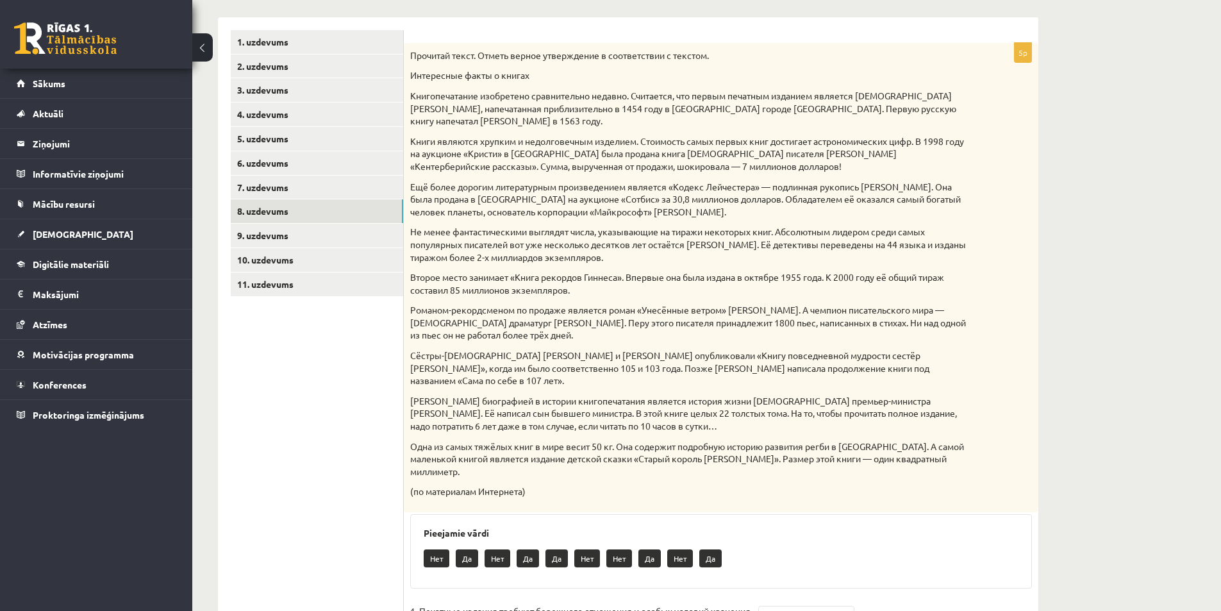
scroll to position [243, 0]
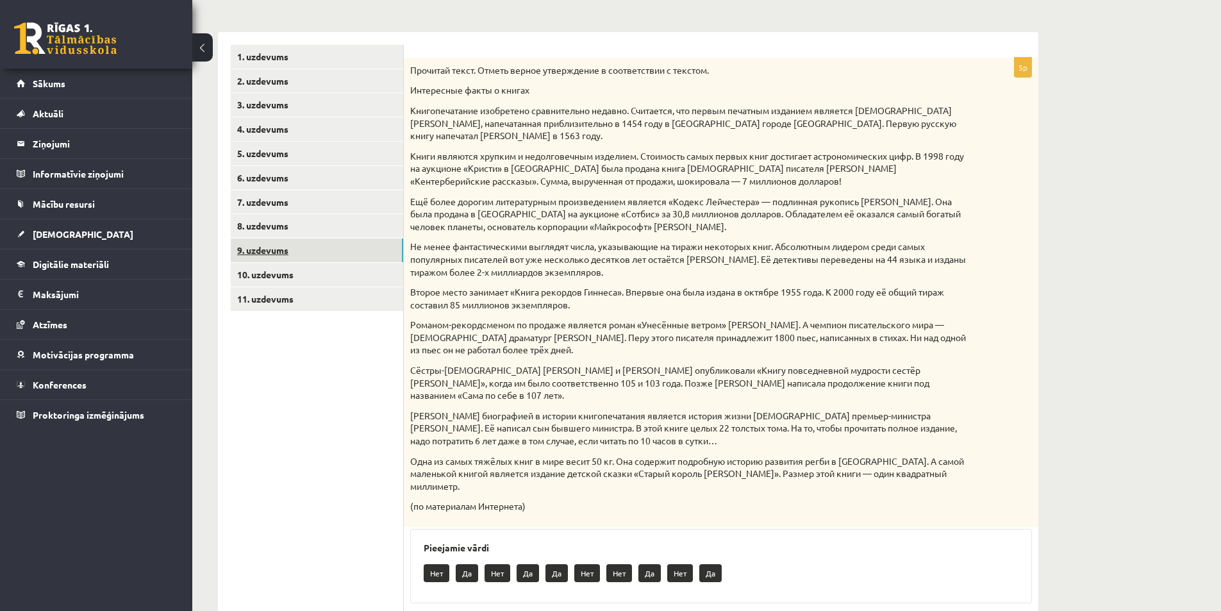
click at [272, 244] on link "9. uzdevums" at bounding box center [317, 251] width 172 height 24
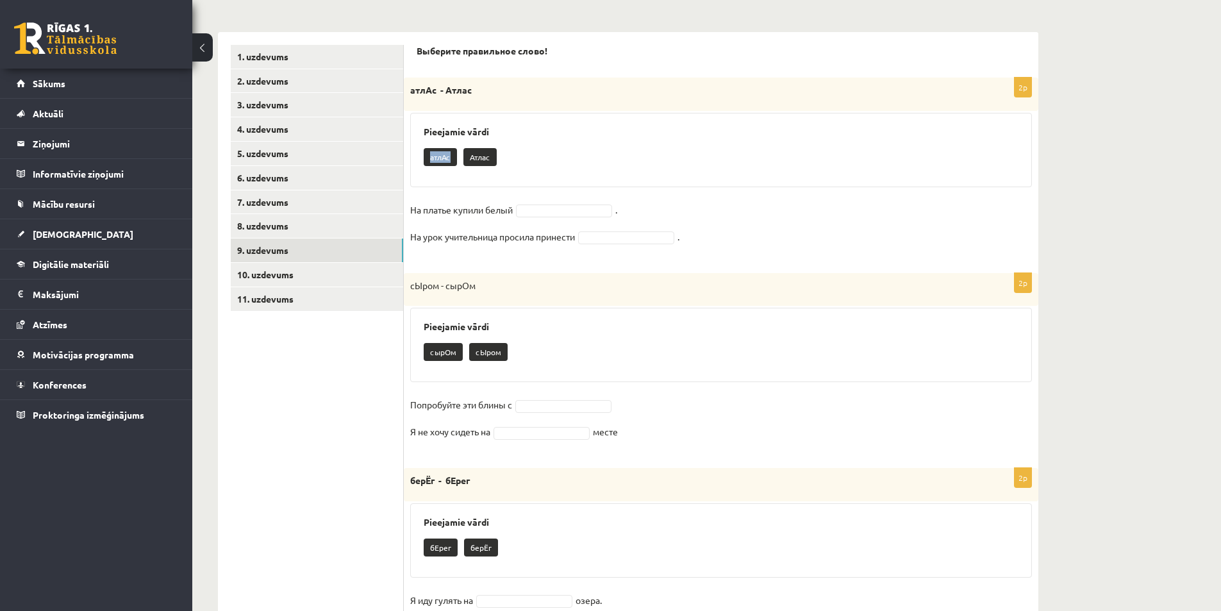
drag, startPoint x: 428, startPoint y: 159, endPoint x: 457, endPoint y: 158, distance: 29.5
click at [457, 158] on div "атлАс Атлас" at bounding box center [721, 159] width 595 height 30
copy p "атлАс"
click at [498, 246] on p "На урок учительница просила принести" at bounding box center [492, 236] width 165 height 19
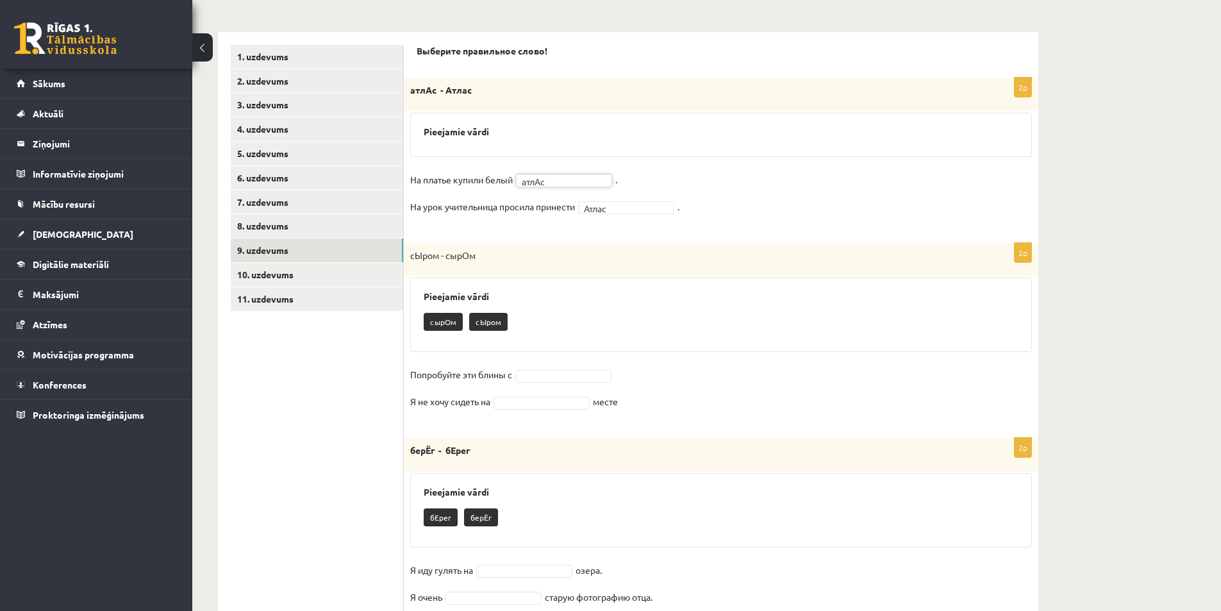
click at [583, 147] on div "Pieejamie vārdi" at bounding box center [721, 135] width 622 height 44
drag, startPoint x: 532, startPoint y: 405, endPoint x: 533, endPoint y: 414, distance: 9.1
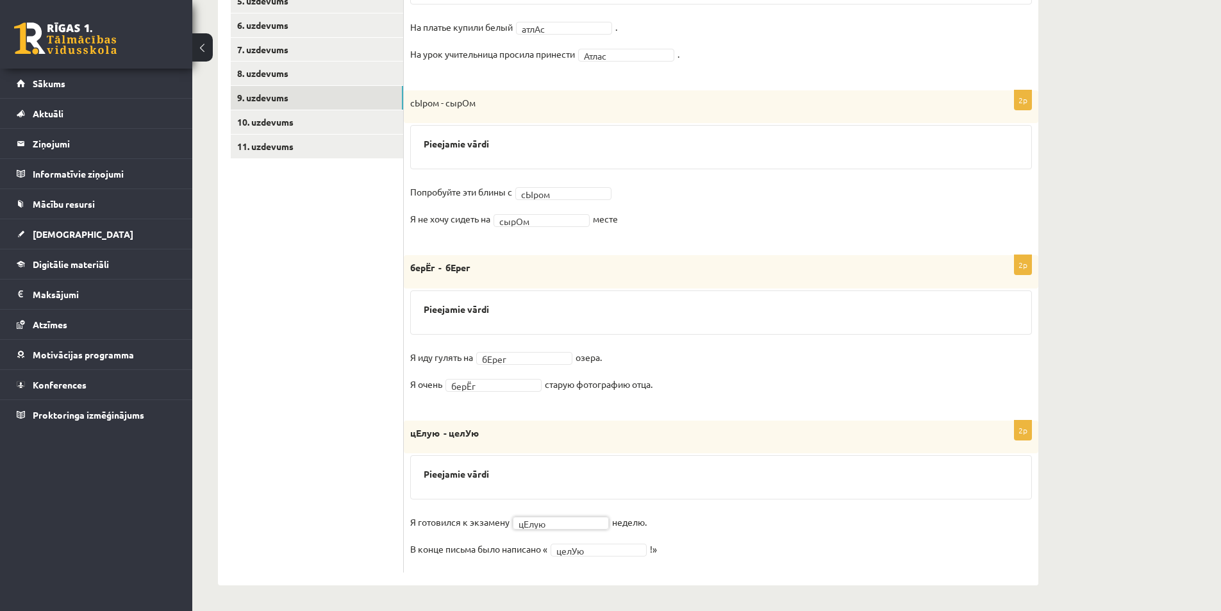
scroll to position [76, 0]
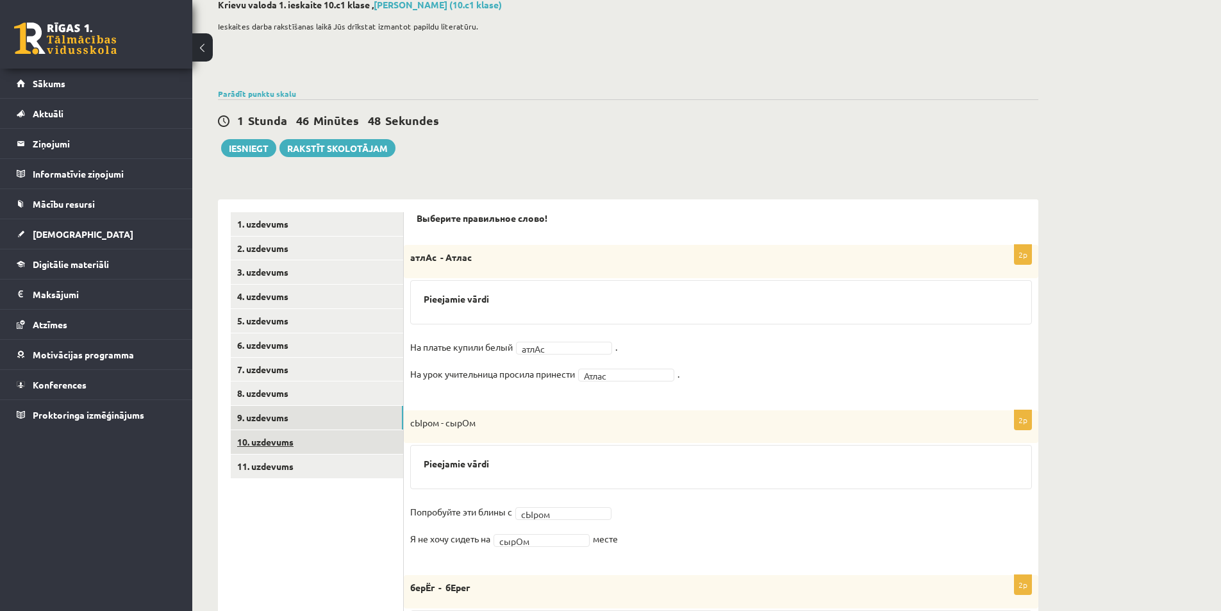
click at [262, 444] on link "10. uzdevums" at bounding box center [317, 442] width 172 height 24
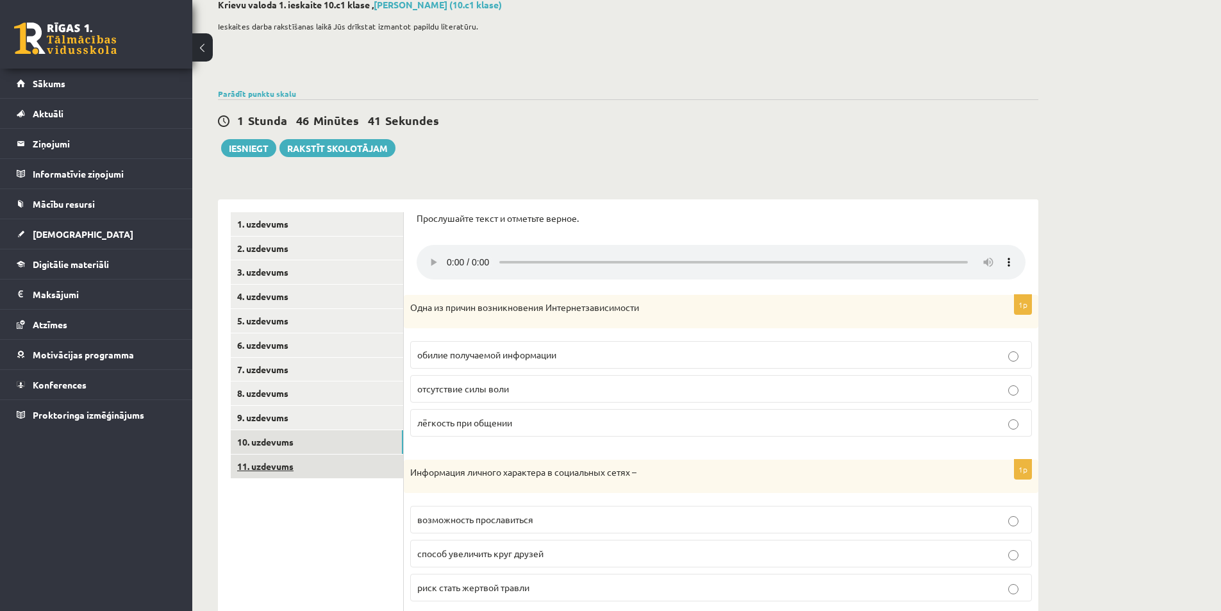
click at [312, 477] on link "11. uzdevums" at bounding box center [317, 467] width 172 height 24
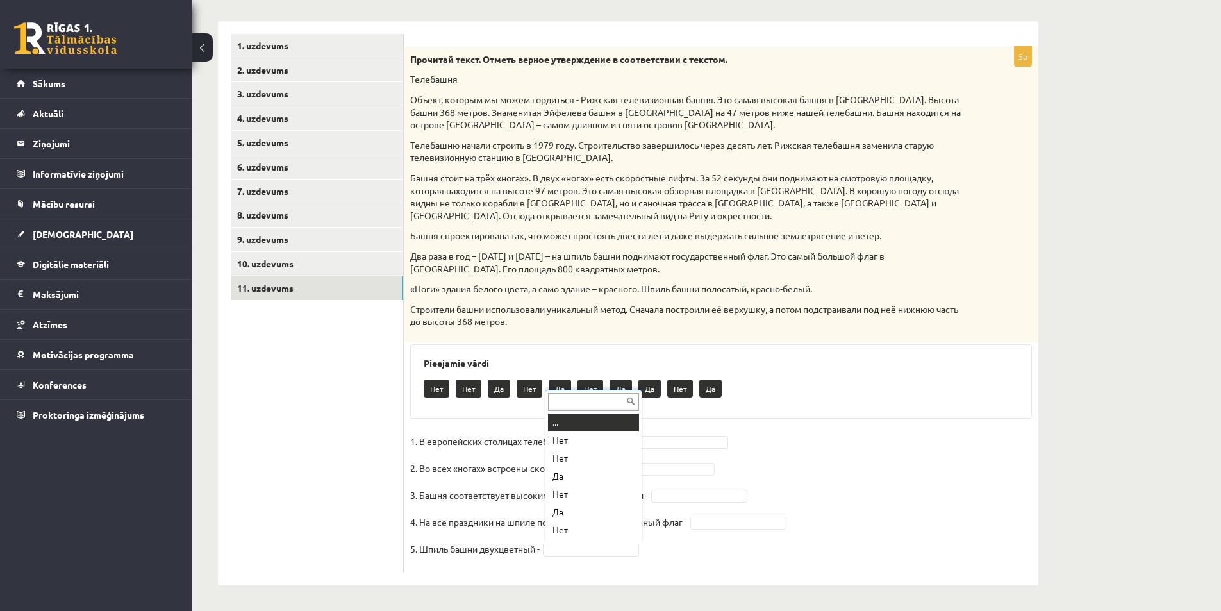
scroll to position [15, 0]
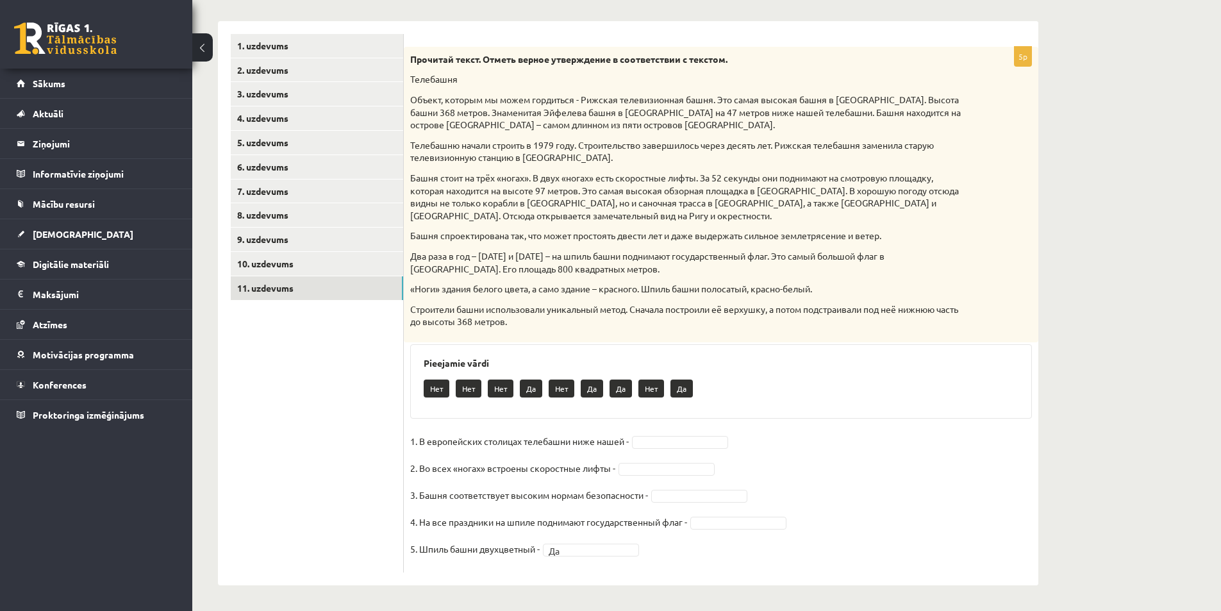
click at [589, 498] on p "3. Башня соответствует высоким нормам безопасности -" at bounding box center [529, 494] width 238 height 19
click at [609, 501] on p "3. Башня соответствует высоким нормам безопасности -" at bounding box center [529, 494] width 238 height 19
click at [610, 503] on p "3. Башня соответствует высоким нормам безопасности -" at bounding box center [529, 494] width 238 height 19
click at [600, 446] on p "1. В европейских столицах телебашни ниже нашей -" at bounding box center [519, 441] width 219 height 19
click at [837, 433] on fieldset "1. В европейских столицах телебашни ниже нашей - Да ** 2. Во всех «ногах» встро…" at bounding box center [721, 499] width 622 height 135
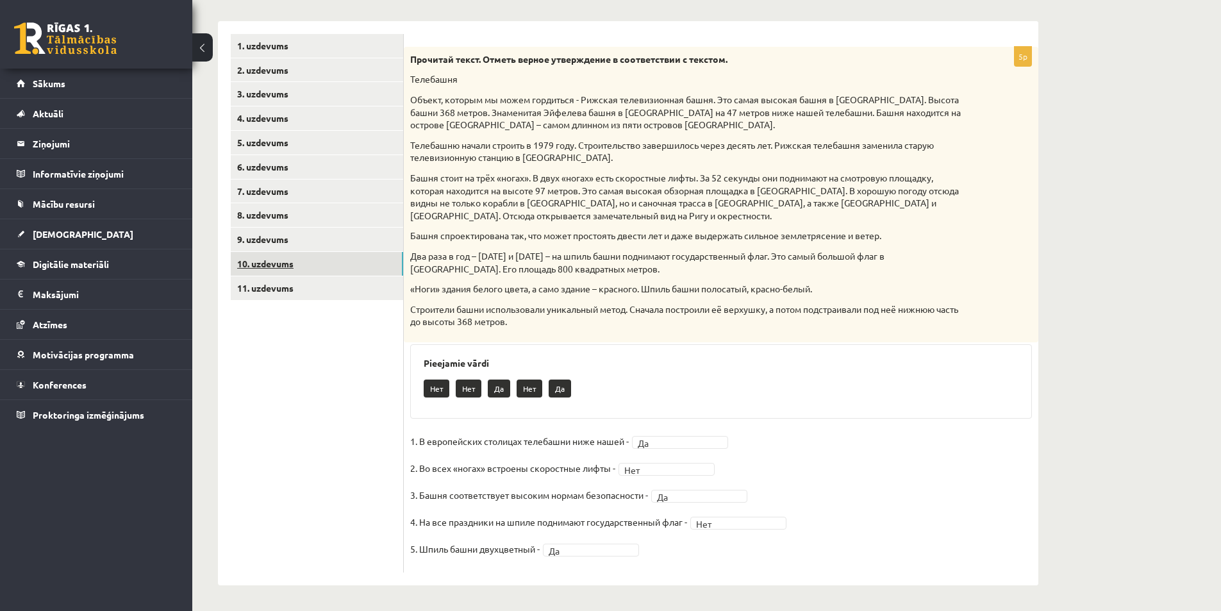
click at [333, 264] on link "10. uzdevums" at bounding box center [317, 264] width 172 height 24
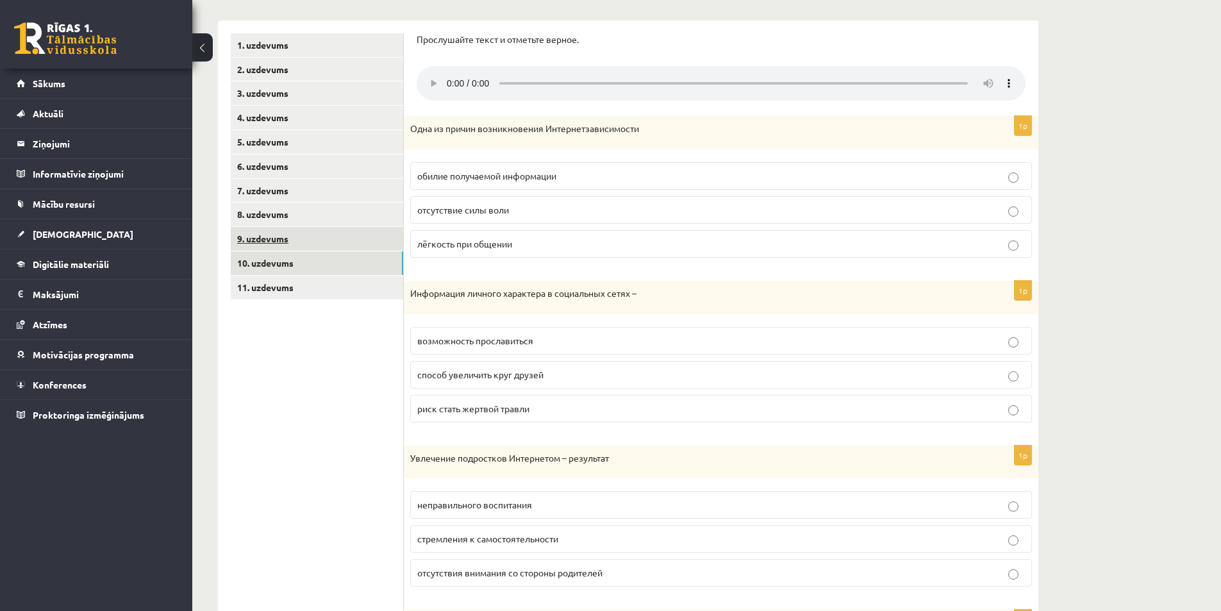
click at [348, 240] on link "9. uzdevums" at bounding box center [317, 239] width 172 height 24
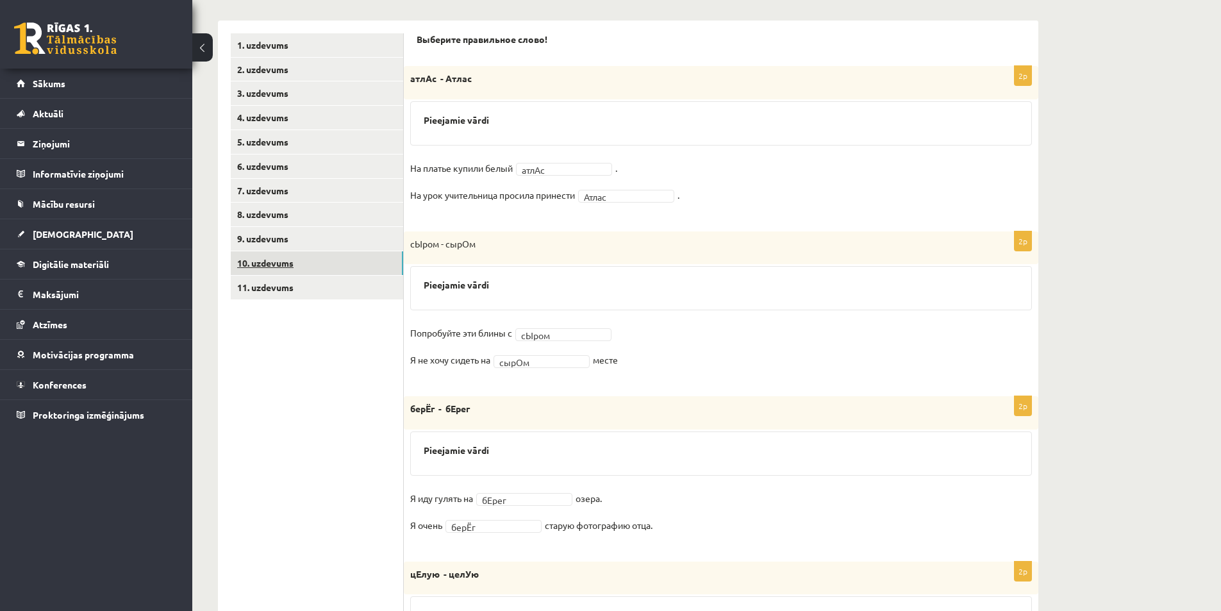
click at [328, 269] on link "10. uzdevums" at bounding box center [317, 263] width 172 height 24
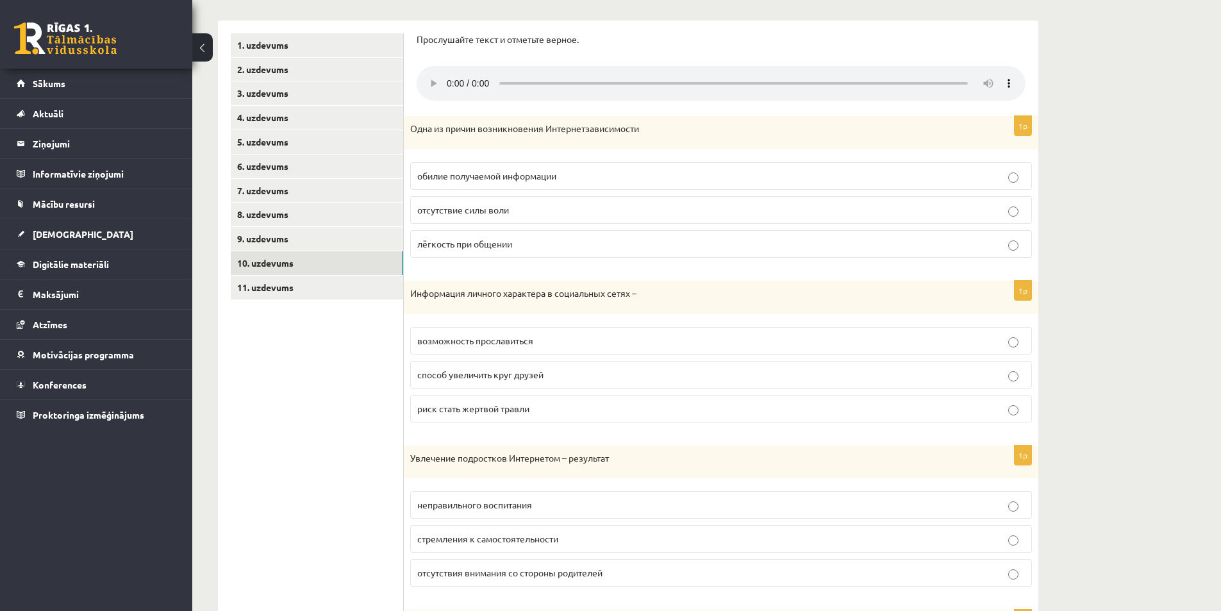
click at [456, 251] on p "лёгкость при общении" at bounding box center [721, 243] width 608 height 13
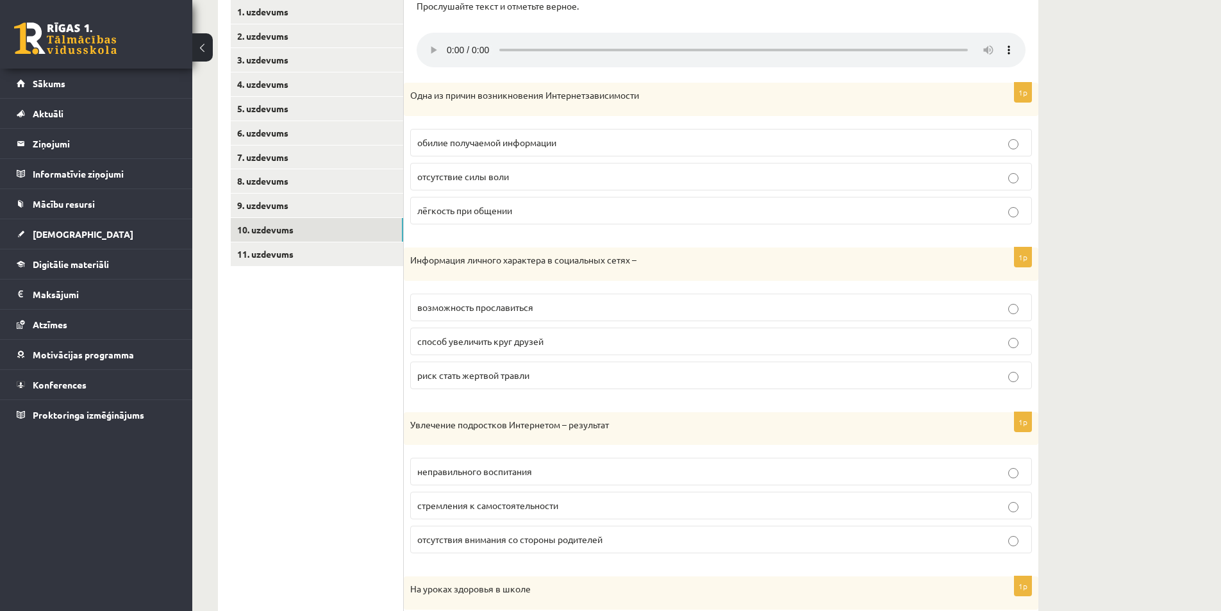
scroll to position [447, 0]
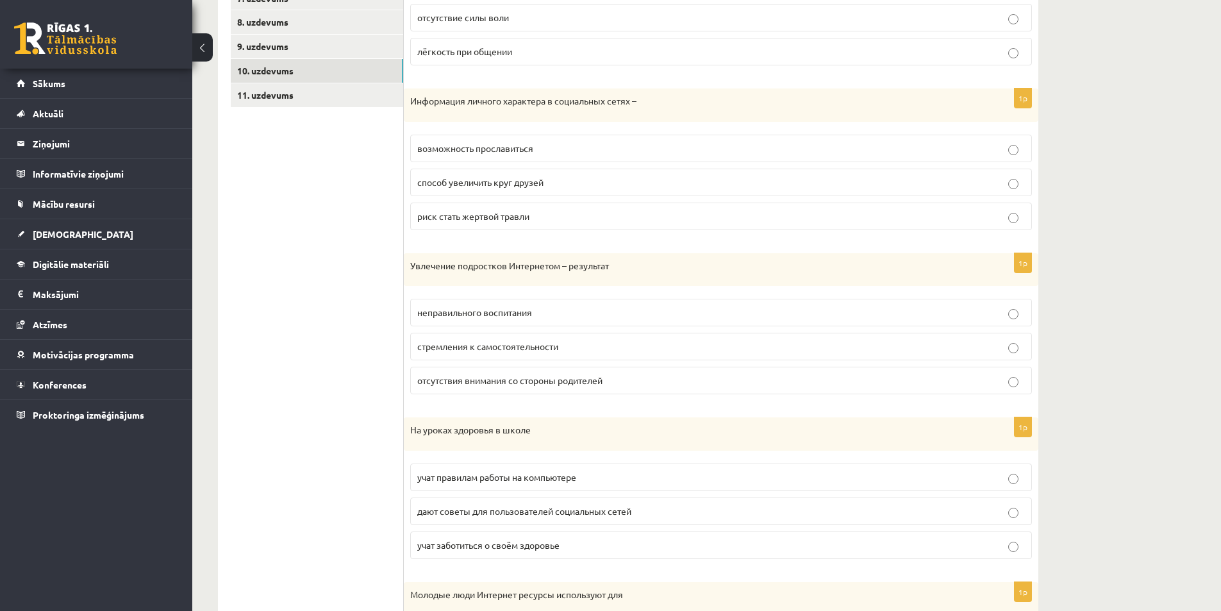
click at [435, 377] on span "отсутствия внимания со стороны родителей" at bounding box center [509, 380] width 185 height 12
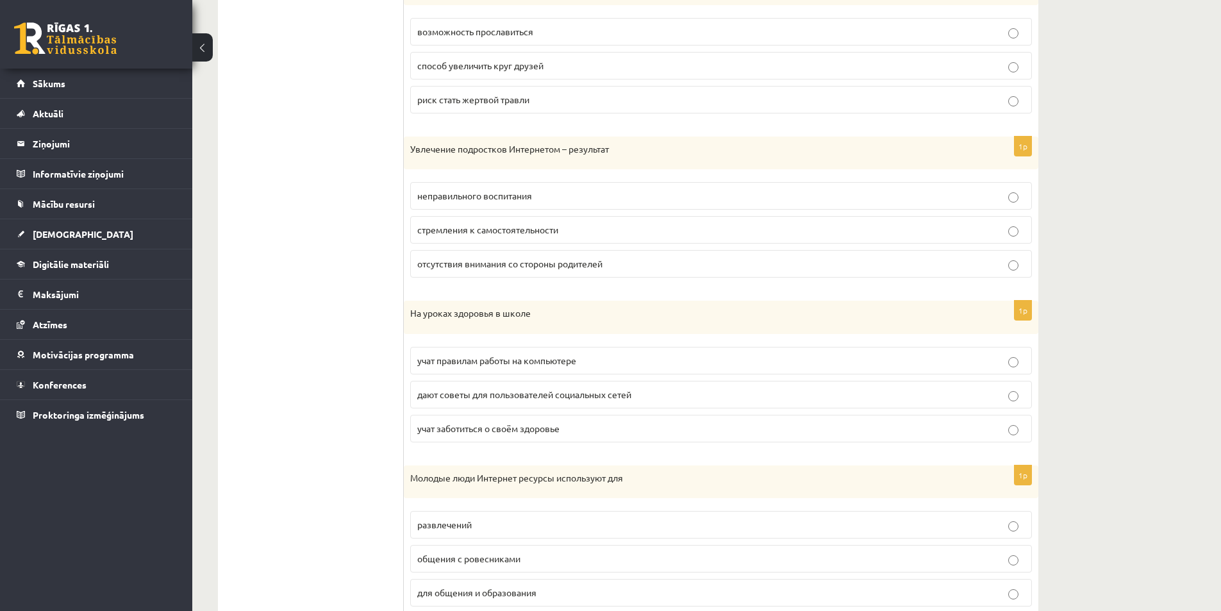
scroll to position [575, 0]
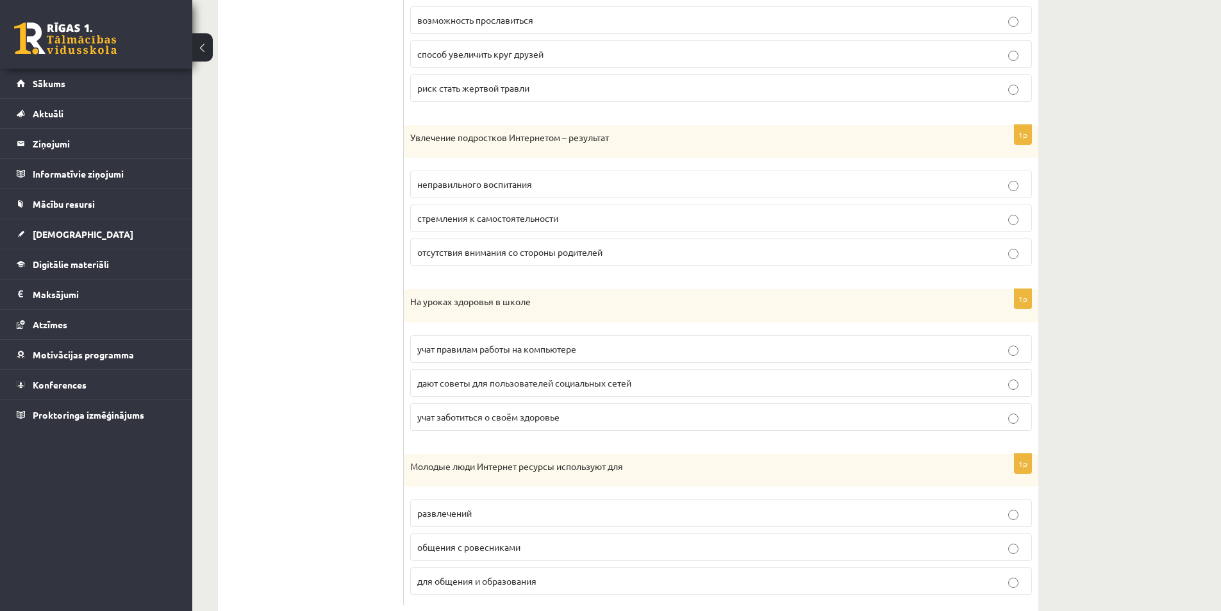
click at [428, 390] on p "дают советы для пользователей социальных сетей" at bounding box center [721, 382] width 608 height 13
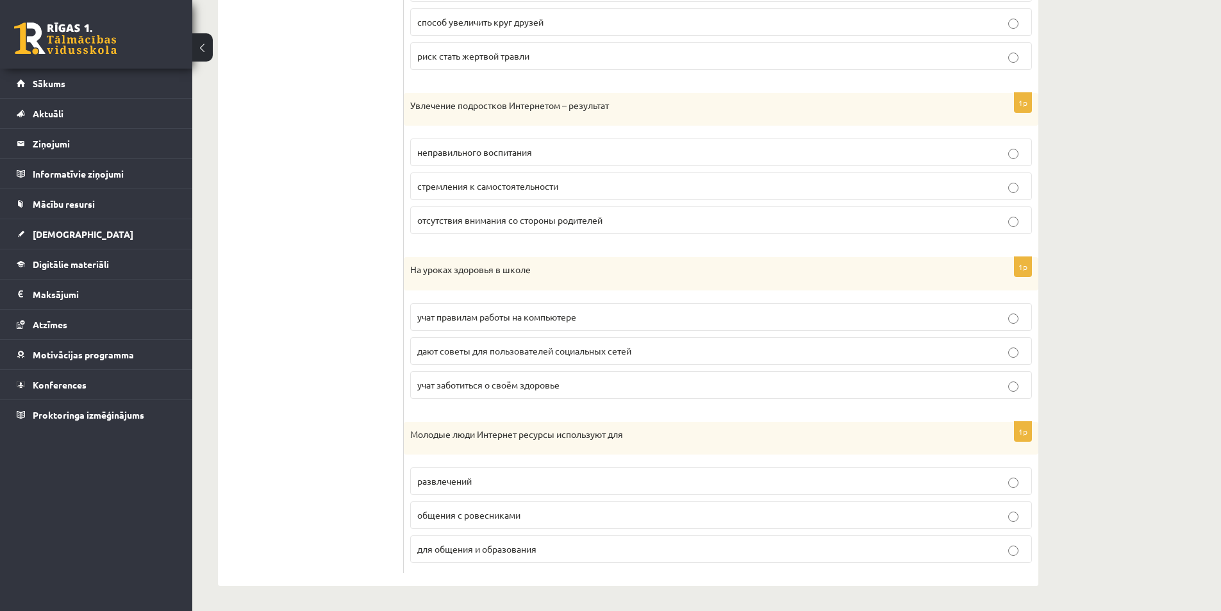
scroll to position [609, 0]
click at [451, 479] on span "развлечений" at bounding box center [444, 480] width 55 height 12
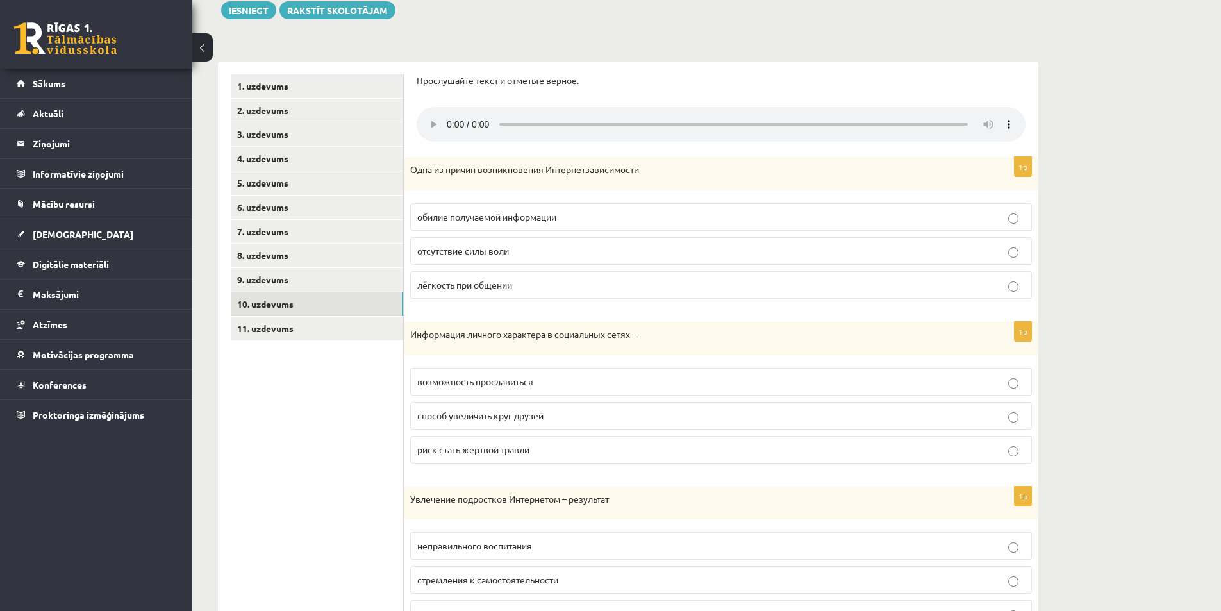
scroll to position [224, 0]
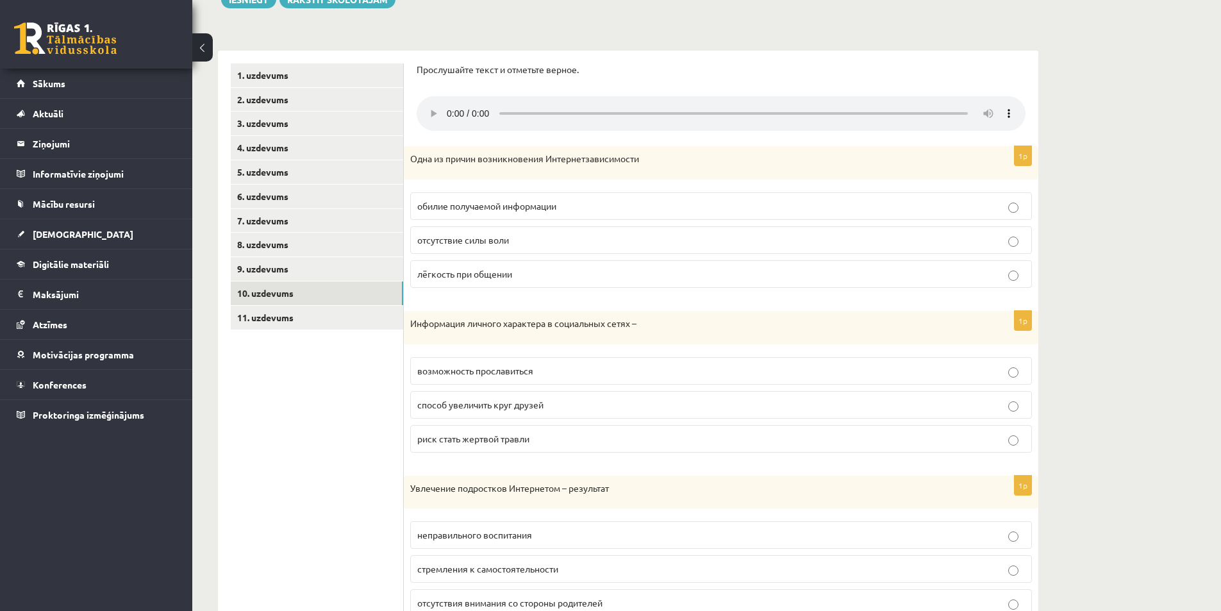
click at [471, 364] on label "возможность прославиться" at bounding box center [721, 371] width 622 height 28
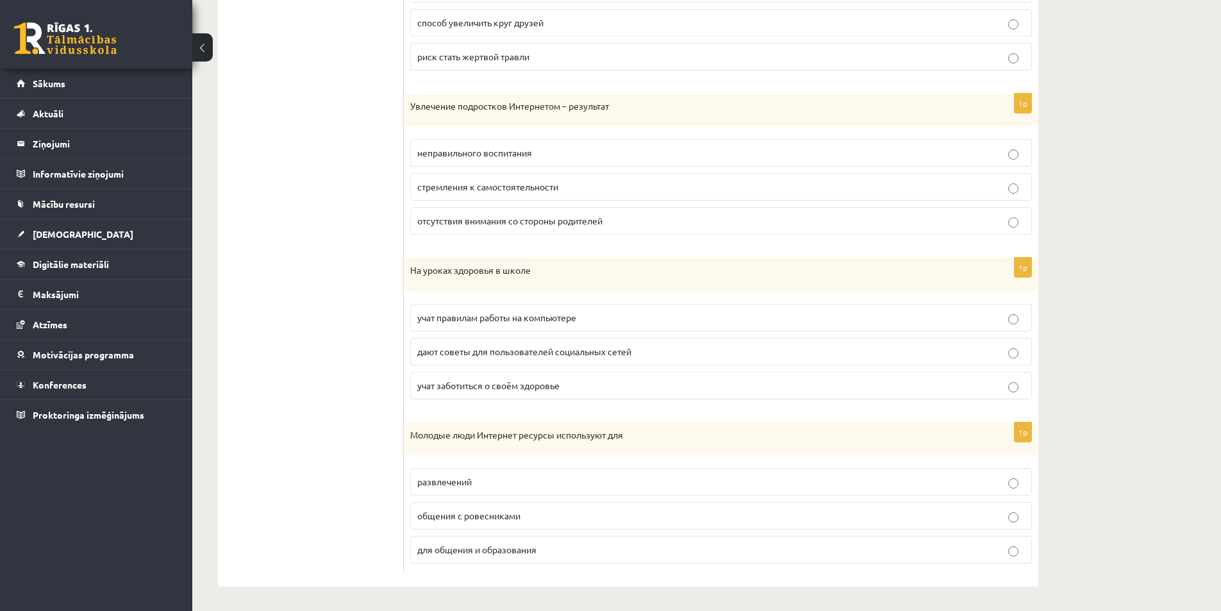
scroll to position [609, 0]
click at [462, 556] on label "для общения и образования" at bounding box center [721, 549] width 622 height 28
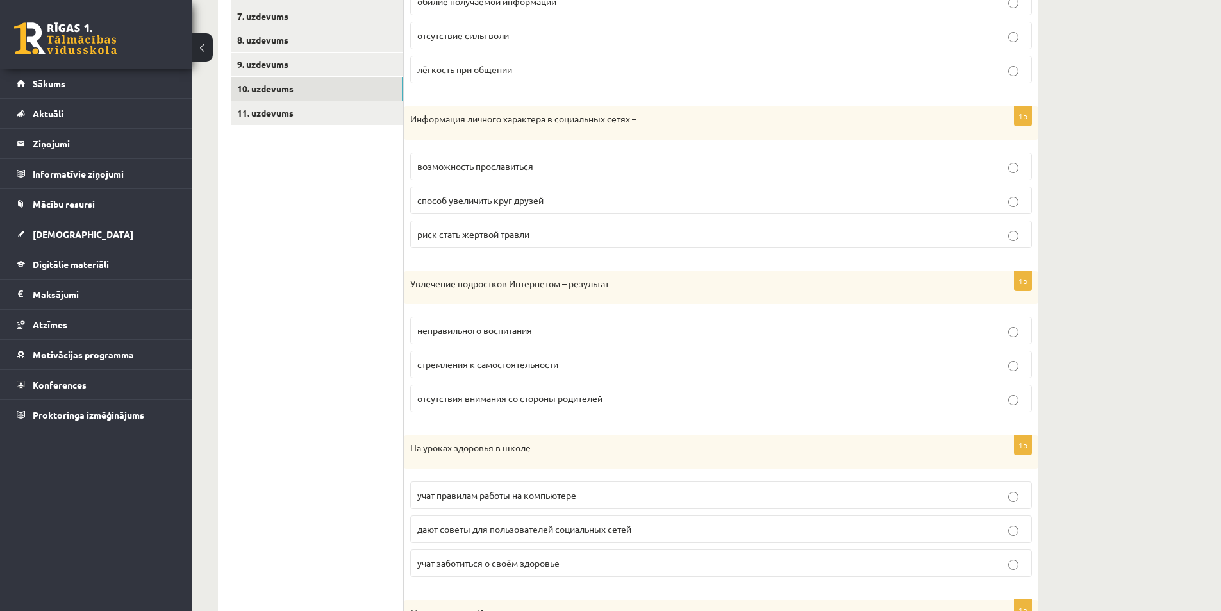
scroll to position [513, 0]
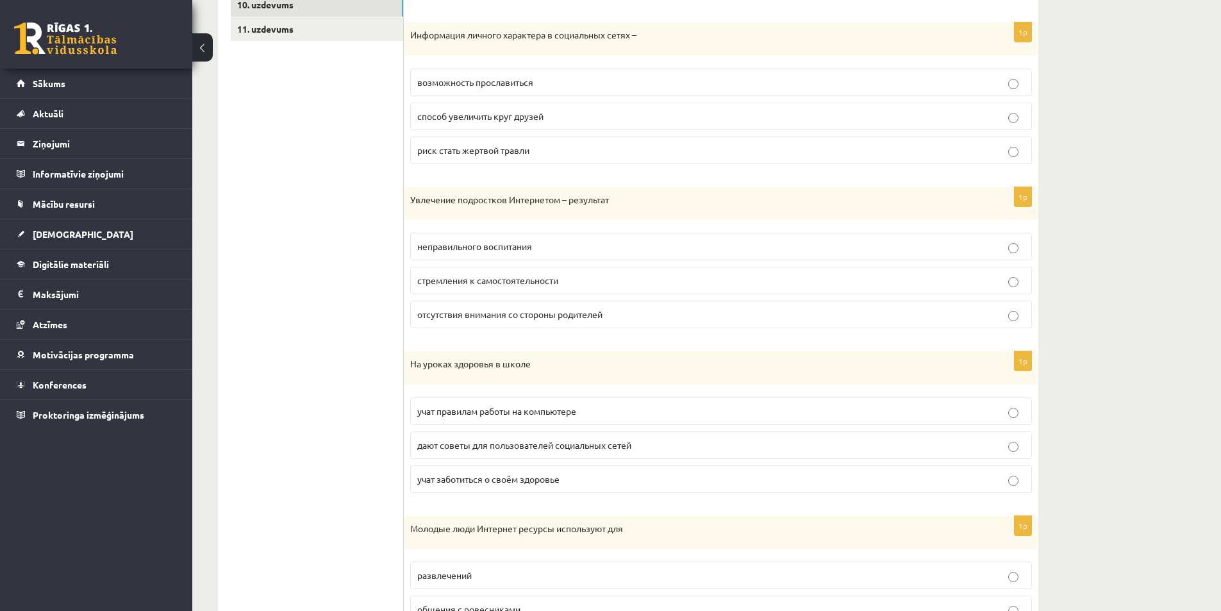
click at [438, 479] on span "учат заботиться о своём здоровье" at bounding box center [488, 479] width 142 height 12
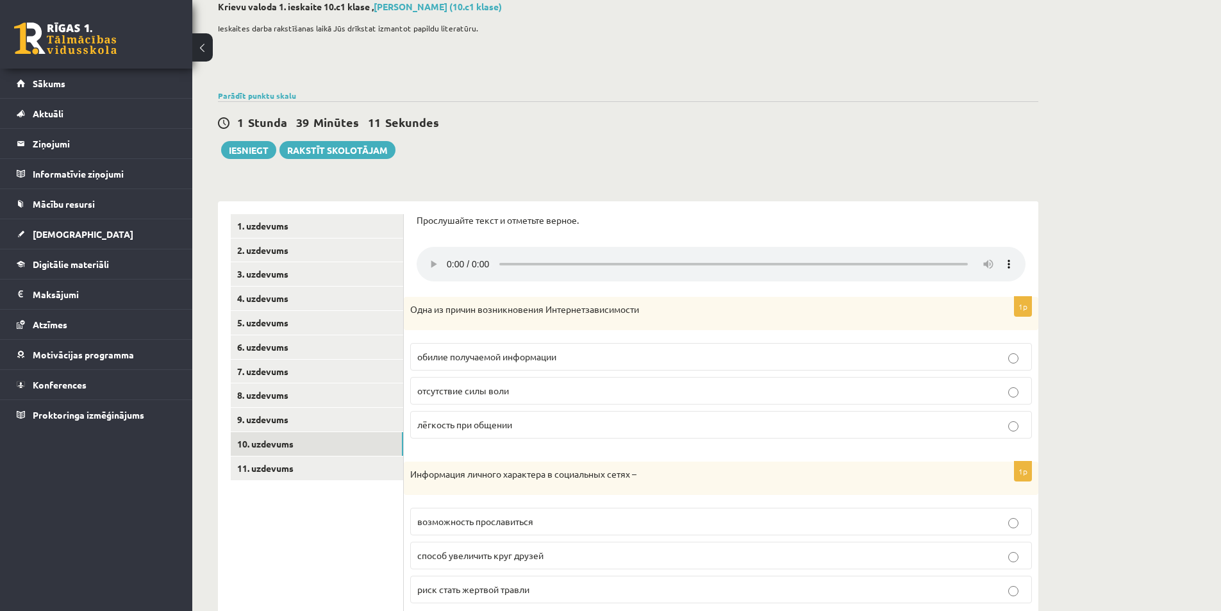
scroll to position [64, 0]
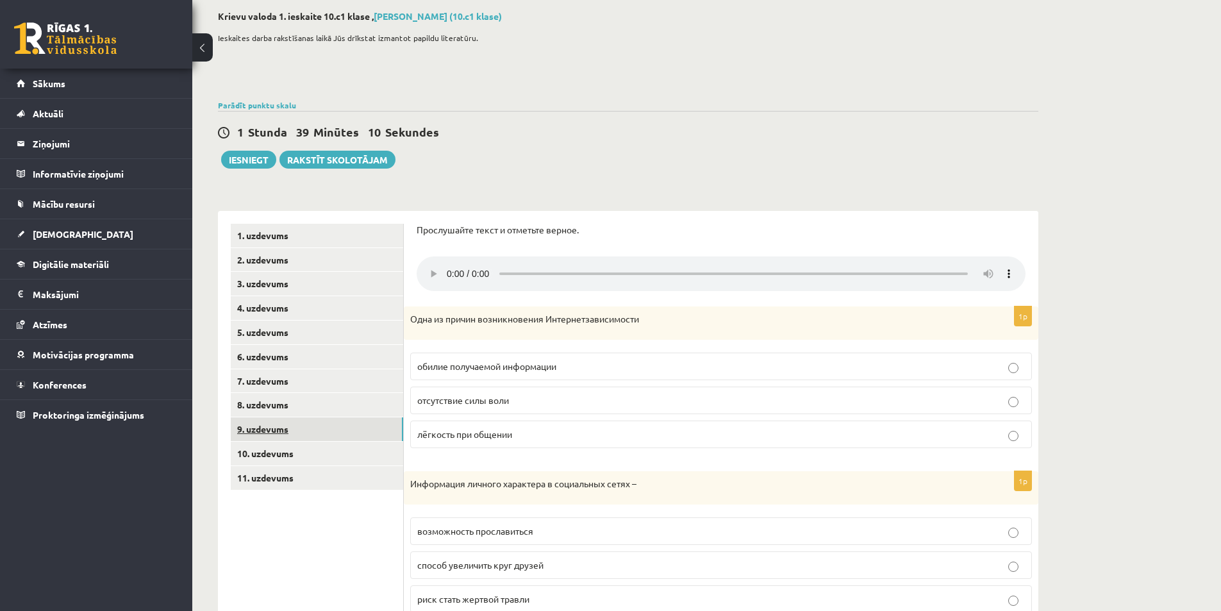
click at [305, 426] on link "9. uzdevums" at bounding box center [317, 429] width 172 height 24
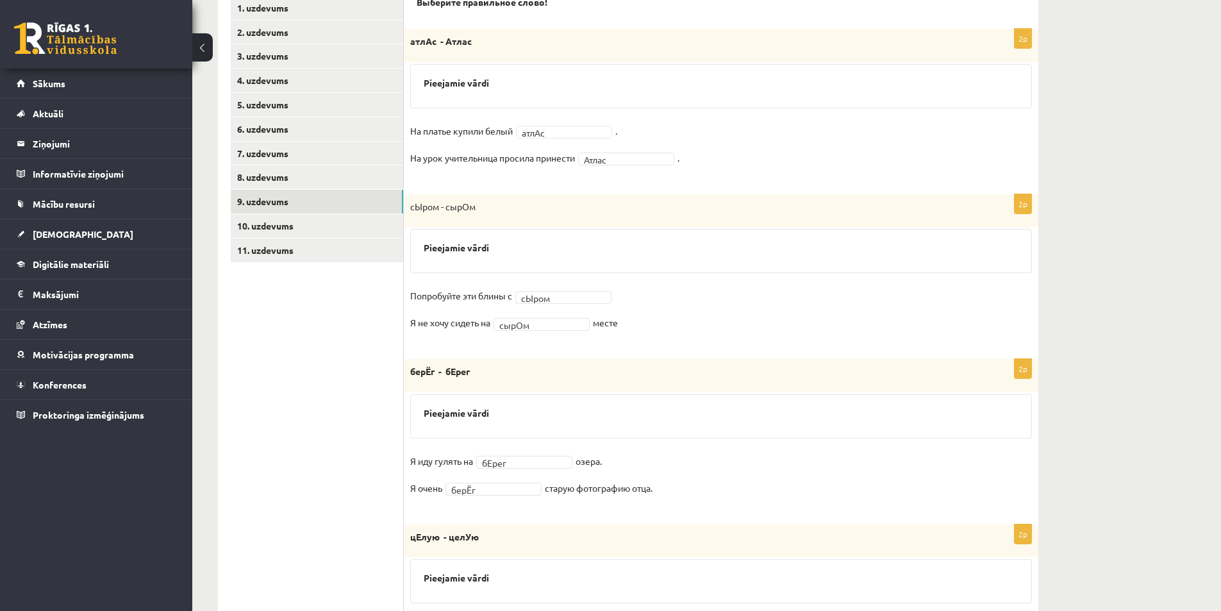
scroll to position [321, 0]
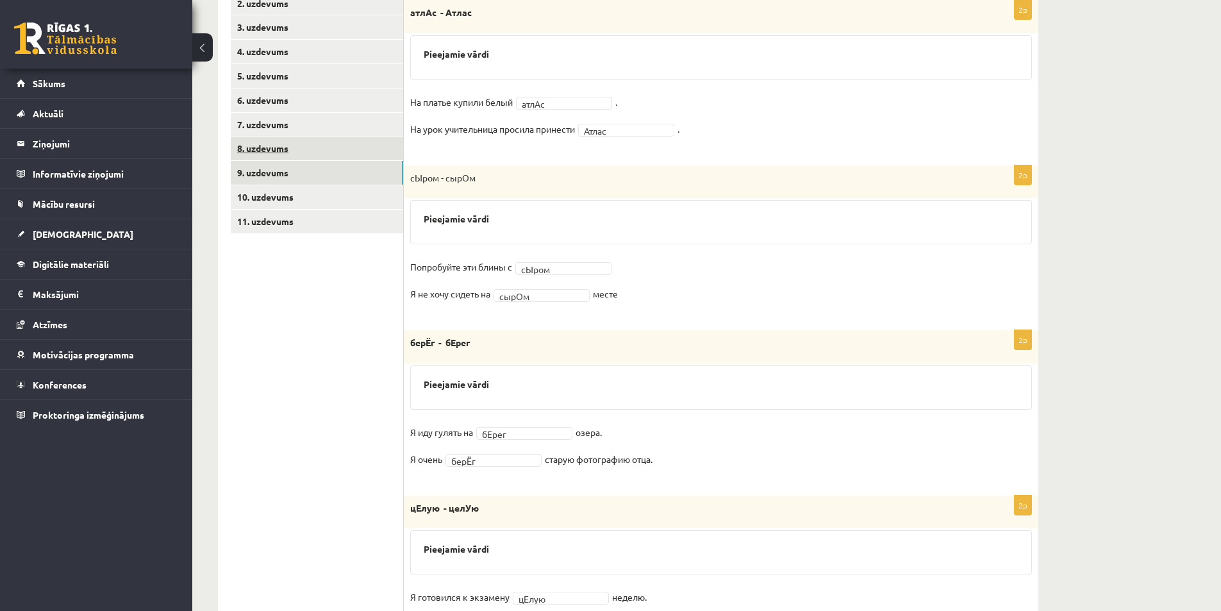
click at [314, 148] on link "8. uzdevums" at bounding box center [317, 149] width 172 height 24
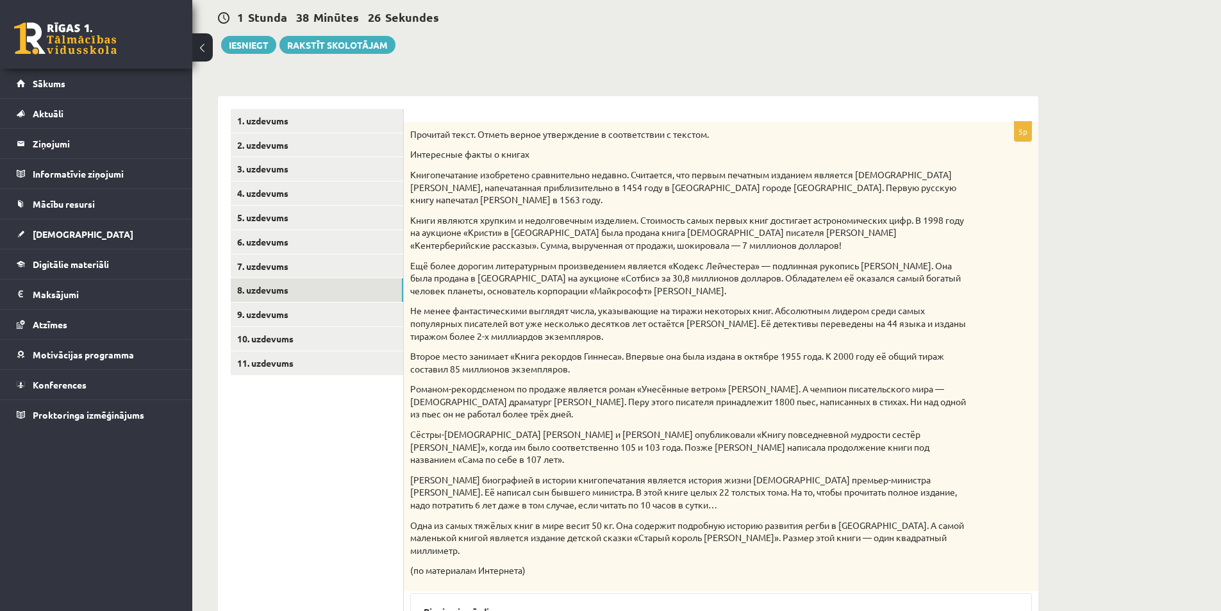
scroll to position [499, 0]
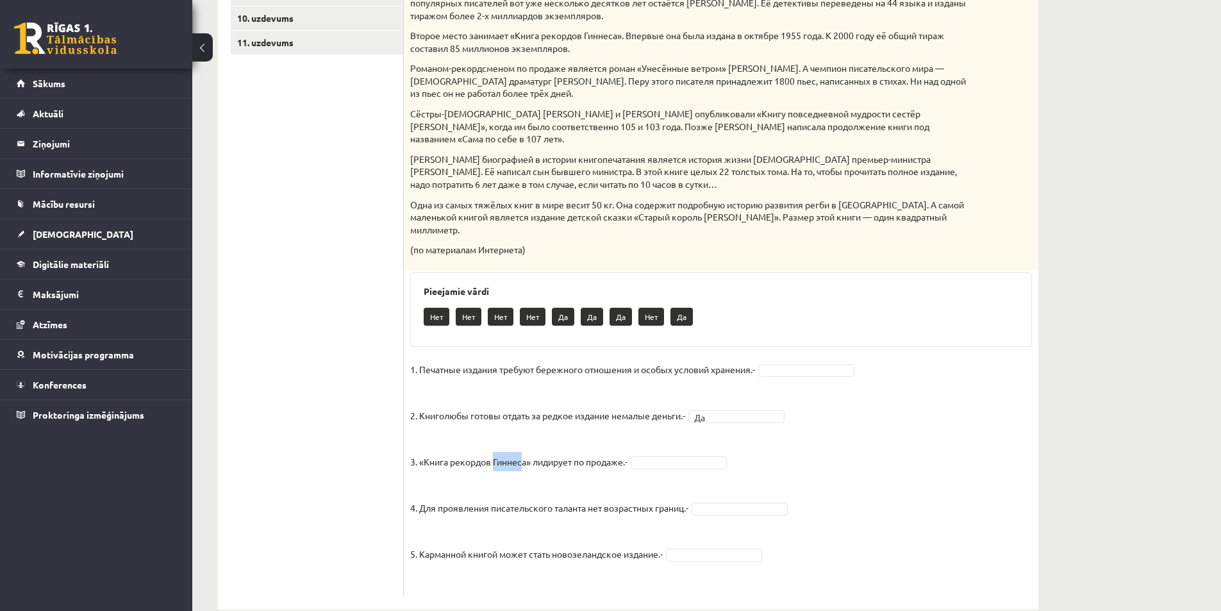
drag, startPoint x: 494, startPoint y: 436, endPoint x: 523, endPoint y: 437, distance: 28.9
click at [523, 437] on p "3. «Книга рекордов Гиннеса» лидирует по продаже.-" at bounding box center [518, 452] width 217 height 38
copy p "Гиннес"
click at [676, 430] on fieldset "1. Печатные издания требуют бережного отношения и особых условий хранения.- 2. …" at bounding box center [721, 475] width 622 height 231
drag, startPoint x: 675, startPoint y: 435, endPoint x: 676, endPoint y: 445, distance: 10.3
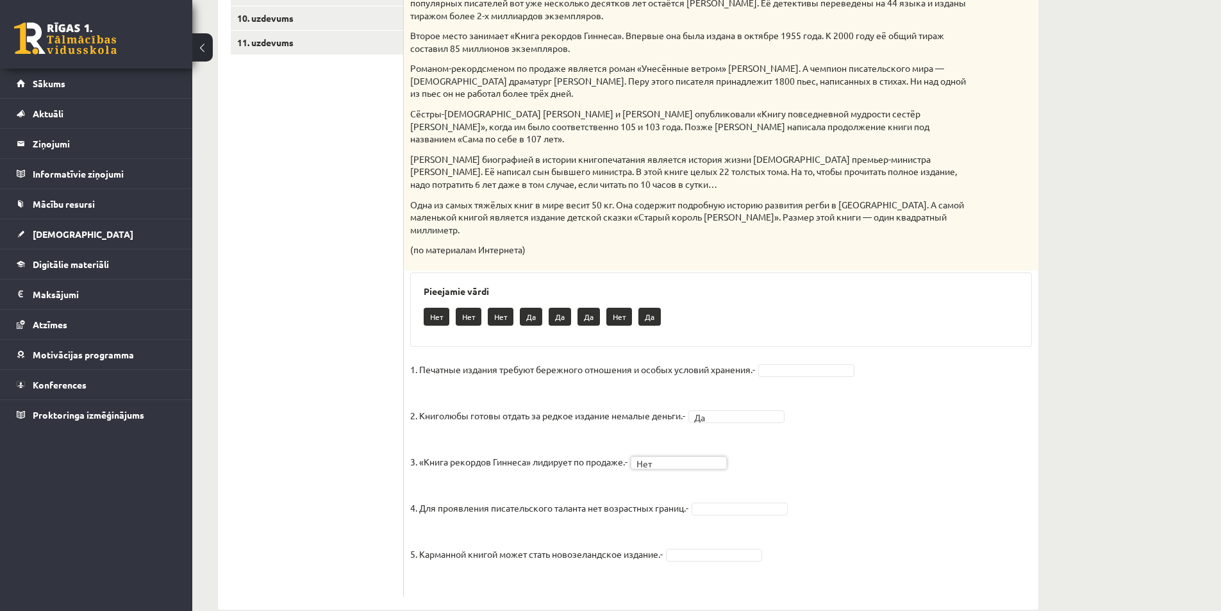
click at [560, 479] on p "4. Для проявления писательского таланта нет возрастных границ.-" at bounding box center [549, 498] width 278 height 38
drag, startPoint x: 660, startPoint y: 484, endPoint x: 687, endPoint y: 485, distance: 27.0
click at [687, 485] on p "4. Для проявления писательского таланта нет возрастных границ.-" at bounding box center [549, 498] width 278 height 38
copy p "границ"
click at [560, 479] on p "4. Для проявления писательского таланта нет возрастных границ.-" at bounding box center [549, 498] width 278 height 38
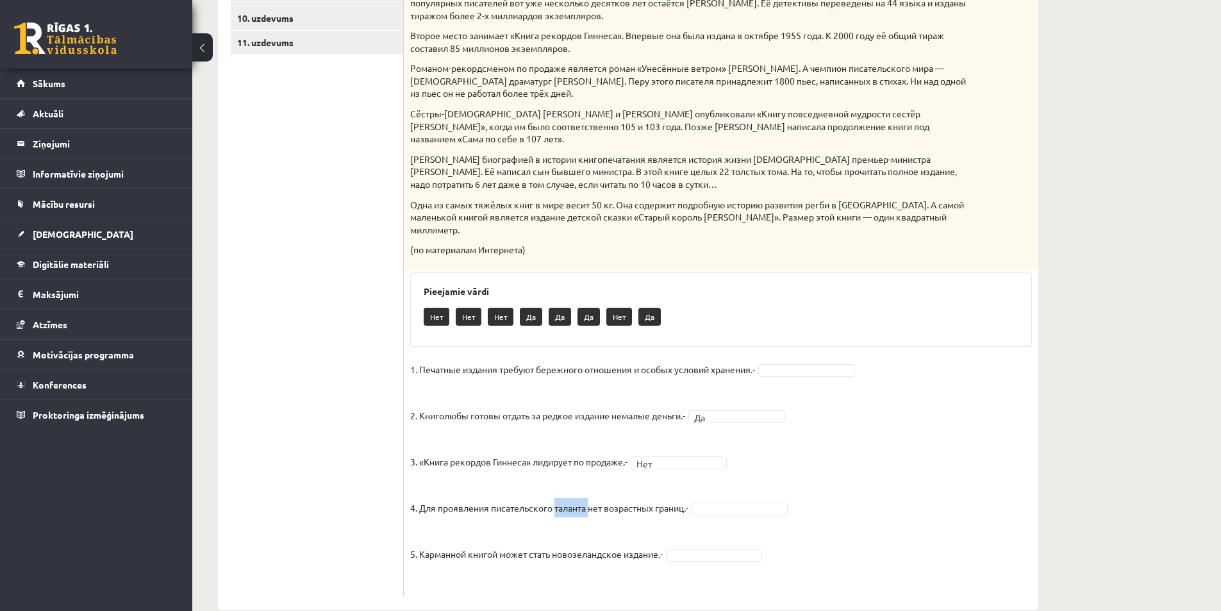
click at [560, 479] on p "4. Для проявления писательского таланта нет возрастных границ.-" at bounding box center [549, 498] width 278 height 38
copy p "таланта"
click at [622, 483] on p "4. Для проявления писательского таланта нет возрастных границ.-" at bounding box center [549, 498] width 278 height 38
click at [451, 489] on p "4. Для проявления писательского таланта нет возрастных границ.-" at bounding box center [549, 498] width 278 height 38
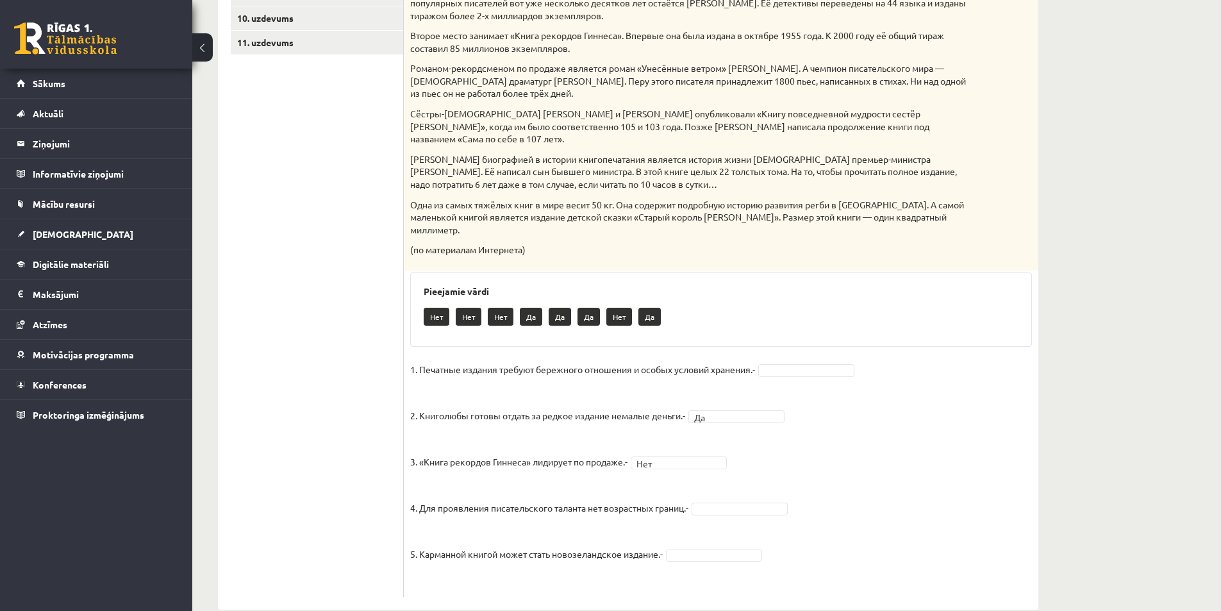
click at [457, 482] on p "4. Для проявления писательского таланта нет возрастных границ.-" at bounding box center [549, 498] width 278 height 38
click at [637, 479] on p "4. Для проявления писательского таланта нет возрастных границ.-" at bounding box center [549, 498] width 278 height 38
click at [443, 530] on p "5. Карманной книгой может стать новозеландское издание.-" at bounding box center [536, 544] width 253 height 38
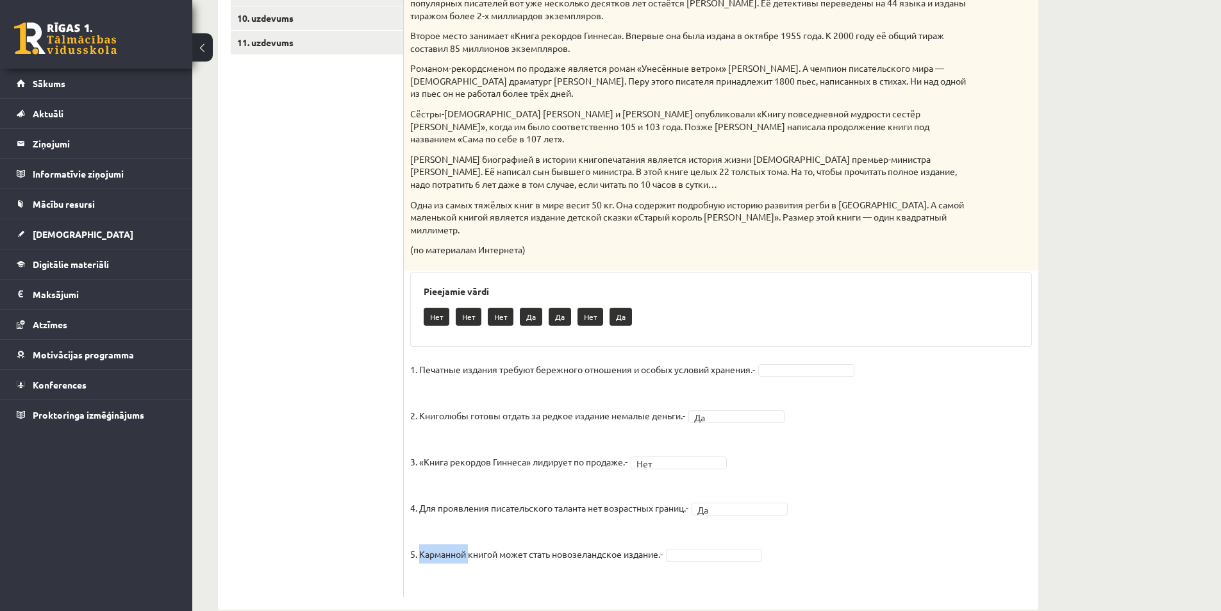
click at [443, 530] on p "5. Карманной книгой может стать новозеландское издание.-" at bounding box center [536, 544] width 253 height 38
click at [585, 537] on p "5. Карманной книгой может стать новозеландское издание.-" at bounding box center [536, 544] width 253 height 38
click at [585, 535] on p "5. Карманной книгой может стать новозеландское издание.-" at bounding box center [536, 544] width 253 height 38
click at [585, 533] on p "5. Карманной книгой может стать новозеландское издание.-" at bounding box center [536, 544] width 253 height 38
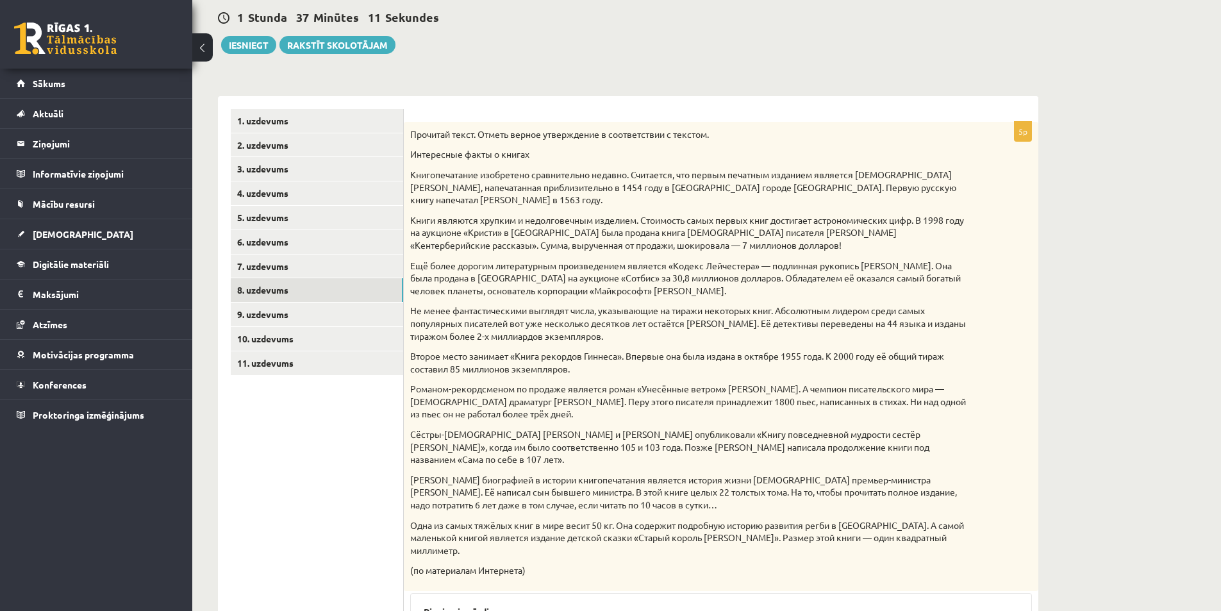
scroll to position [499, 0]
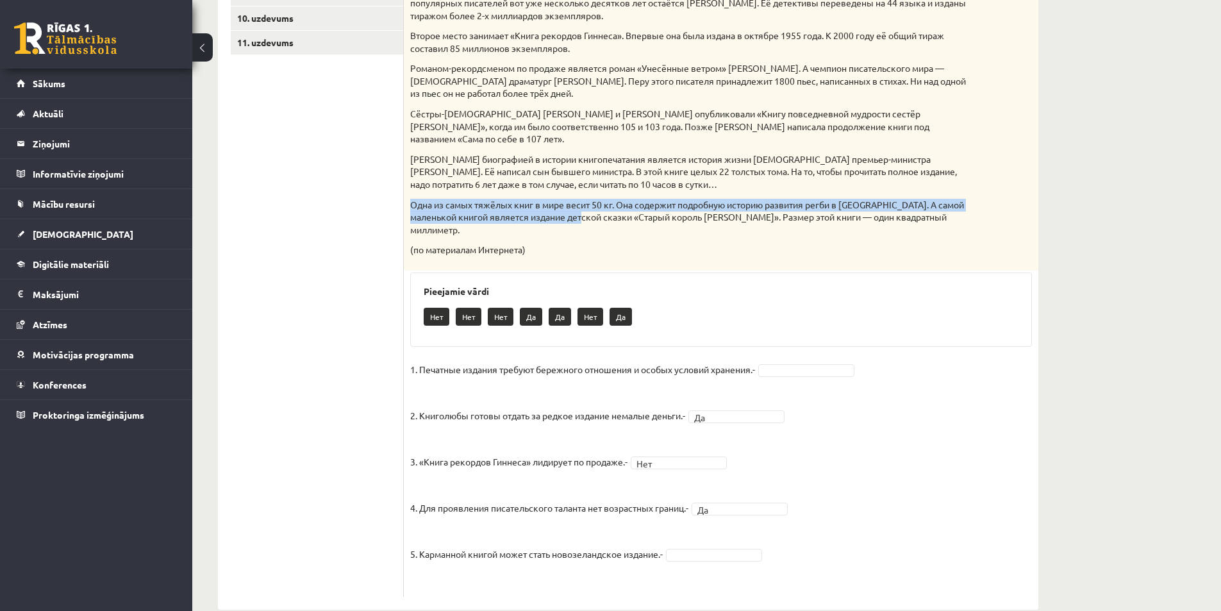
drag, startPoint x: 408, startPoint y: 192, endPoint x: 597, endPoint y: 204, distance: 189.5
click at [597, 204] on div "Прочитай текст. Отметь верное утверждение в соответствии с текстом. Интересные …" at bounding box center [721, 35] width 635 height 469
click at [597, 204] on p "Одна из самых тяжёлых книг в мире весит 50 кг. Она содержит подробную историю р…" at bounding box center [689, 218] width 558 height 38
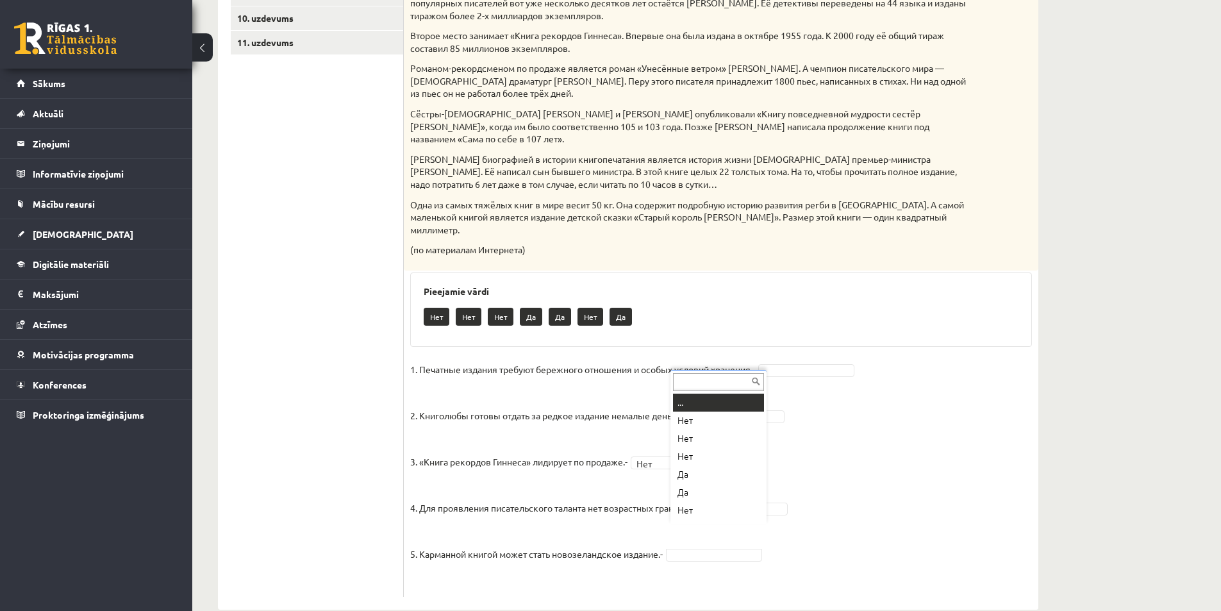
scroll to position [15, 0]
drag, startPoint x: 642, startPoint y: 208, endPoint x: 727, endPoint y: 209, distance: 85.3
click at [727, 209] on p "Одна из самых тяжёлых книг в мире весит 50 кг. Она содержит подробную историю р…" at bounding box center [689, 218] width 558 height 38
click at [417, 487] on p "4. Для проявления писательского таланта нет возрастных границ.-" at bounding box center [549, 498] width 278 height 38
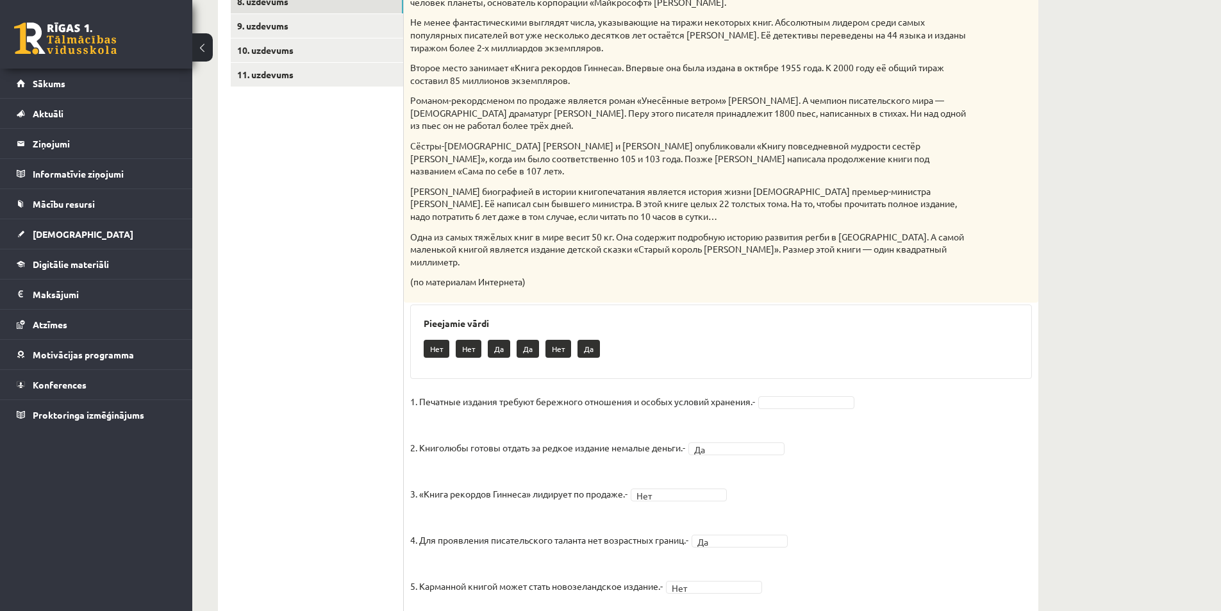
scroll to position [371, 0]
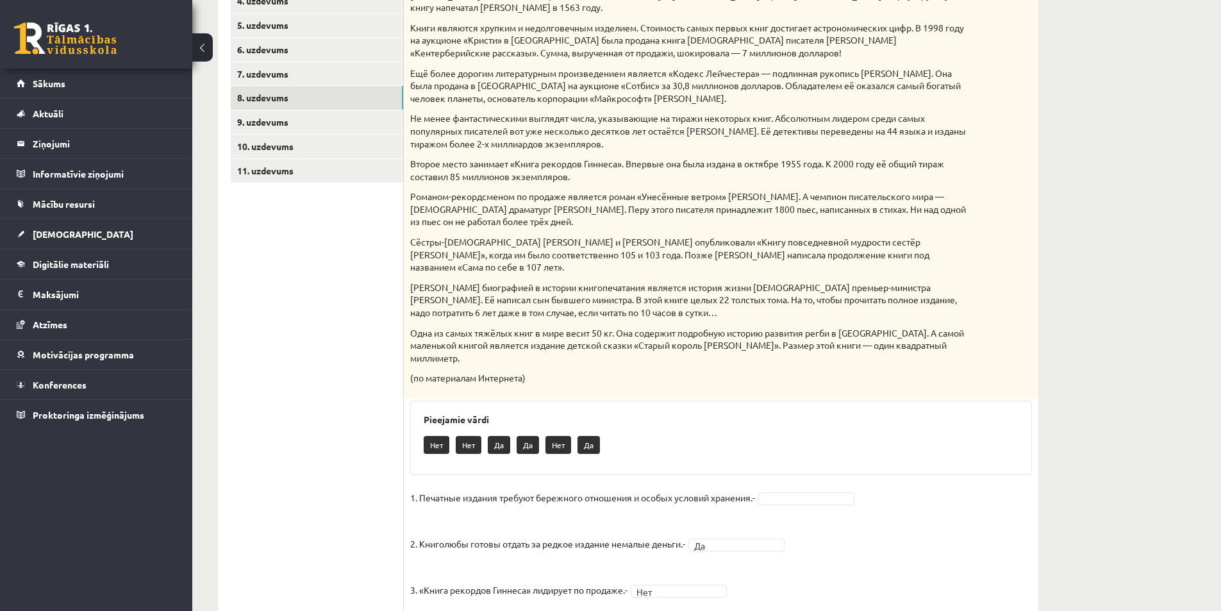
click at [611, 488] on p "1. Печатные издания требуют бережного отношения и особых условий хранения.-" at bounding box center [582, 497] width 345 height 19
click at [732, 488] on p "1. Печатные издания требуют бережного отношения и особых условий хранения.-" at bounding box center [582, 497] width 345 height 19
click at [730, 488] on p "1. Печатные издания требуют бережного отношения и особых условий хранения.-" at bounding box center [582, 497] width 345 height 19
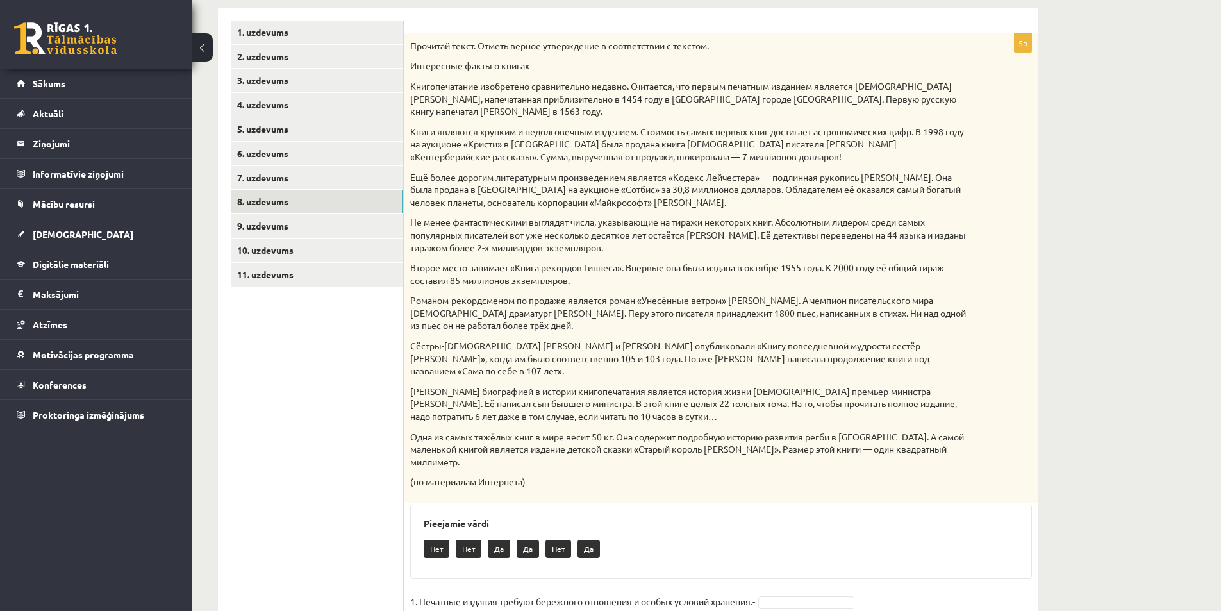
scroll to position [307, 0]
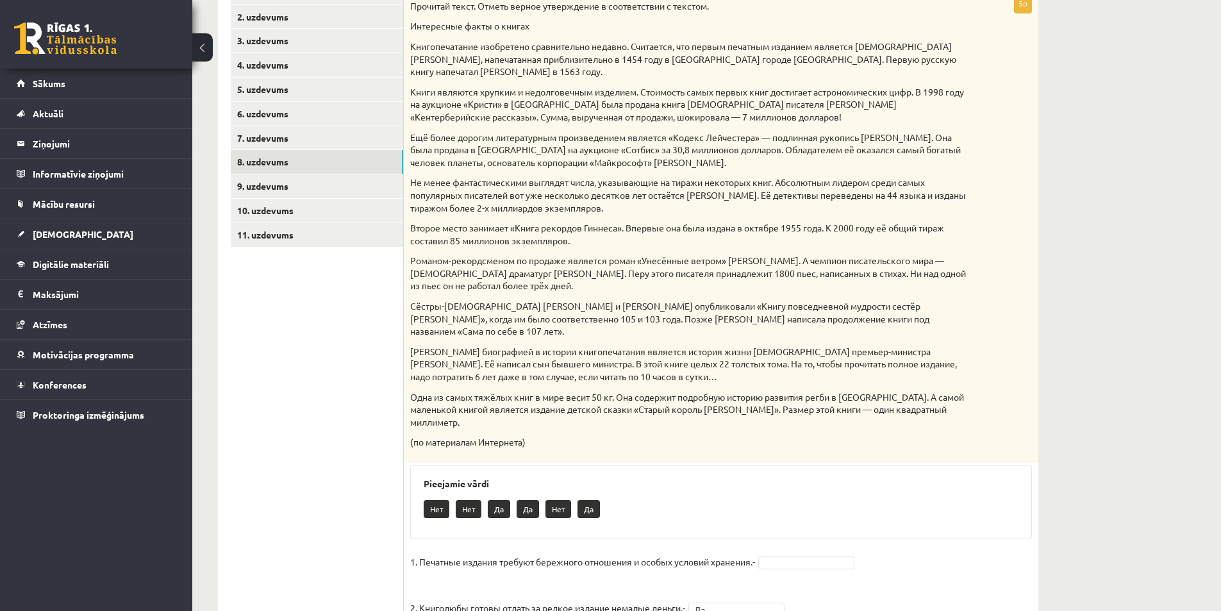
click at [658, 552] on p "1. Печатные издания требуют бережного отношения и особых условий хранения.-" at bounding box center [582, 561] width 345 height 19
click at [692, 94] on p "Книги являются хрупким и недолговечным изделием. Стоимость самых первых книг до…" at bounding box center [689, 105] width 558 height 38
click at [481, 552] on p "1. Печатные издания требуют бережного отношения и особых условий хранения.-" at bounding box center [582, 561] width 345 height 19
drag, startPoint x: 481, startPoint y: 533, endPoint x: 485, endPoint y: 523, distance: 11.0
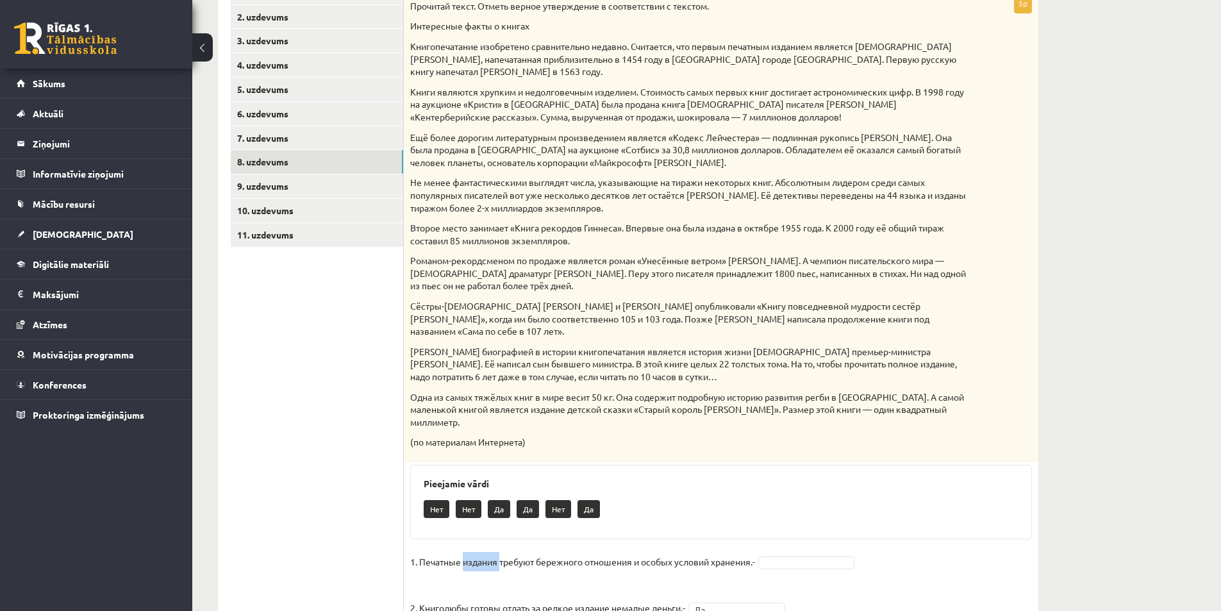
click at [480, 552] on p "1. Печатные издания требуют бережного отношения и особых условий хранения.-" at bounding box center [582, 561] width 345 height 19
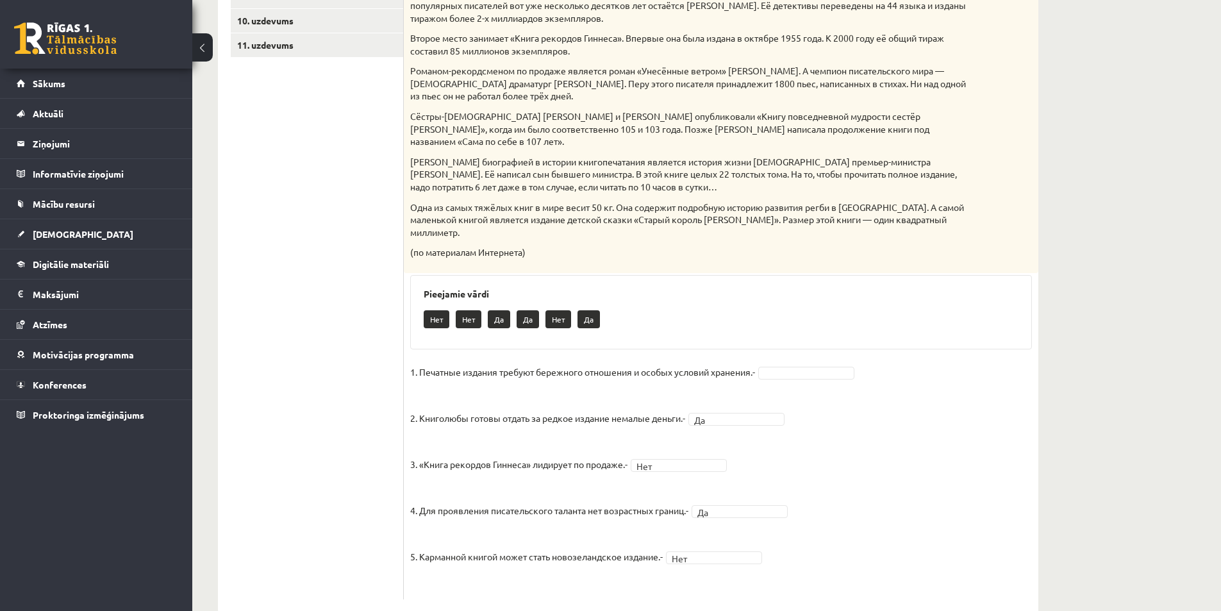
scroll to position [499, 0]
click at [806, 333] on div "5p Прочитай текст. Отметь верное утверждение в соответствии с текстом. Интересн…" at bounding box center [721, 199] width 635 height 796
drag, startPoint x: 806, startPoint y: 340, endPoint x: 805, endPoint y: 359, distance: 19.2
click at [766, 319] on div "Pieejamie vārdi Нет Нет Да Нет Да" at bounding box center [721, 310] width 622 height 74
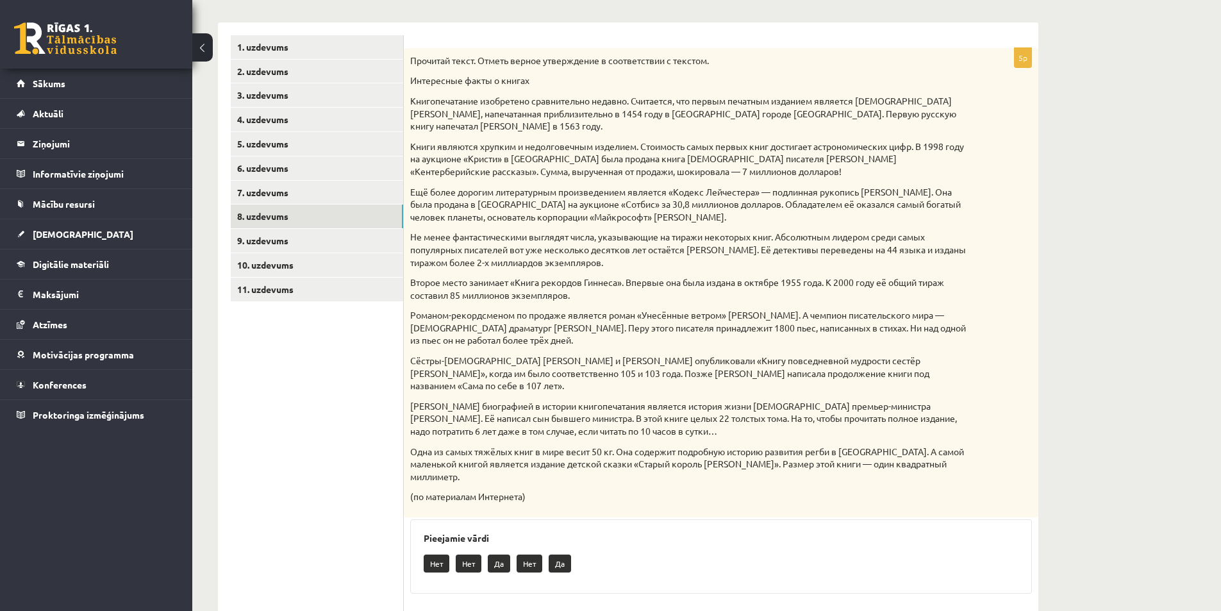
scroll to position [243, 0]
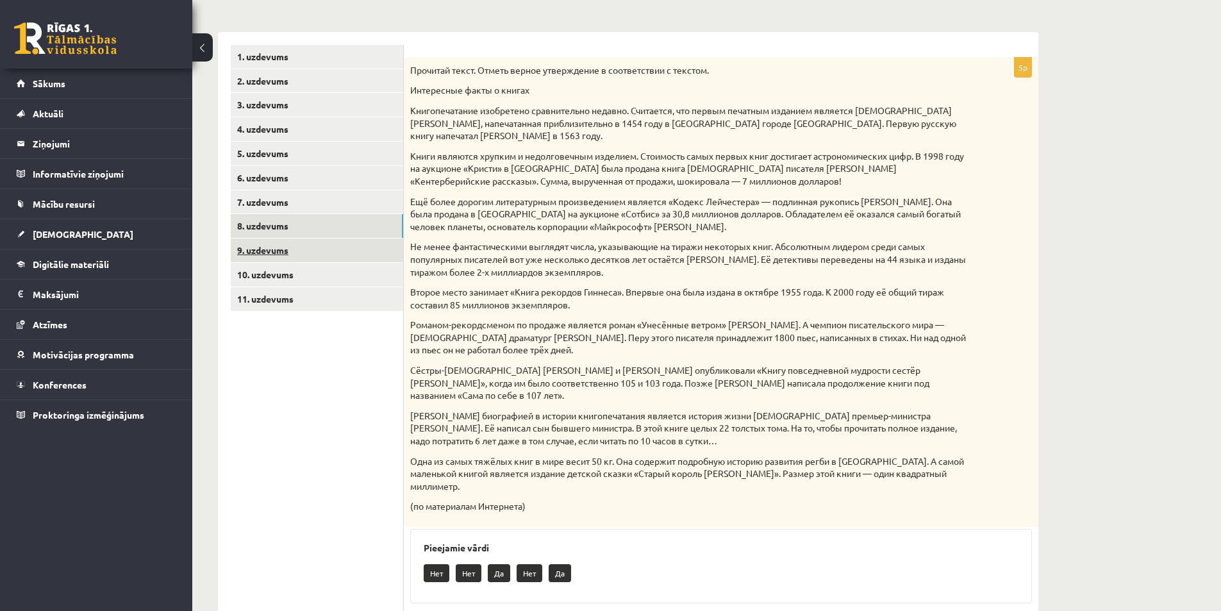
click at [313, 258] on link "9. uzdevums" at bounding box center [317, 251] width 172 height 24
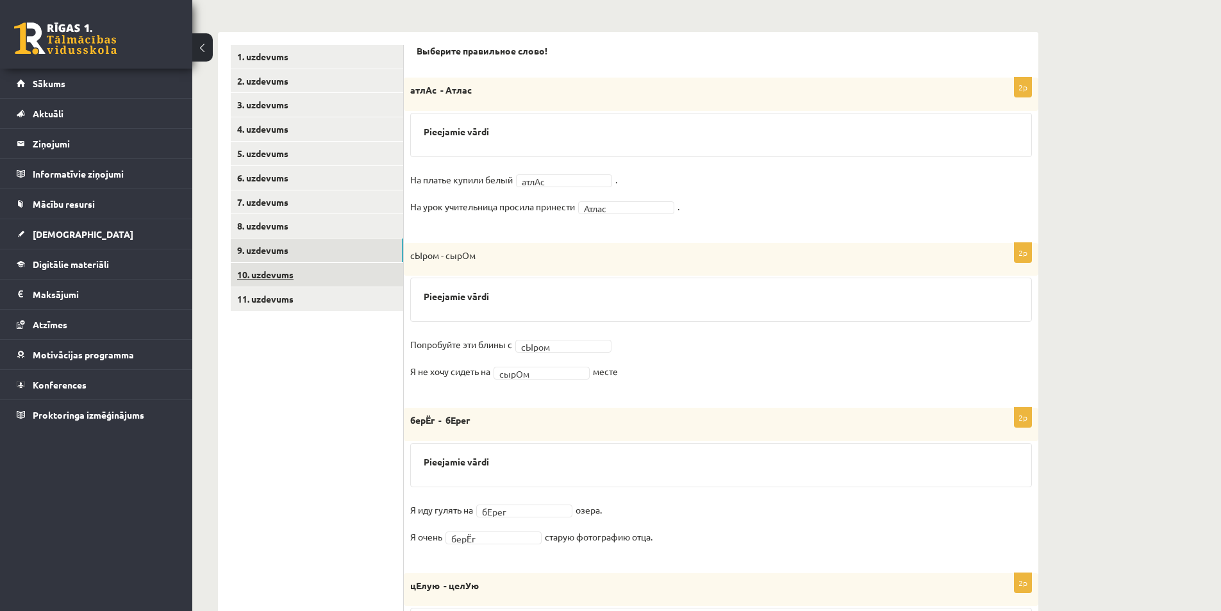
click at [321, 272] on link "10. uzdevums" at bounding box center [317, 275] width 172 height 24
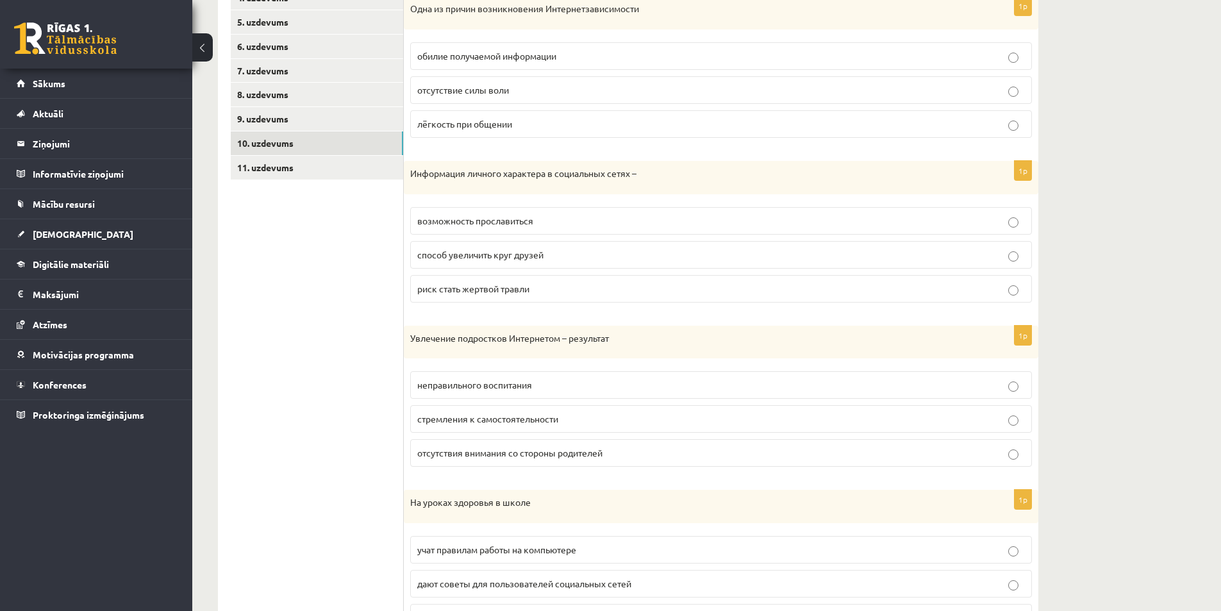
scroll to position [371, 0]
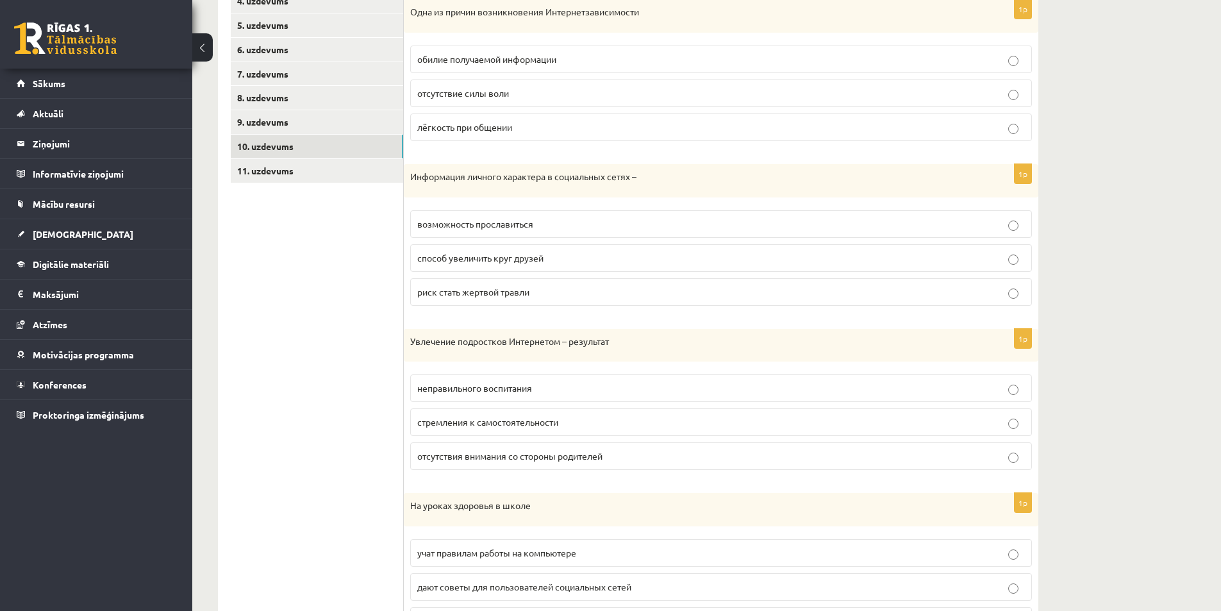
click at [431, 424] on span "стремления к самостоятельности" at bounding box center [487, 422] width 141 height 12
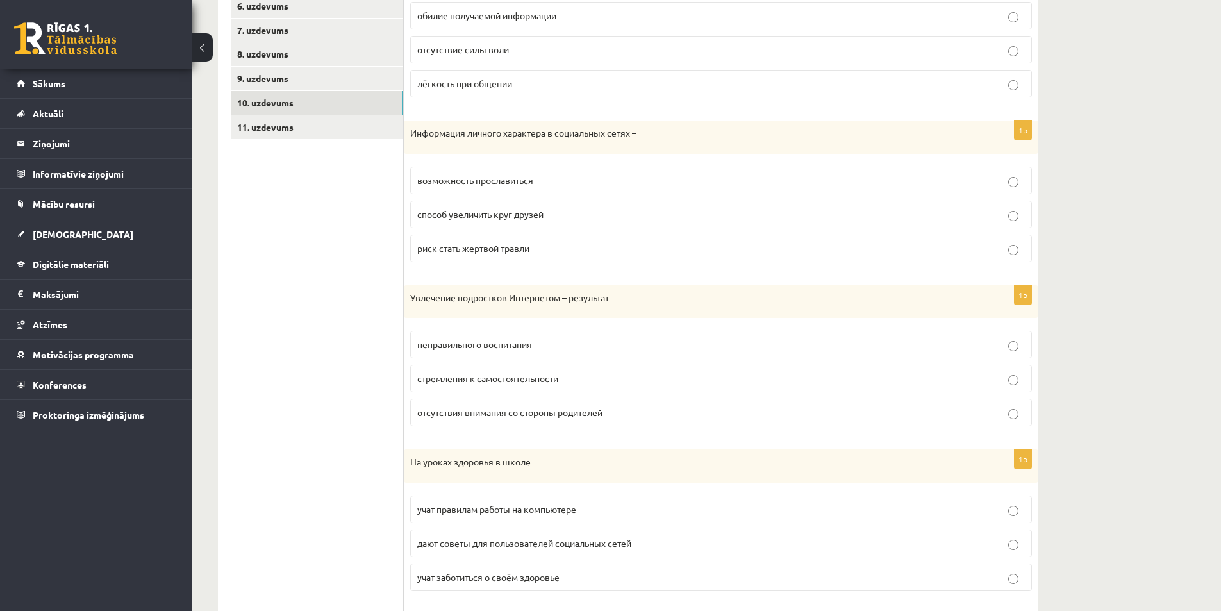
scroll to position [609, 0]
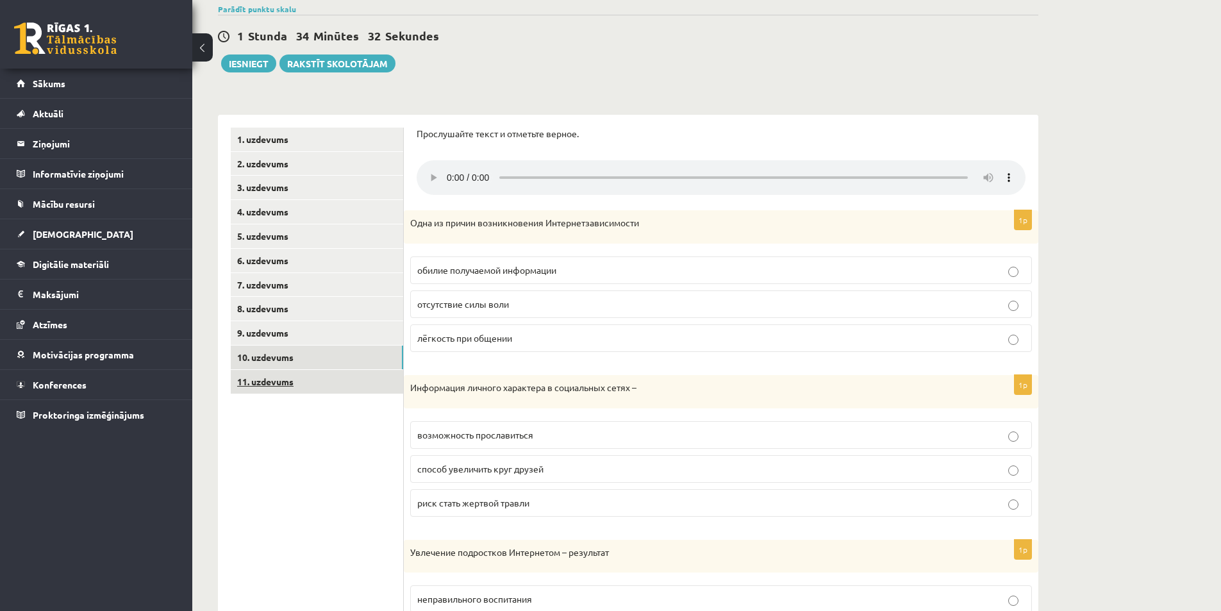
click at [328, 386] on link "11. uzdevums" at bounding box center [317, 382] width 172 height 24
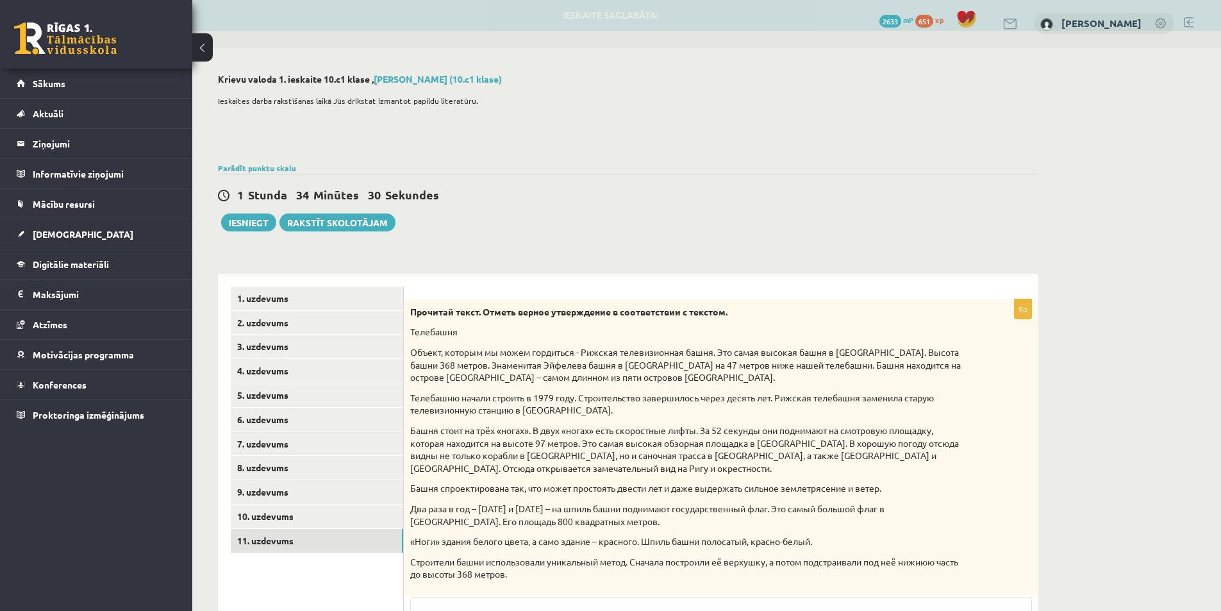
scroll to position [0, 0]
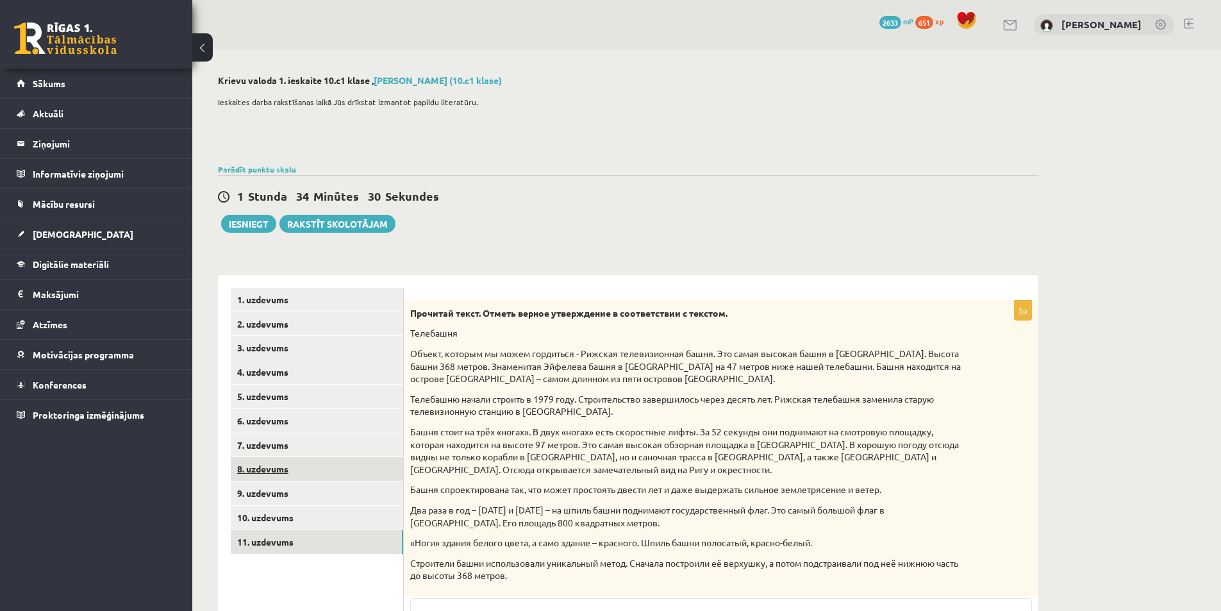
click at [322, 458] on link "8. uzdevums" at bounding box center [317, 469] width 172 height 24
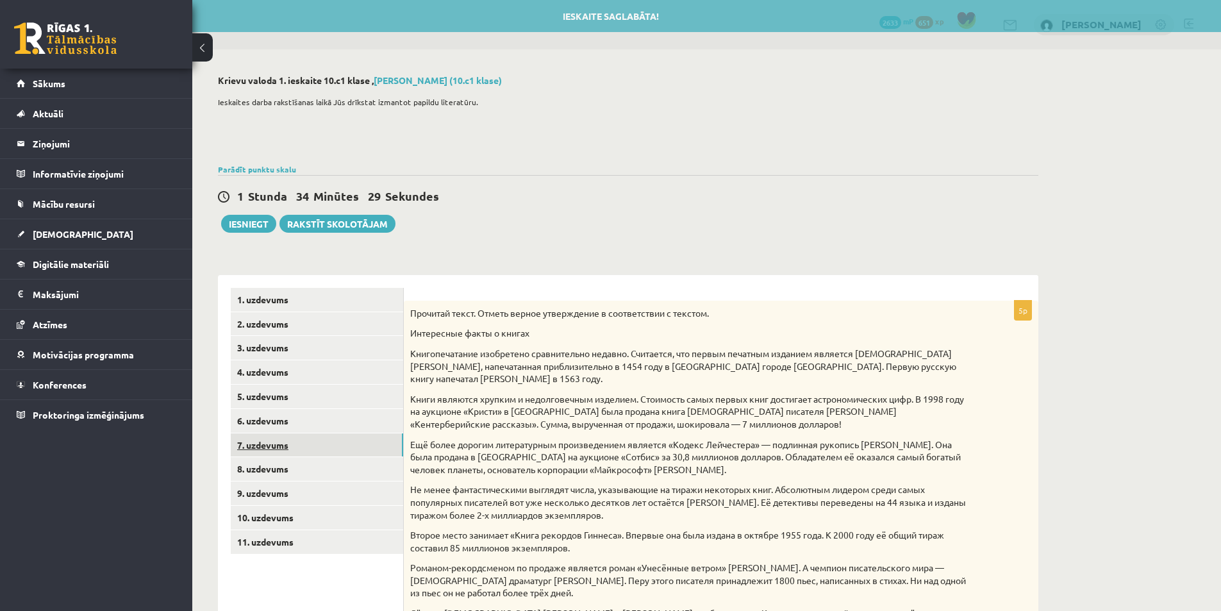
click at [330, 442] on link "7. uzdevums" at bounding box center [317, 445] width 172 height 24
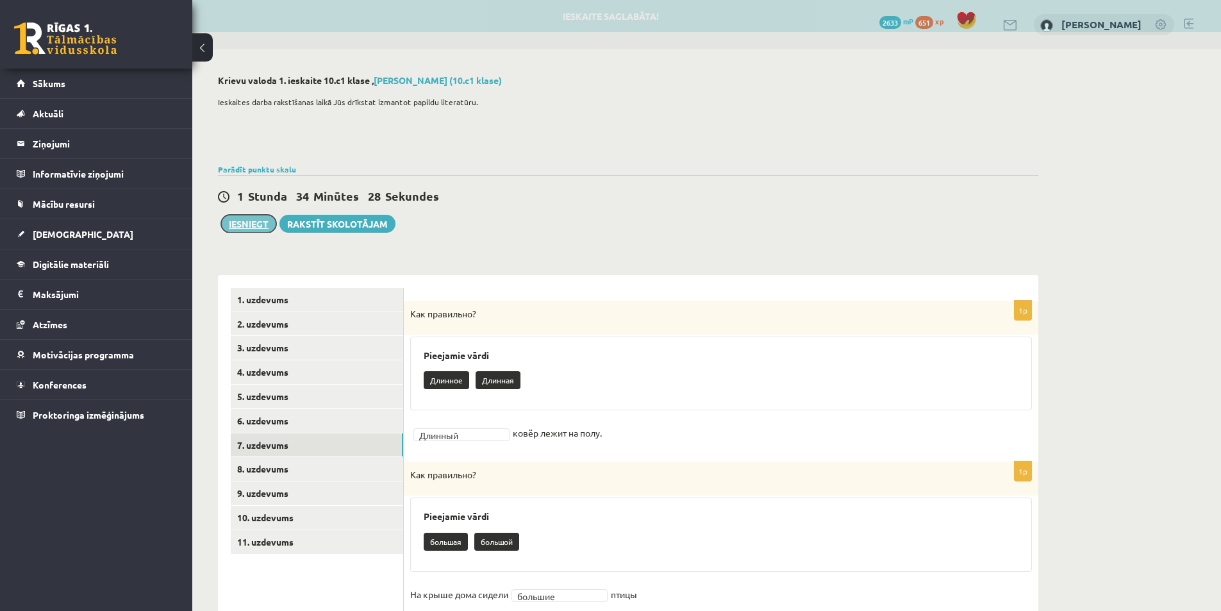
click at [249, 228] on button "Iesniegt" at bounding box center [248, 224] width 55 height 18
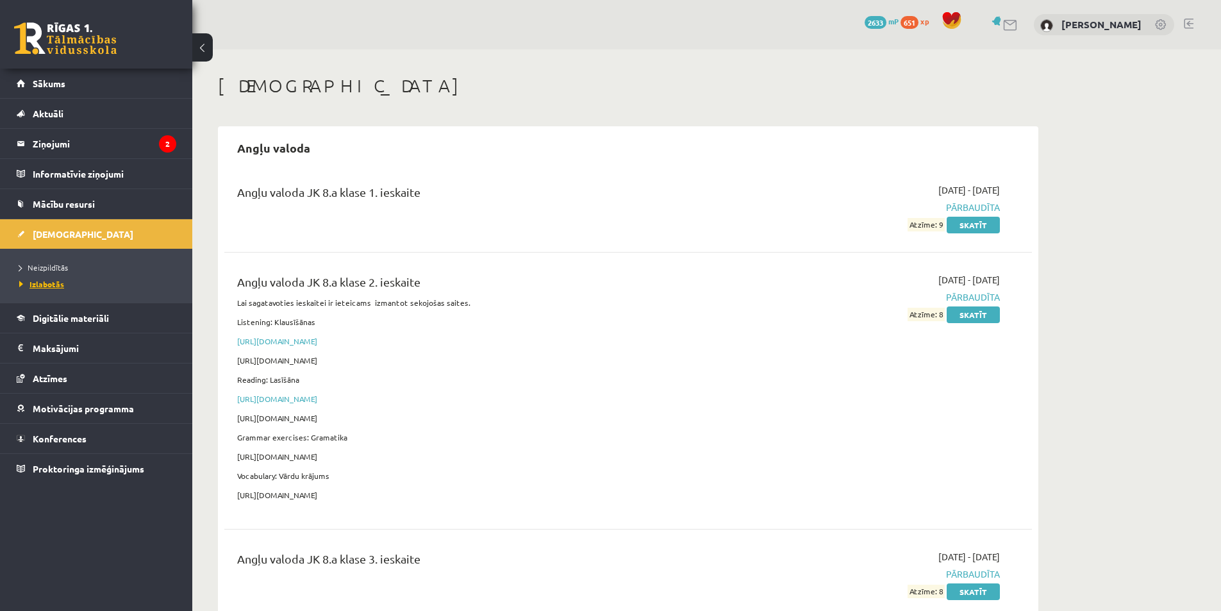
click at [45, 282] on span "Izlabotās" at bounding box center [41, 284] width 45 height 10
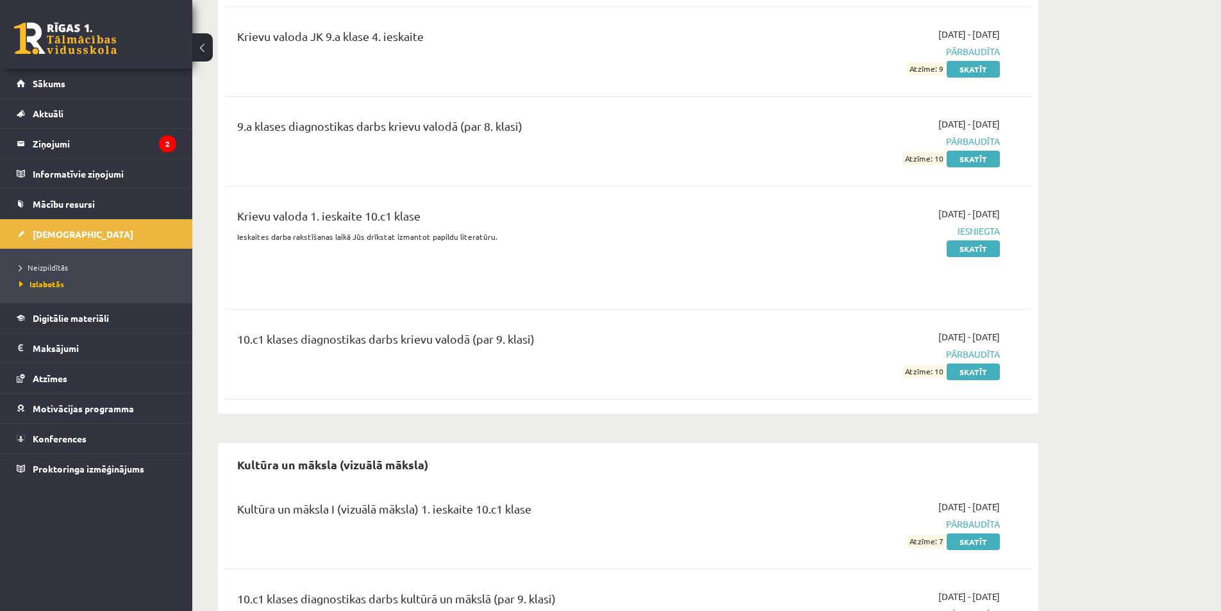
scroll to position [4131, 0]
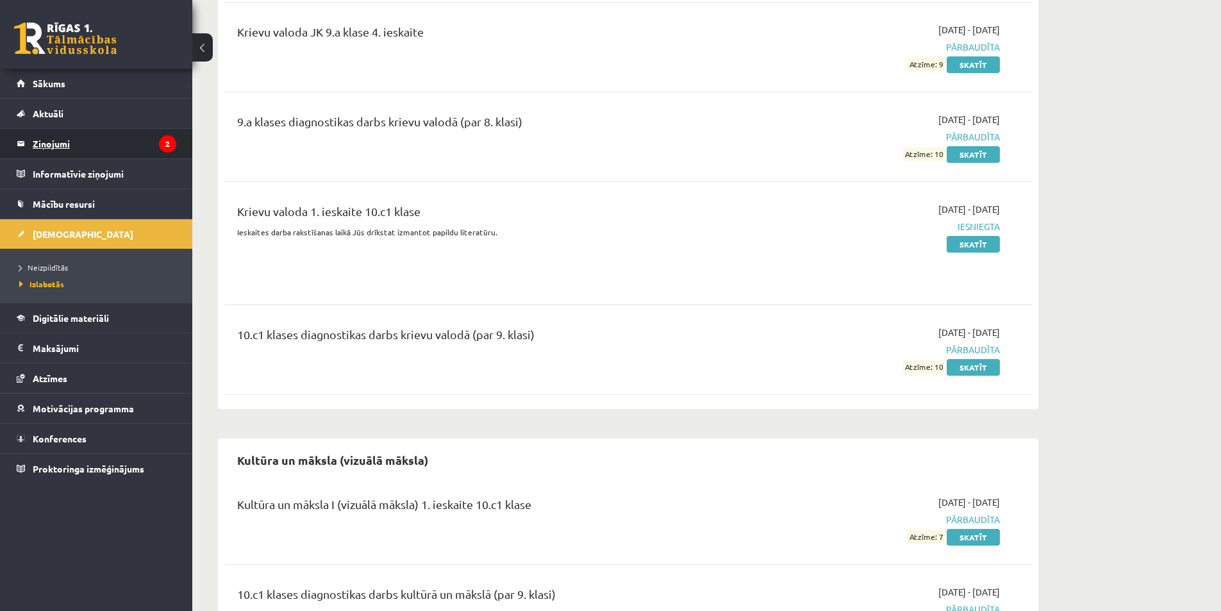
click at [109, 149] on legend "Ziņojumi 2" at bounding box center [105, 143] width 144 height 29
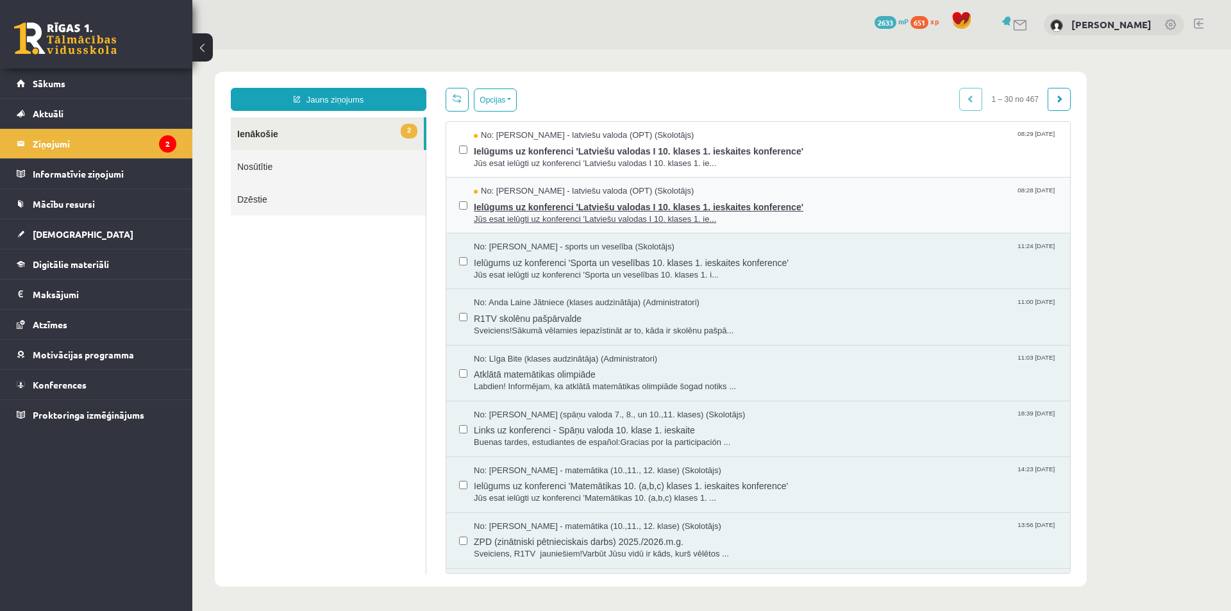
click at [595, 215] on span "Jūs esat ielūgti uz konferenci 'Latviešu valodas I 10. klases 1. ie..." at bounding box center [765, 220] width 583 height 12
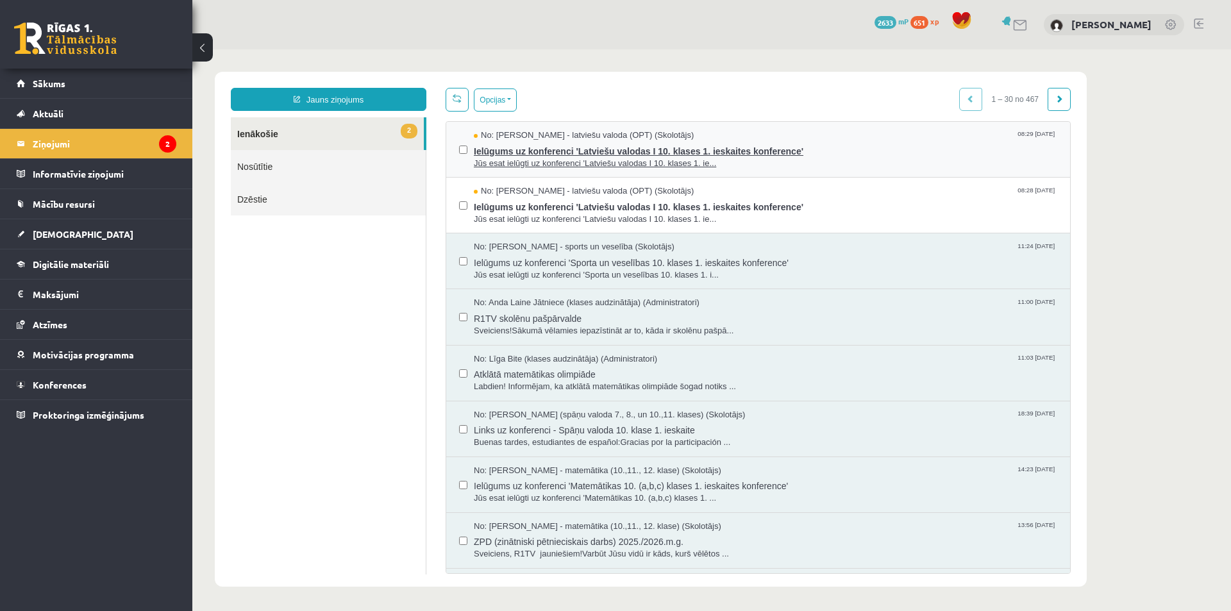
click at [573, 155] on span "Ielūgums uz konferenci 'Latviešu valodas I 10. klases 1. ieskaites konference'" at bounding box center [765, 150] width 583 height 16
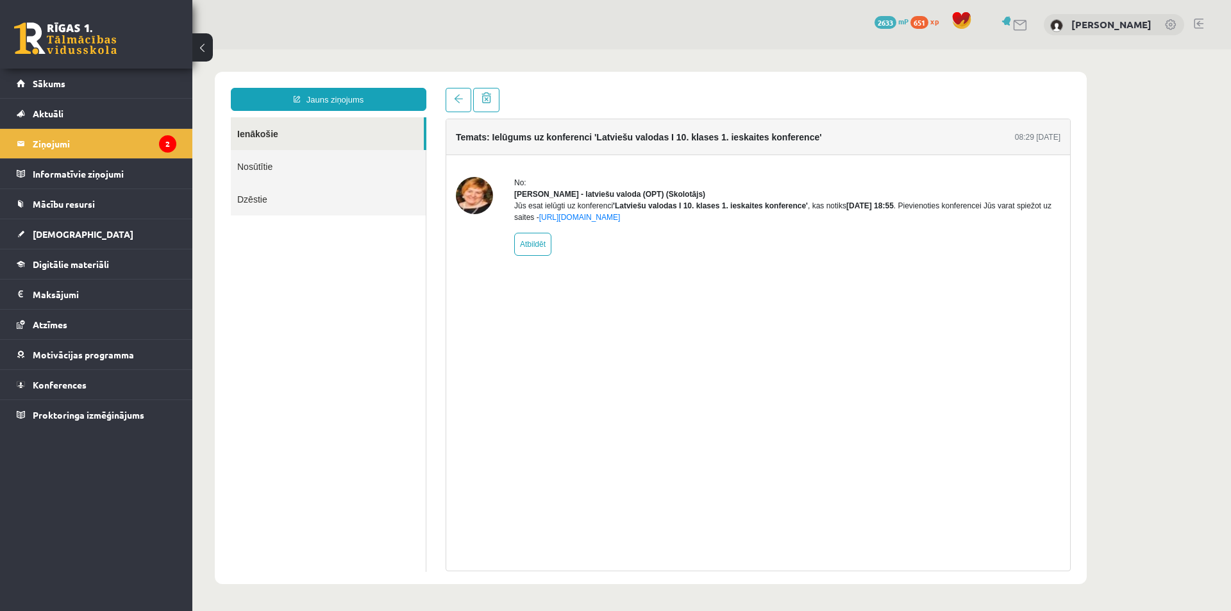
drag, startPoint x: 549, startPoint y: 111, endPoint x: 548, endPoint y: 122, distance: 11.6
